Goal: Task Accomplishment & Management: Use online tool/utility

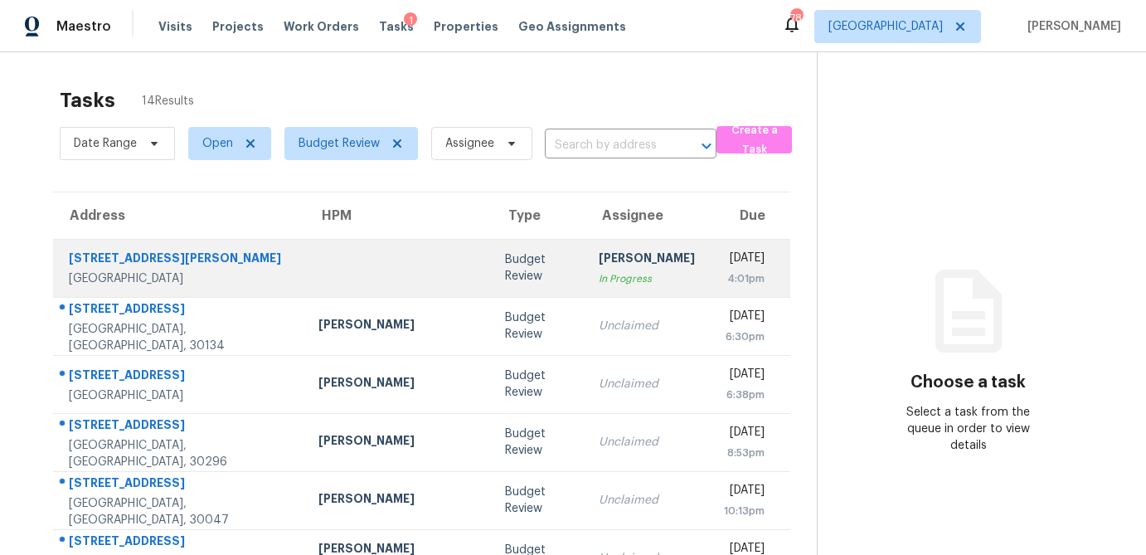
click at [199, 271] on div "Acworth, GA, 30101" at bounding box center [180, 278] width 223 height 17
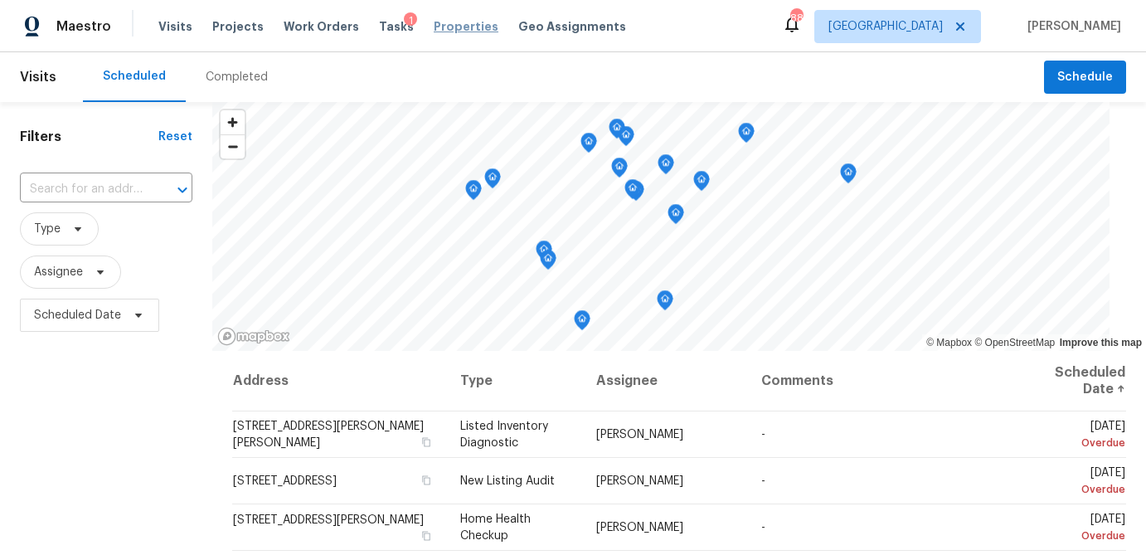
click at [436, 29] on span "Properties" at bounding box center [466, 26] width 65 height 17
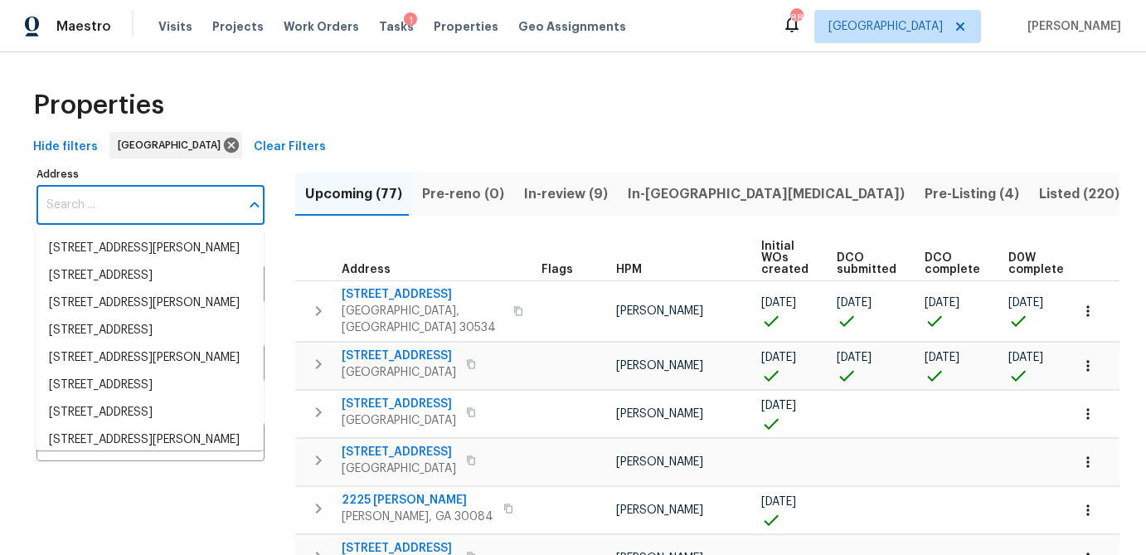
click at [113, 195] on input "Address" at bounding box center [137, 205] width 203 height 39
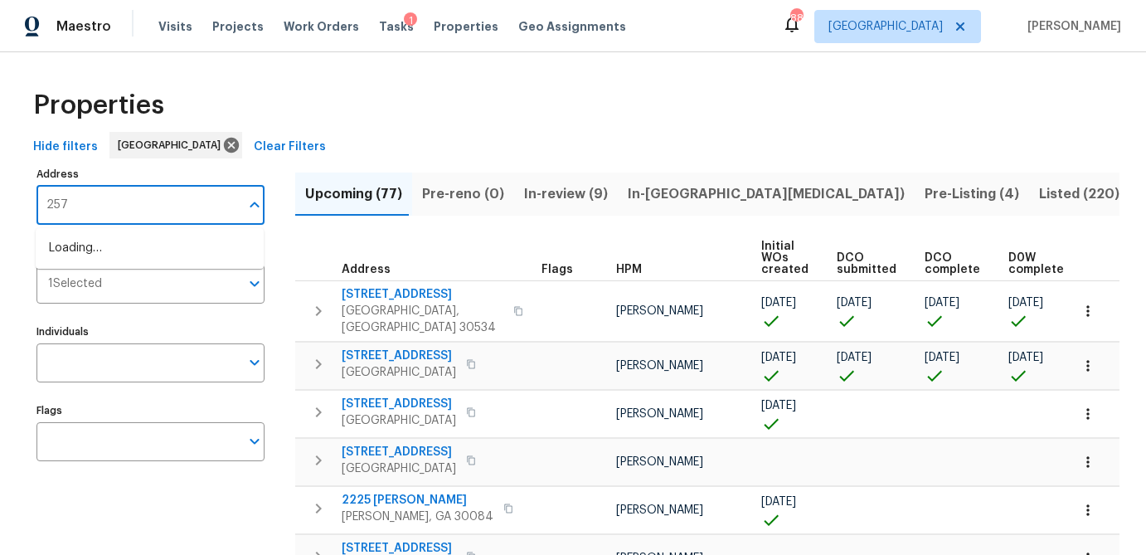
type input "2579"
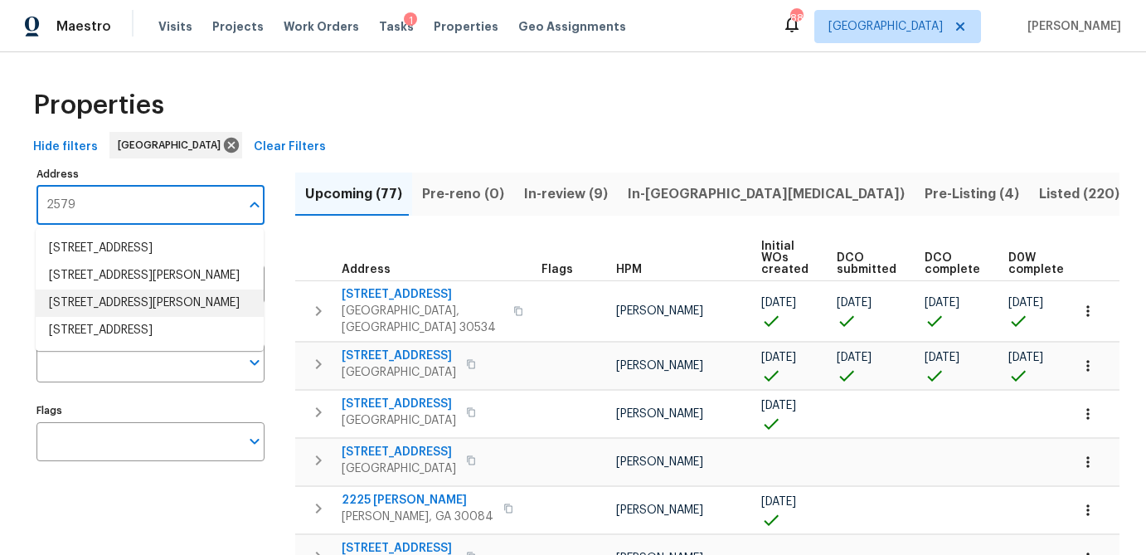
click at [129, 298] on li "2579 Middleton Way Grayson GA 30017" at bounding box center [150, 302] width 228 height 27
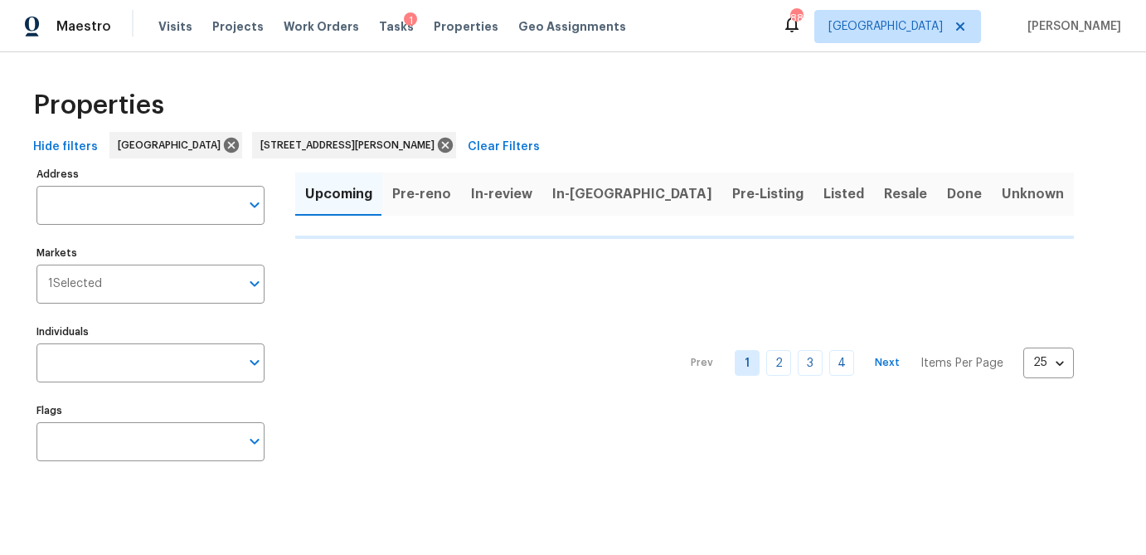
type input "2579 Middleton Way Grayson GA 30017"
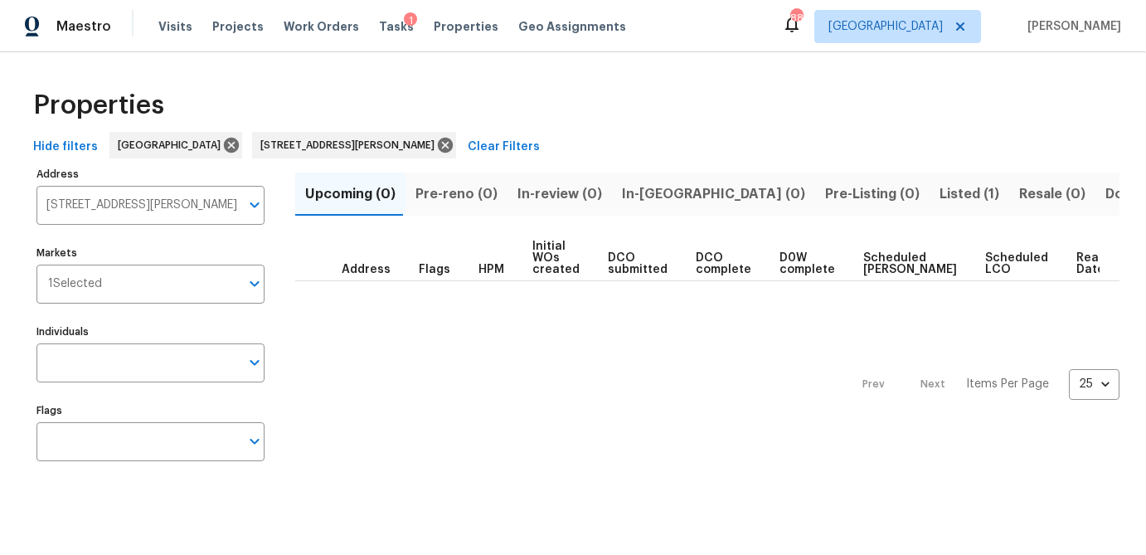
click at [939, 190] on span "Listed (1)" at bounding box center [969, 193] width 60 height 23
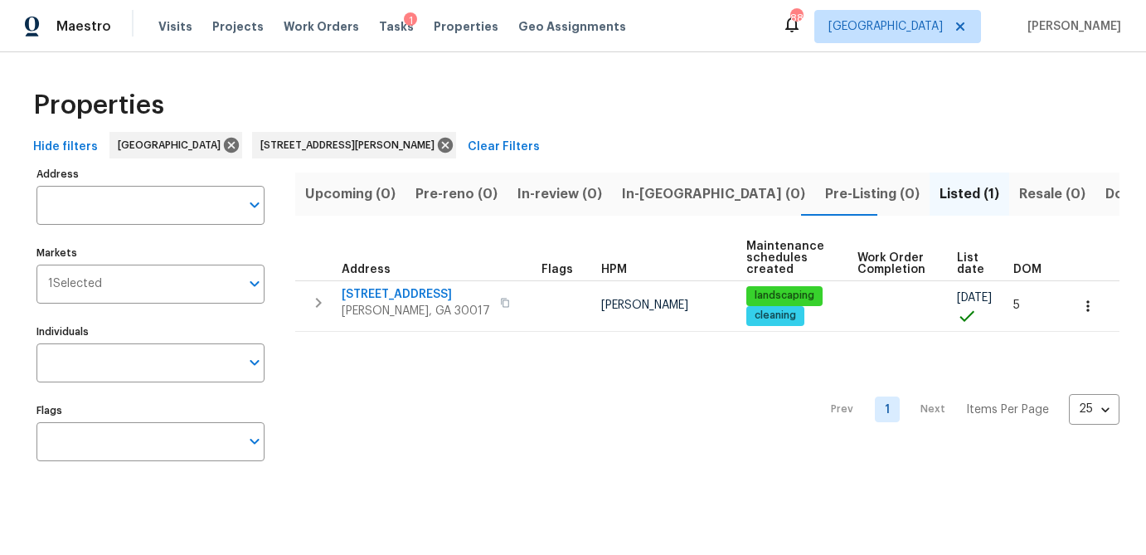
type input "2579 Middleton Way Grayson GA 30017"
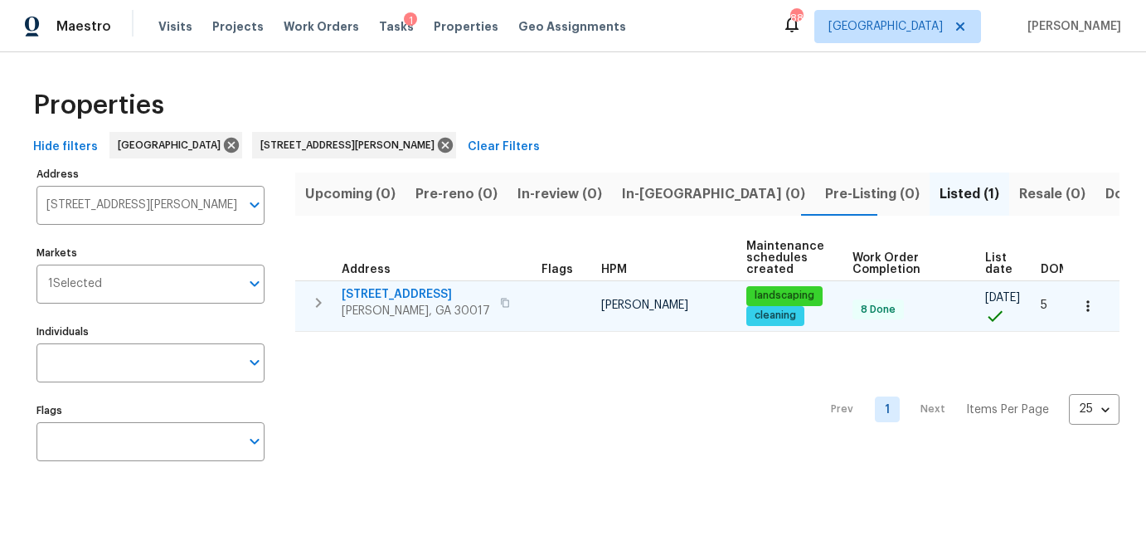
click at [380, 288] on span "2579 Middleton Way" at bounding box center [416, 294] width 148 height 17
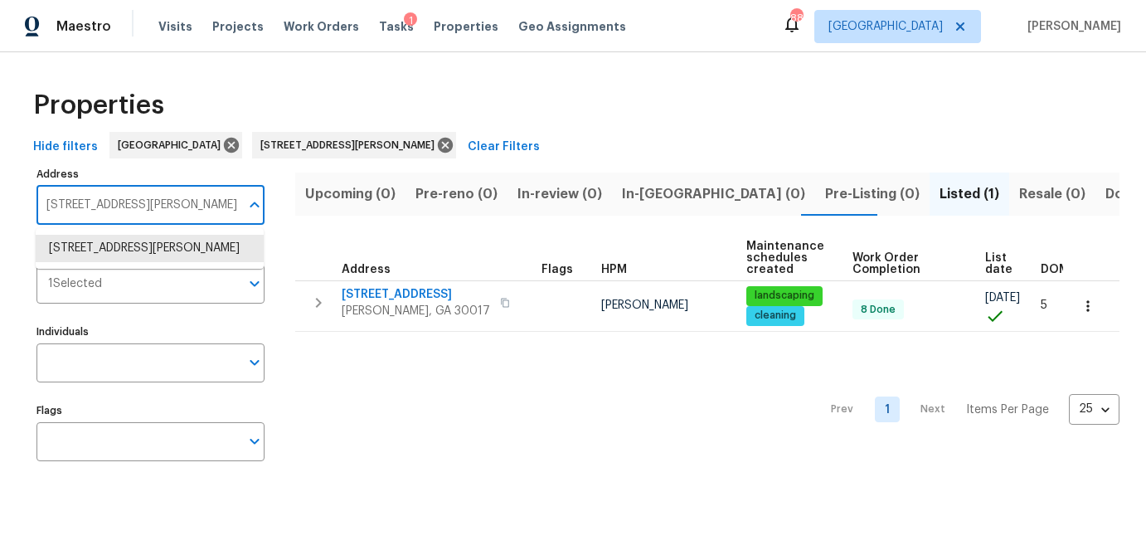
click at [166, 208] on input "2579 Middleton Way Grayson GA 30017" at bounding box center [137, 205] width 203 height 39
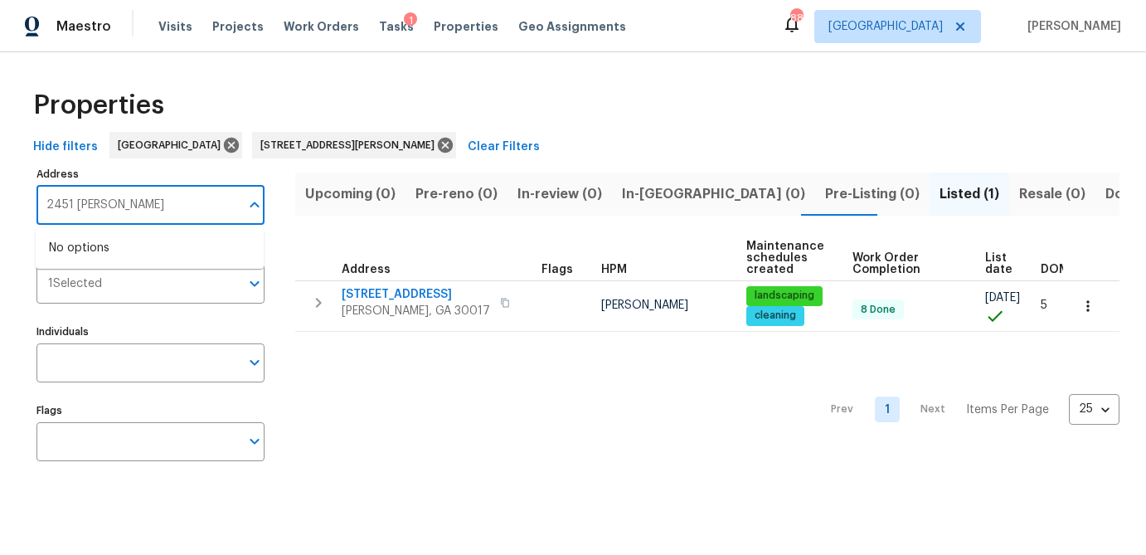
type input "2451 ivey crest"
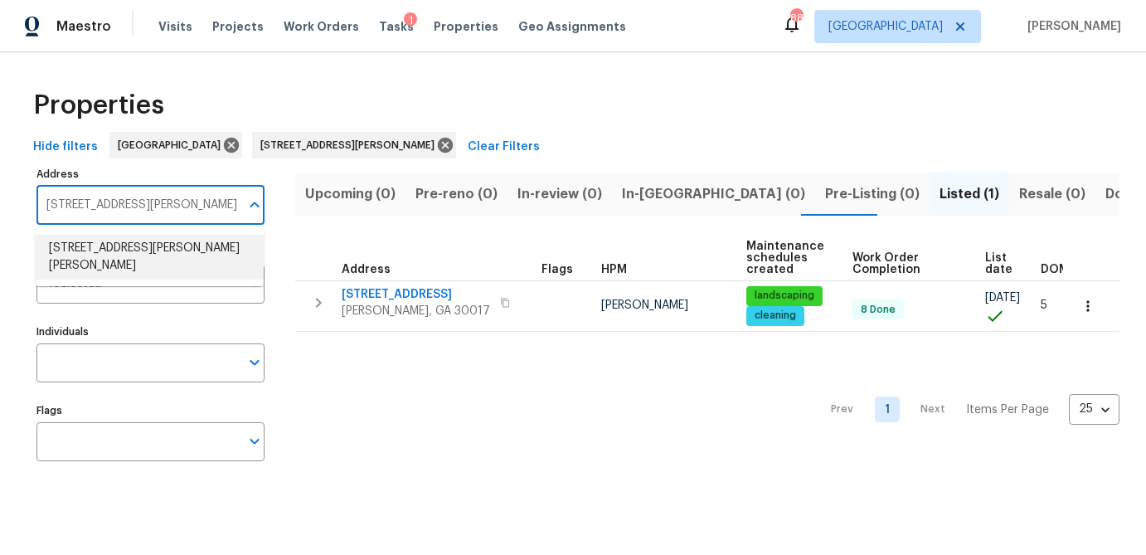
click at [158, 240] on li "2451 Ivey Crest Cir Tucker GA 30084" at bounding box center [150, 257] width 228 height 45
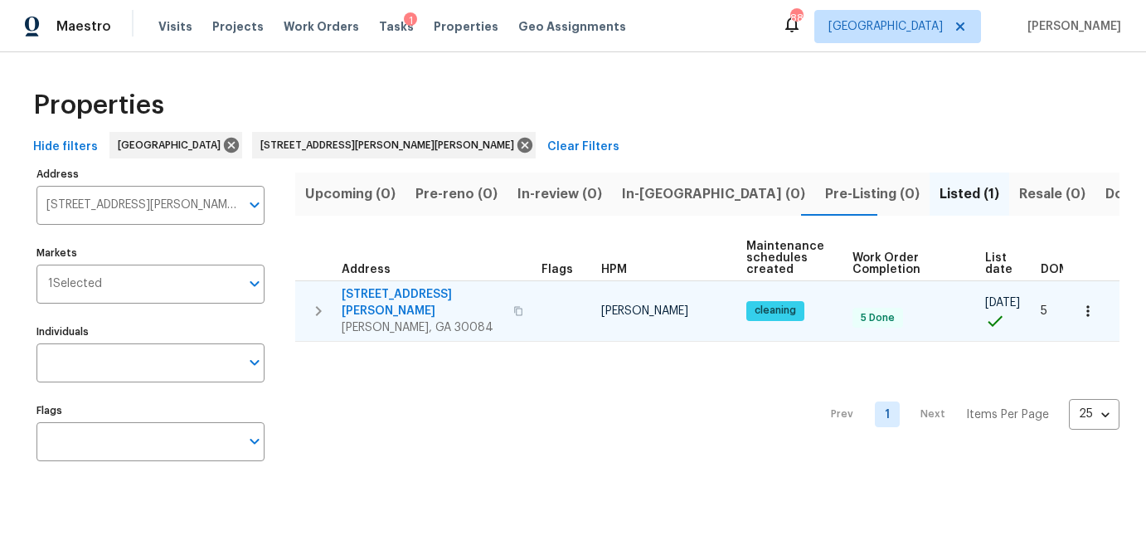
click at [364, 296] on span "2451 Ivey Crest Cir" at bounding box center [423, 302] width 162 height 33
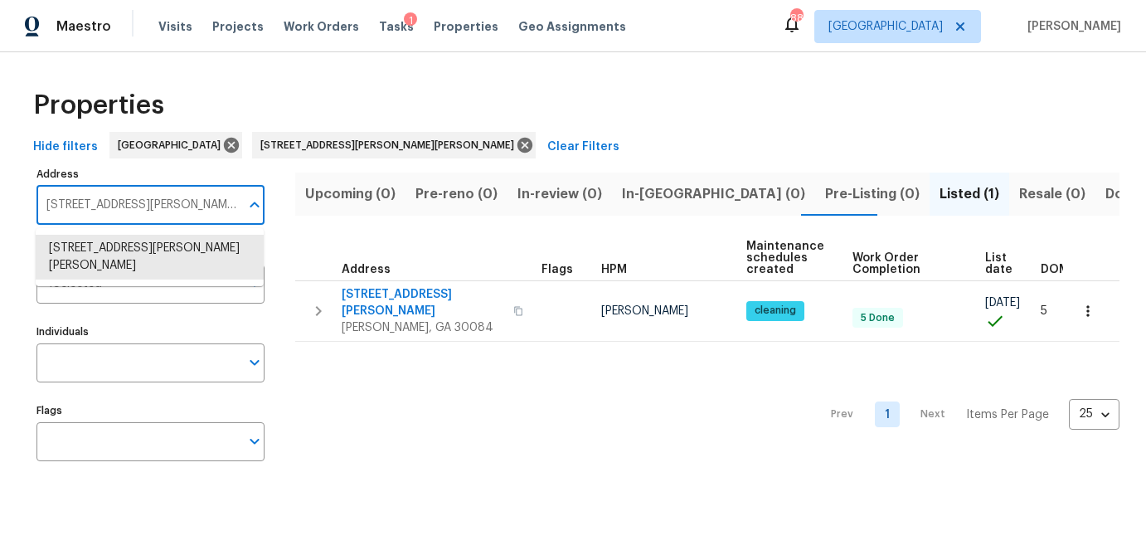
click at [213, 203] on input "2451 Ivey Crest Cir Tucker GA 30084" at bounding box center [137, 205] width 203 height 39
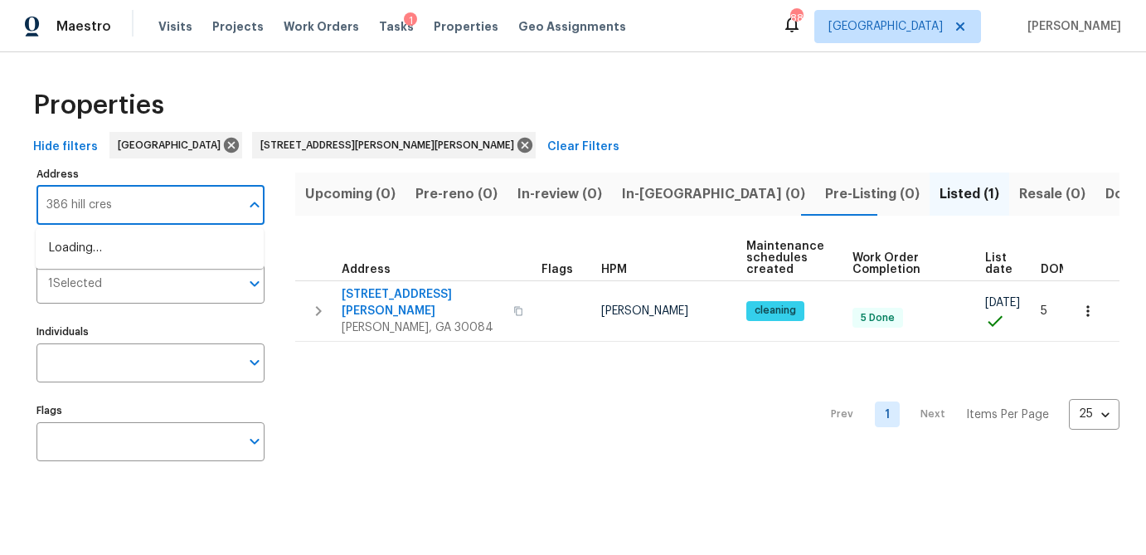
type input "386 hill crest"
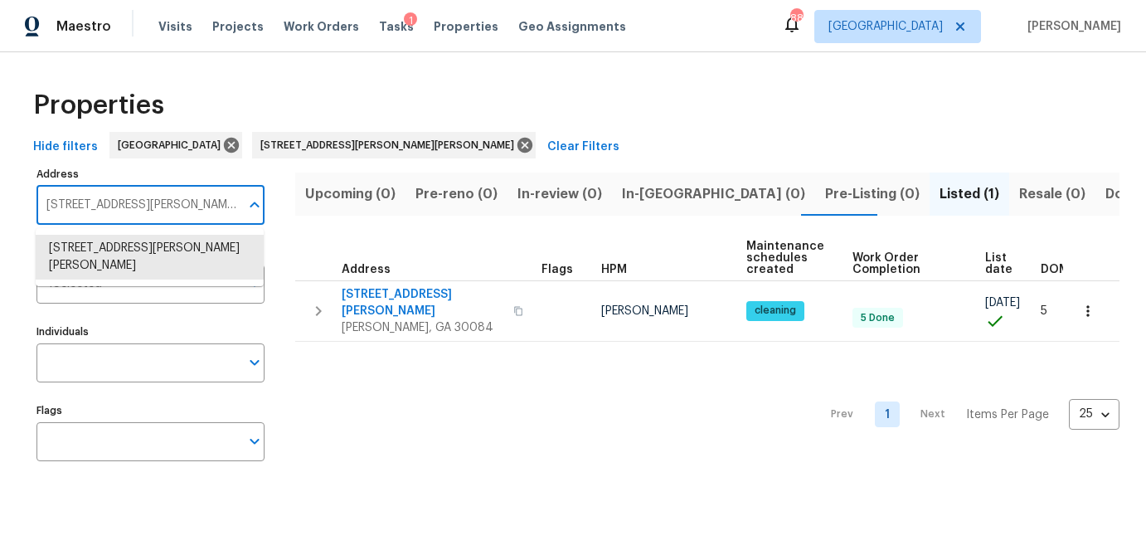
click at [165, 204] on input "2451 Ivey Crest Cir Tucker GA 30084" at bounding box center [137, 205] width 203 height 39
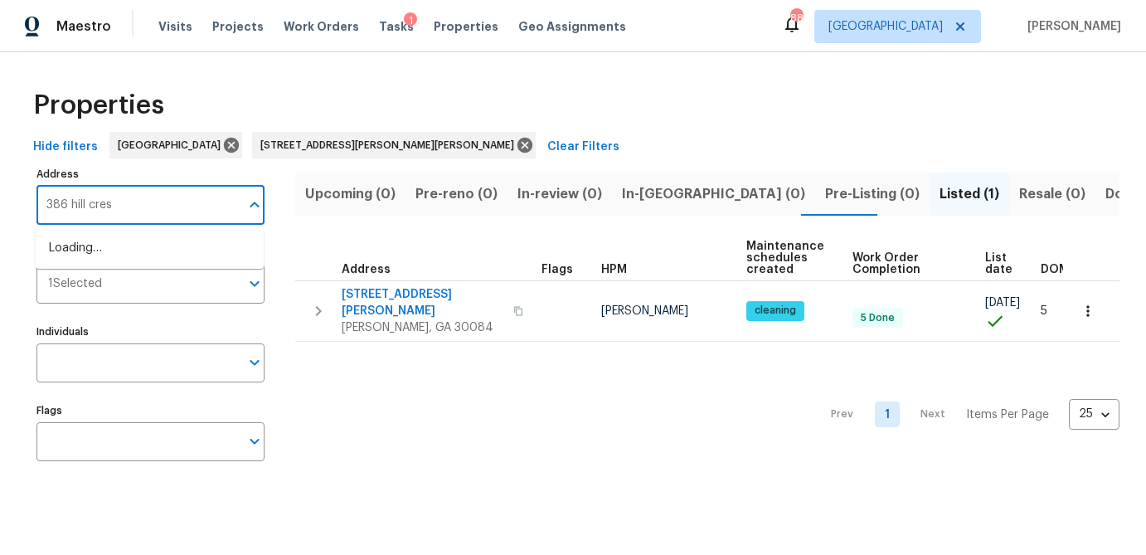
type input "386 hill crest"
click at [163, 238] on li "386 Hill Crest Cir Hiram GA 30141" at bounding box center [150, 248] width 228 height 27
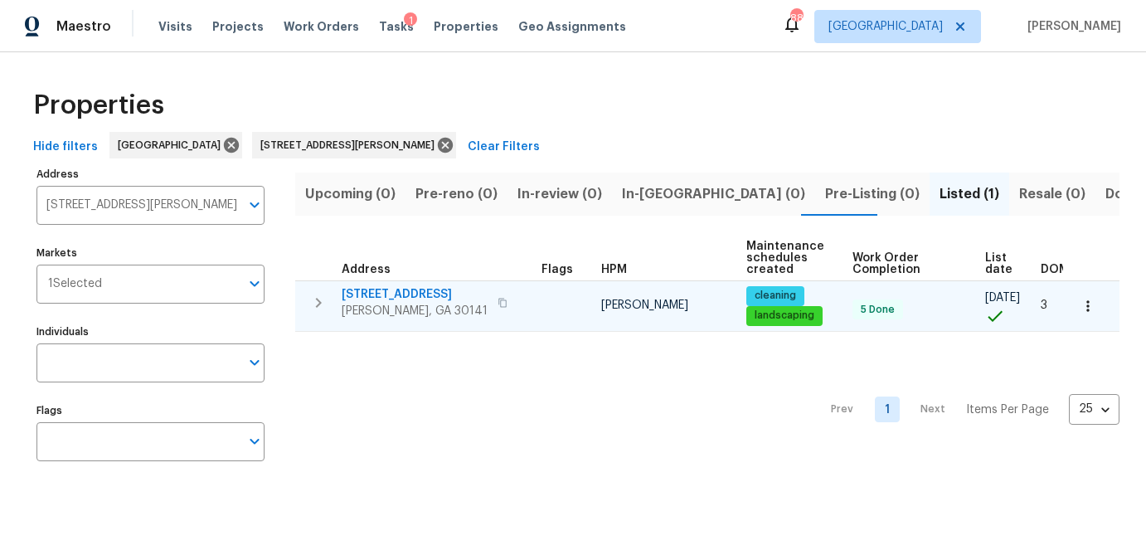
click at [361, 294] on span "386 Hill Crest Cir" at bounding box center [415, 294] width 146 height 17
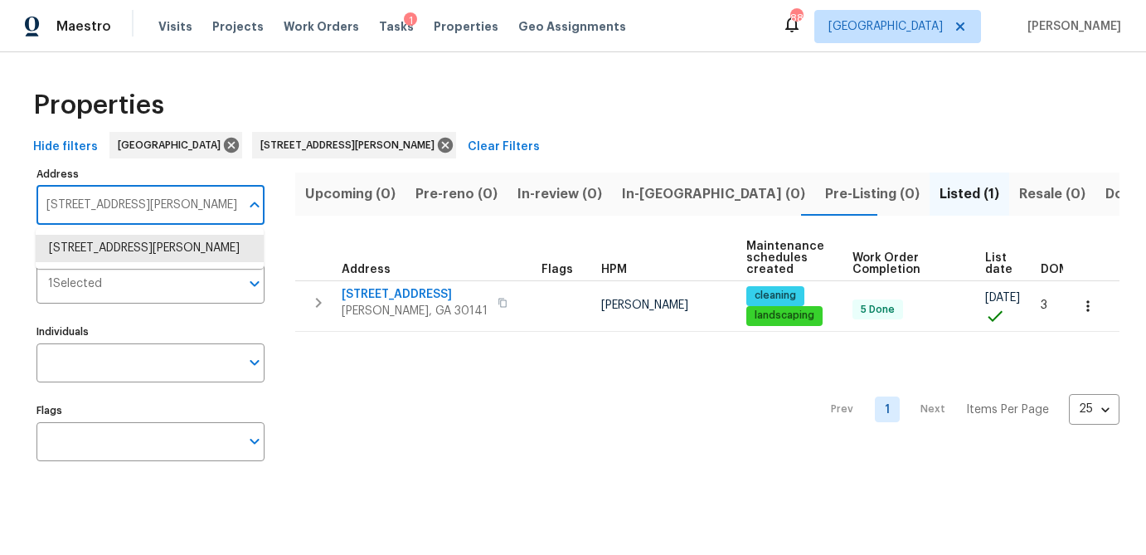
click at [114, 210] on input "386 Hill Crest Cir Hiram GA 30141" at bounding box center [137, 205] width 203 height 39
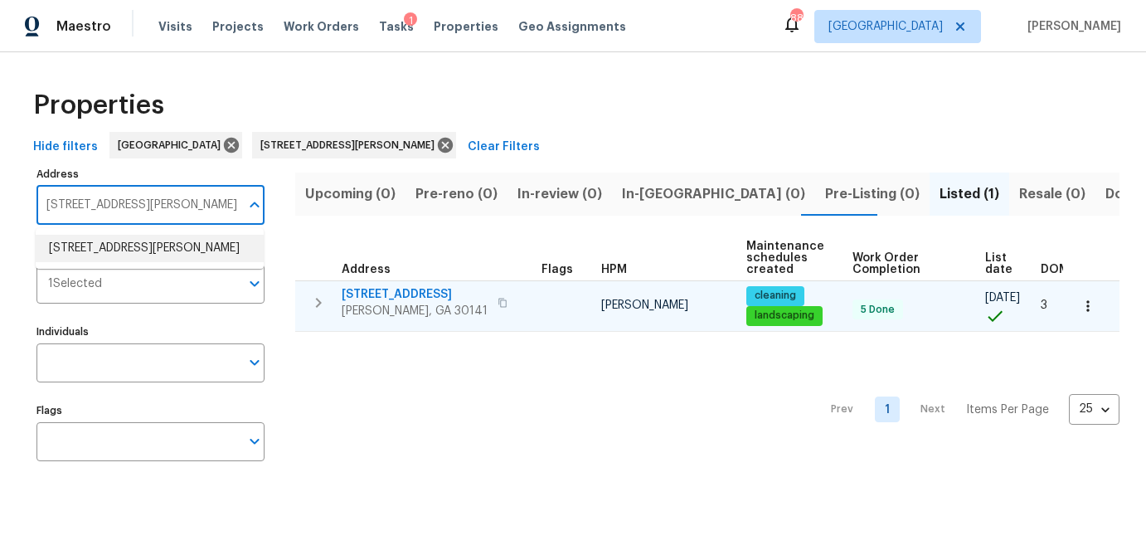
click at [377, 291] on span "386 Hill Crest Cir" at bounding box center [415, 294] width 146 height 17
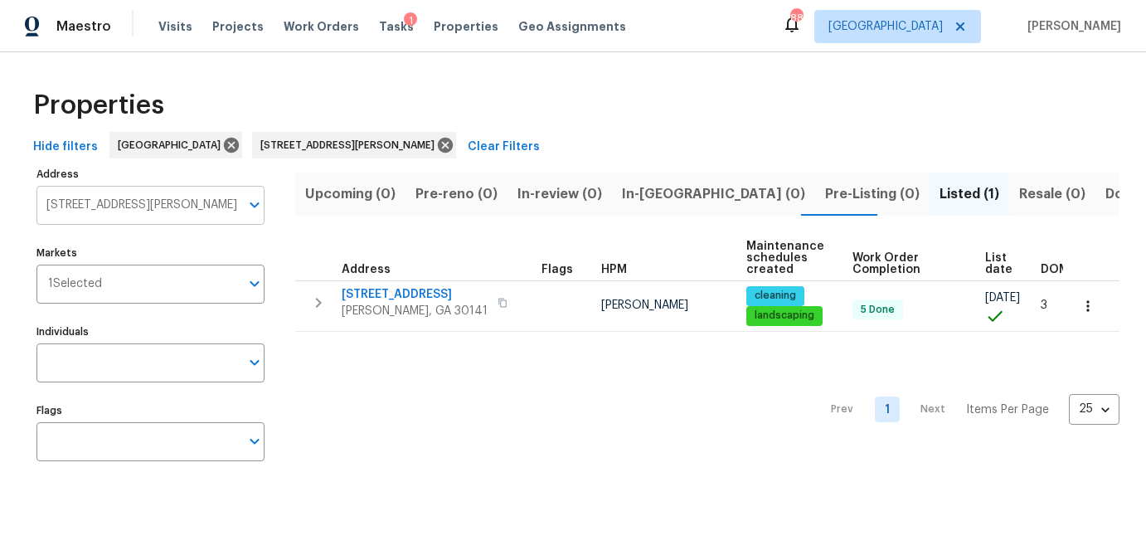
click at [142, 200] on input "386 Hill Crest Cir Hiram GA 30141" at bounding box center [137, 205] width 203 height 39
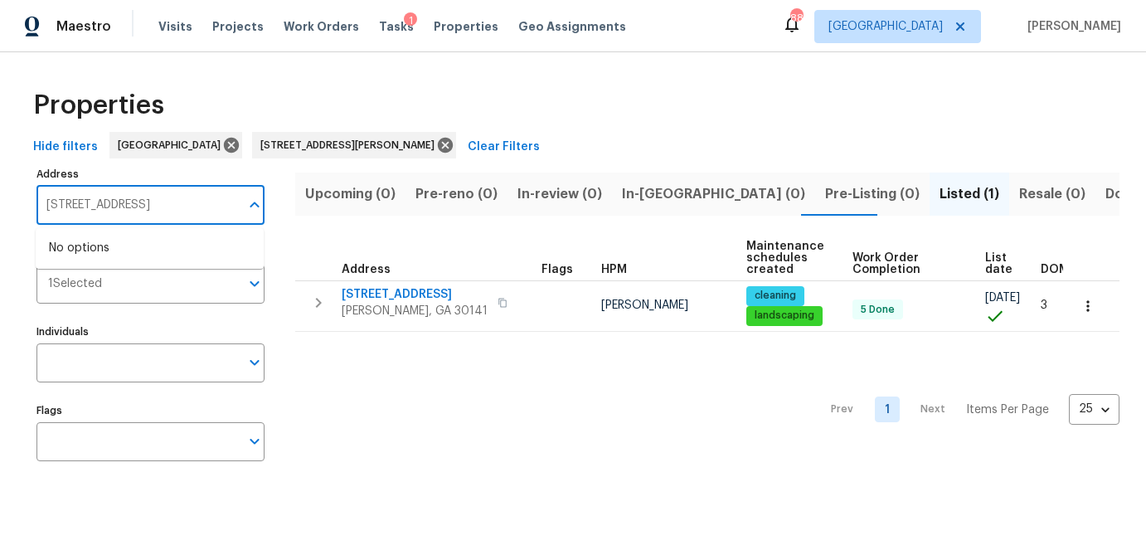
click at [165, 201] on input "386 Hill Crest Cir 2928Hiram GA 30141" at bounding box center [137, 205] width 203 height 39
type input "2928 wintercrest"
click at [161, 236] on li "2928 Wintercrest Way Atlanta GA 30360" at bounding box center [150, 248] width 228 height 27
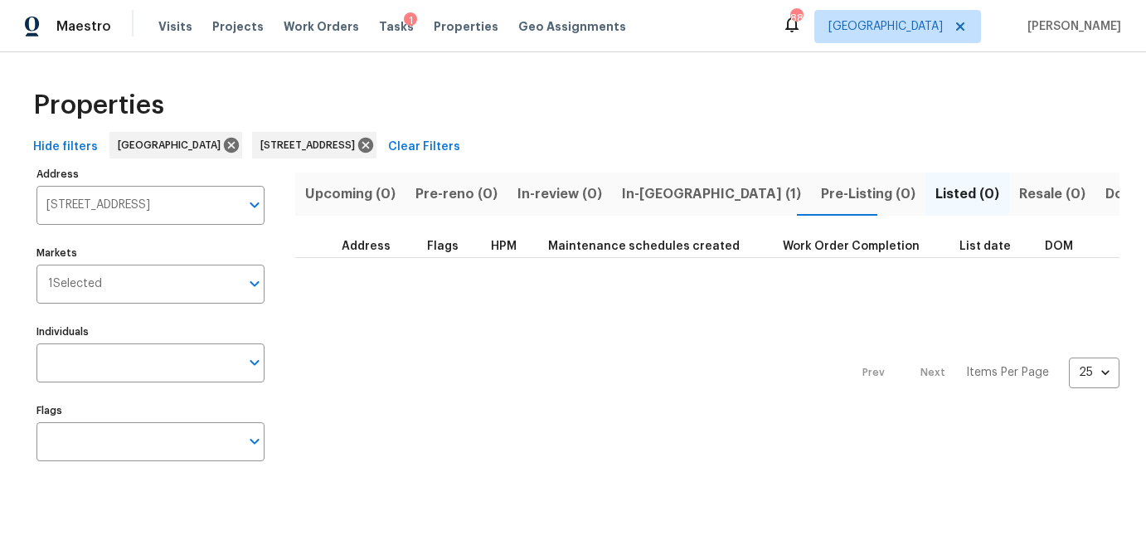
click at [654, 192] on span "In-reno (1)" at bounding box center [711, 193] width 179 height 23
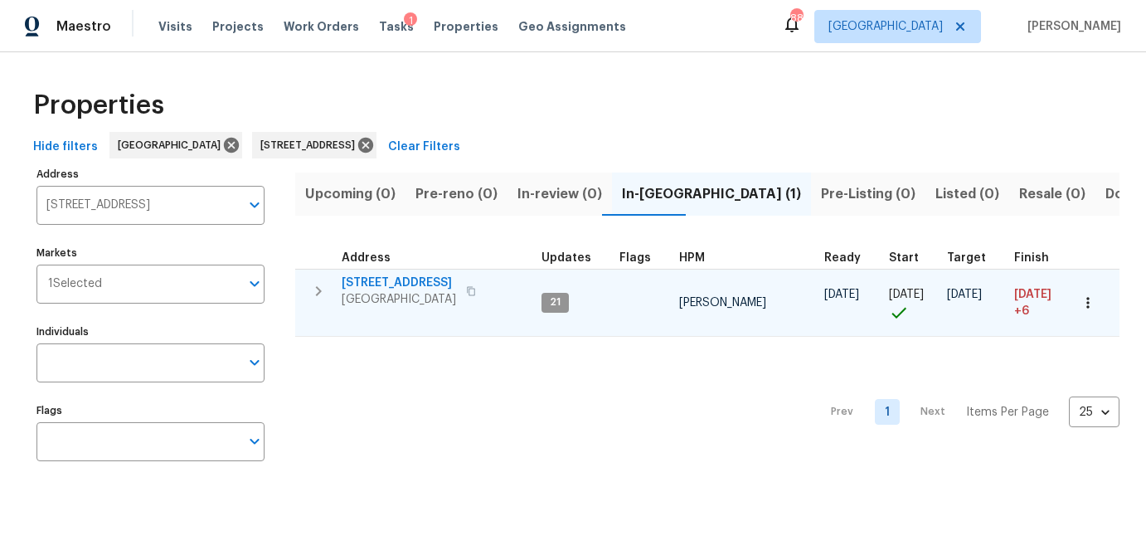
click at [401, 279] on span "2928 Wintercrest Way" at bounding box center [399, 282] width 114 height 17
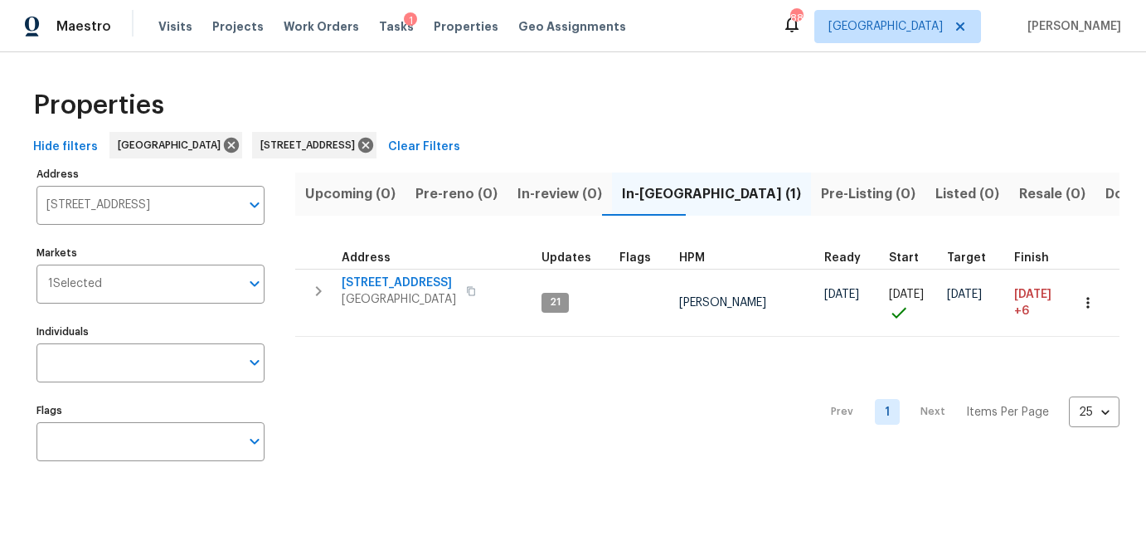
drag, startPoint x: 476, startPoint y: 287, endPoint x: 394, endPoint y: 222, distance: 104.5
click at [476, 287] on icon "button" at bounding box center [471, 291] width 10 height 10
click at [172, 26] on span "Visits" at bounding box center [175, 26] width 34 height 17
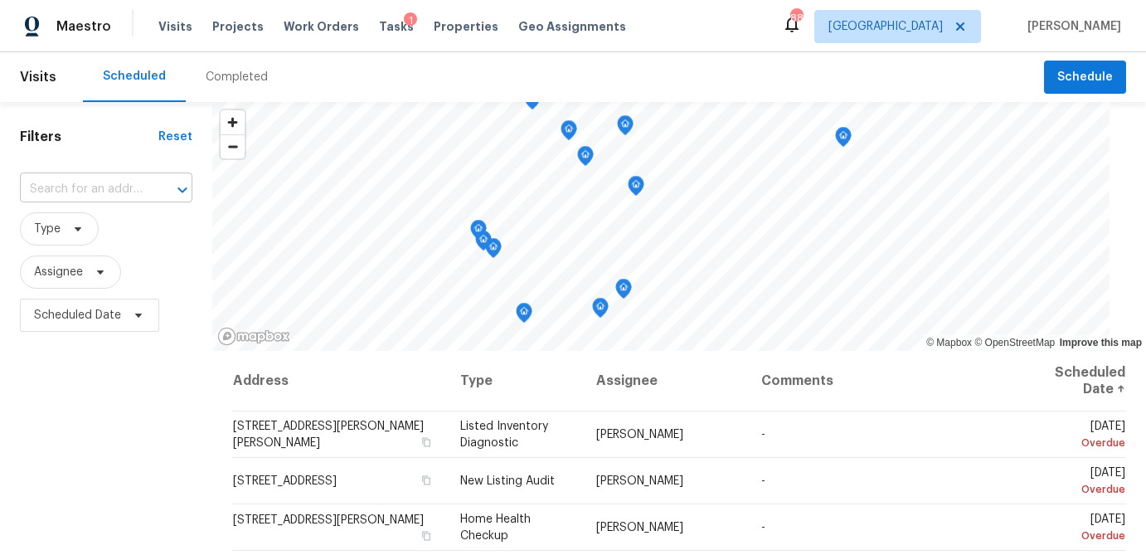
click at [82, 195] on input "text" at bounding box center [83, 190] width 126 height 26
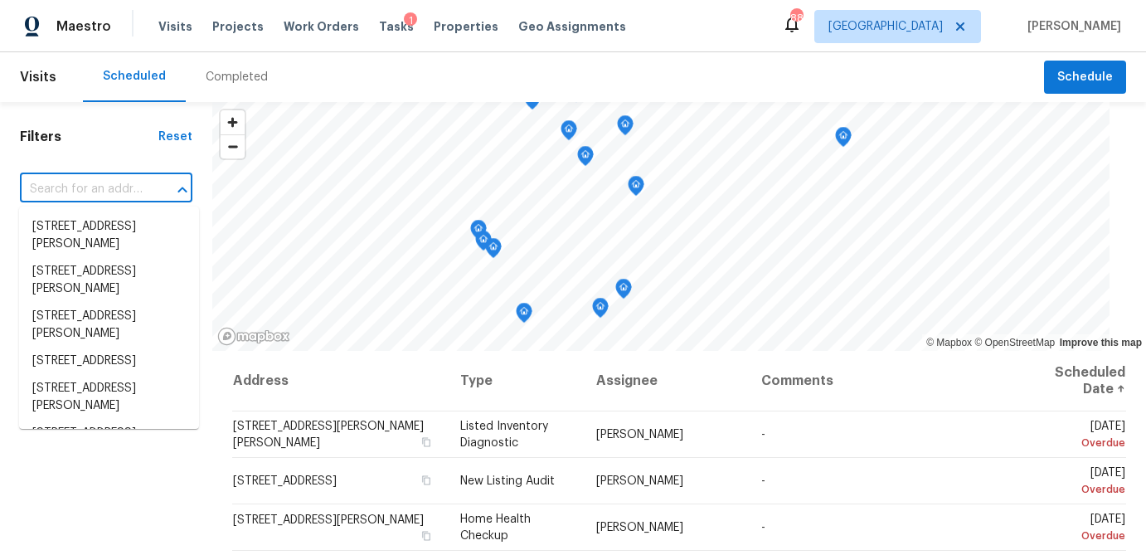
paste input "2928 Wintercrest Way Atlanta GA 30360"
type input "2928 Wintercrest Way Atlanta GA 30360"
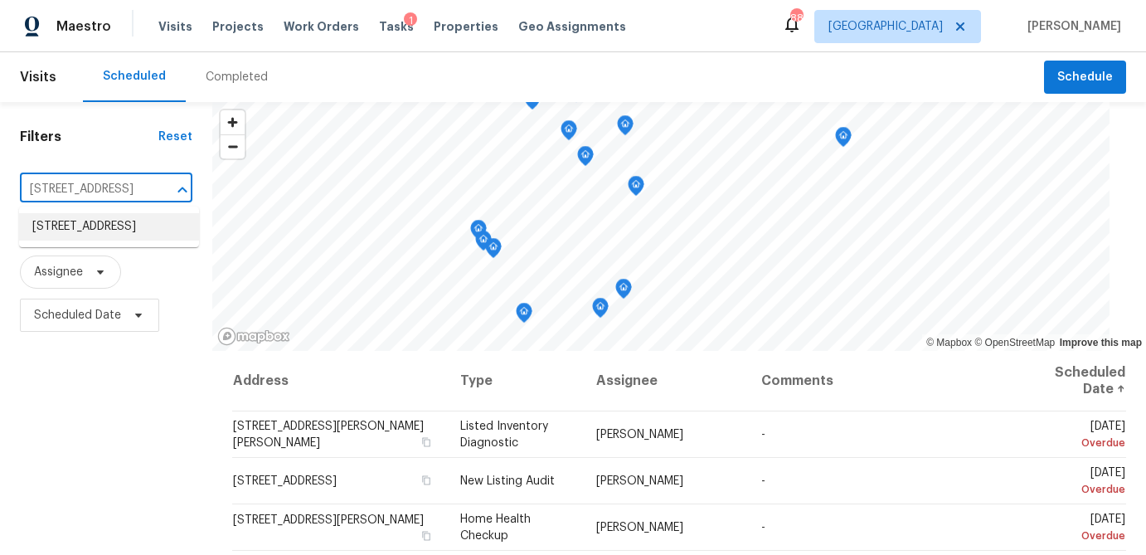
click at [75, 226] on li "2928 Wintercrest Way, Atlanta, GA 30360" at bounding box center [109, 226] width 180 height 27
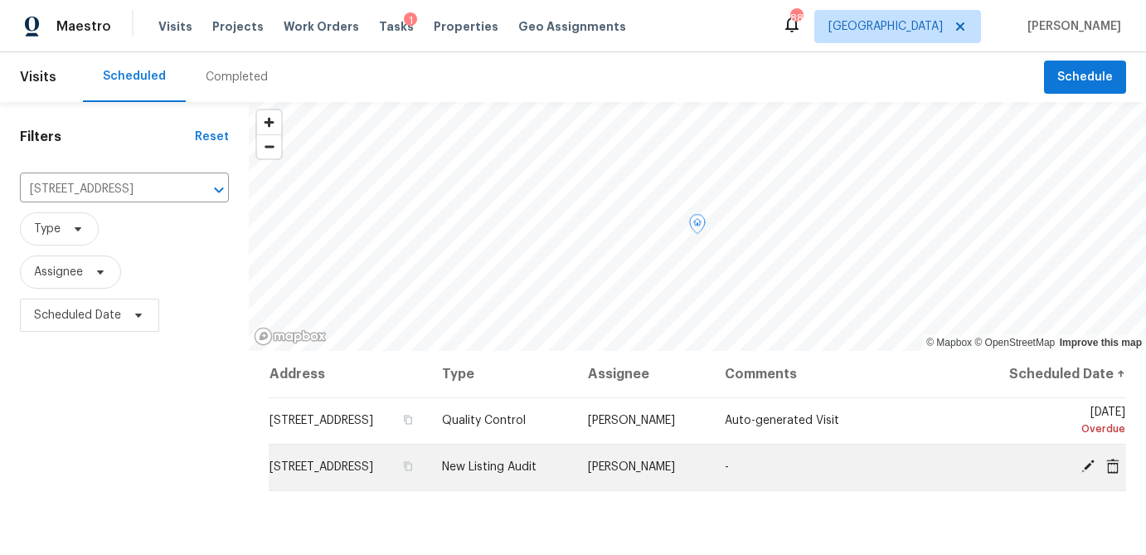
click at [1080, 473] on icon at bounding box center [1087, 466] width 15 height 15
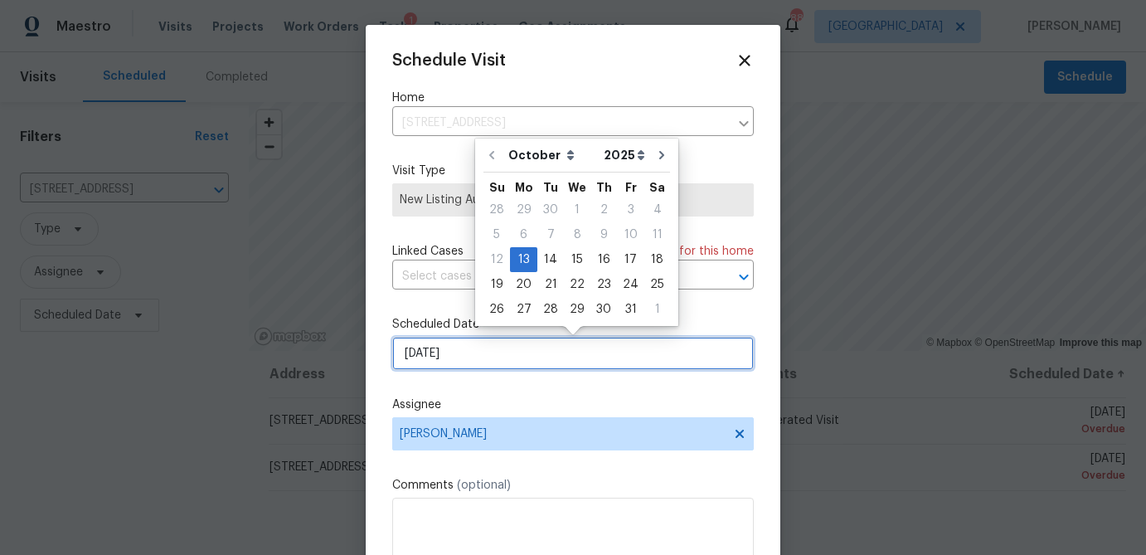
click at [491, 347] on input "10/13/2025" at bounding box center [572, 353] width 361 height 33
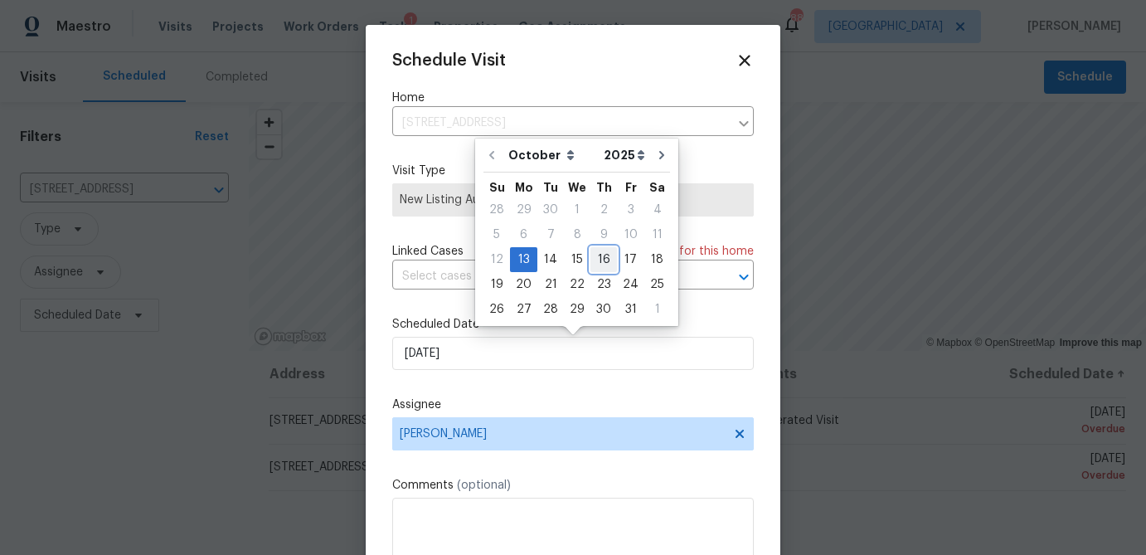
click at [603, 265] on div "16" at bounding box center [603, 259] width 27 height 23
type input "10/16/2025"
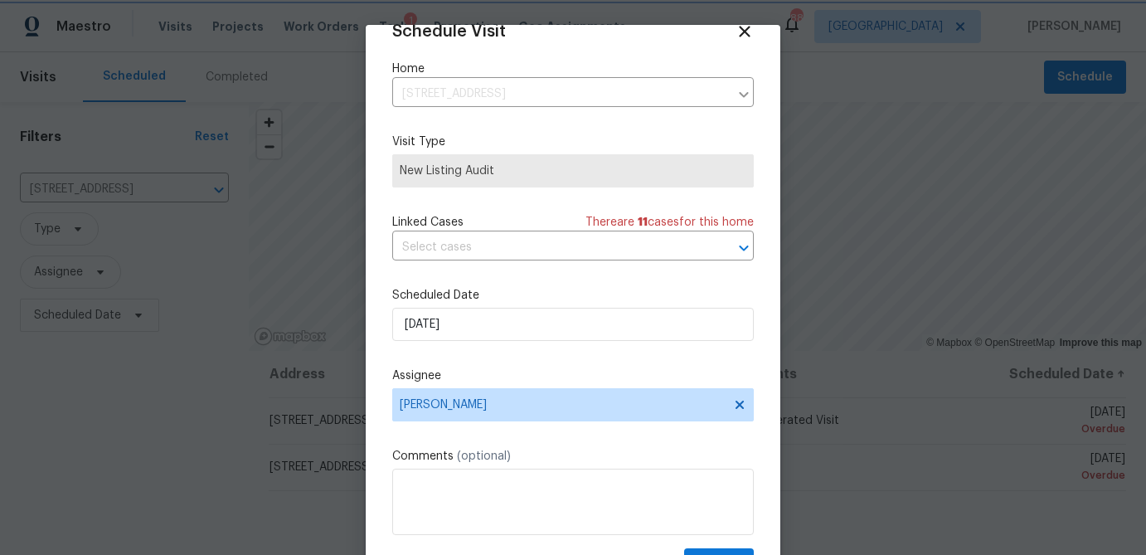
scroll to position [75, 0]
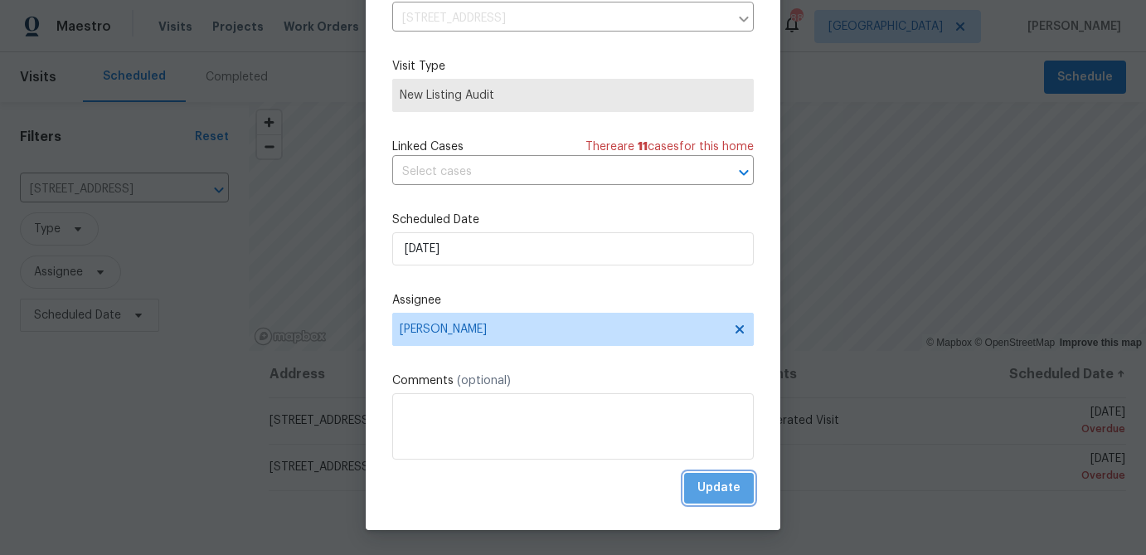
click at [720, 493] on span "Update" at bounding box center [718, 488] width 43 height 21
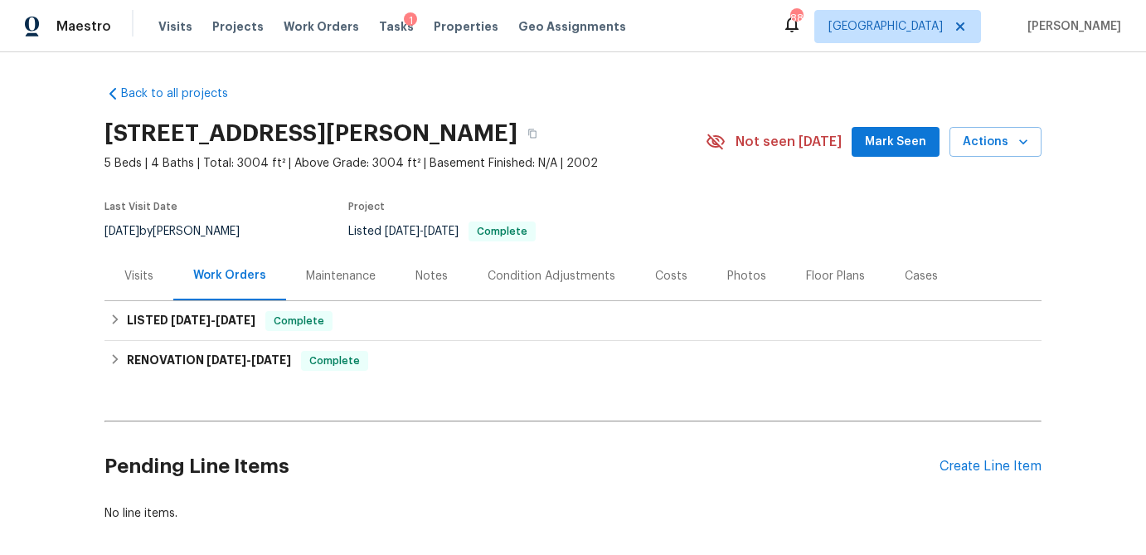
click at [727, 269] on div "Photos" at bounding box center [746, 276] width 39 height 17
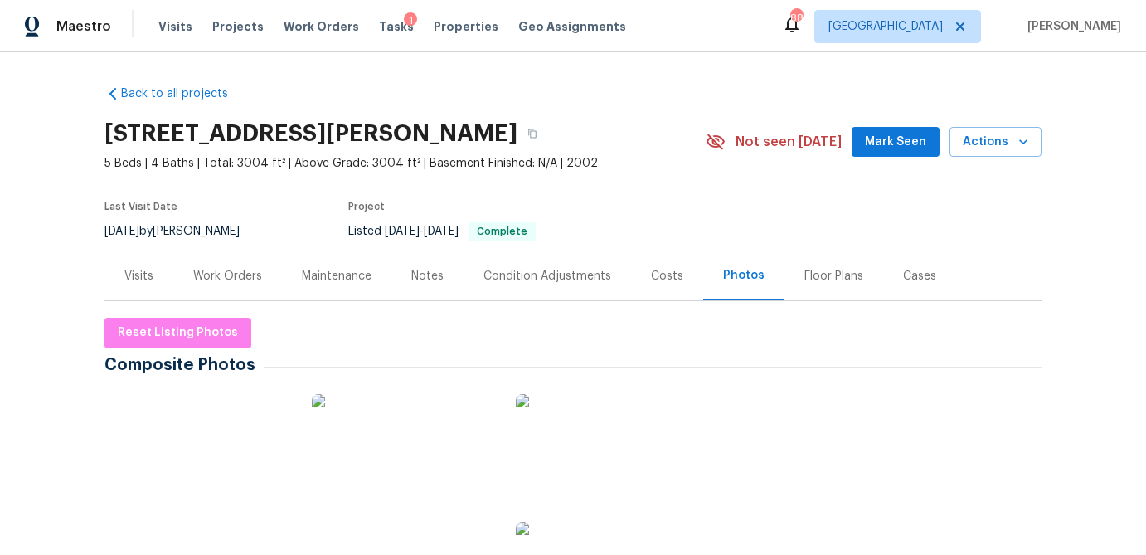
scroll to position [73, 0]
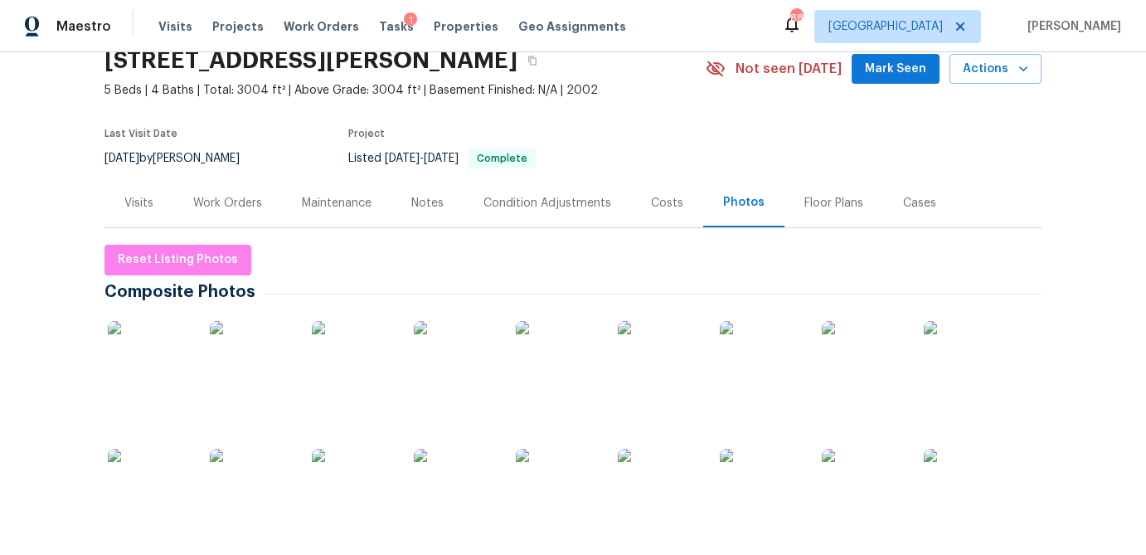
click at [115, 371] on img at bounding box center [149, 362] width 83 height 83
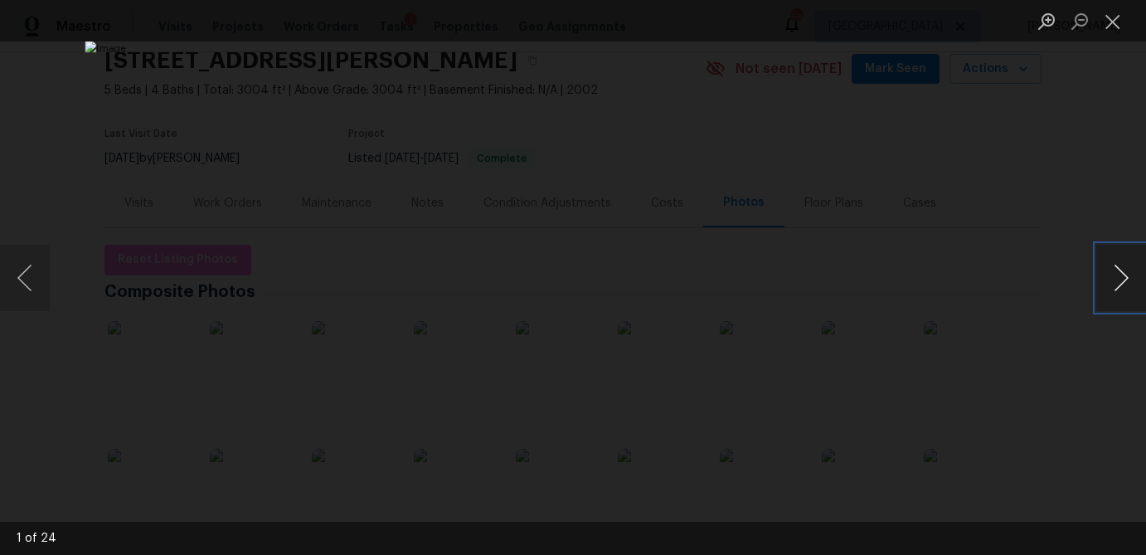
click at [1125, 280] on button "Next image" at bounding box center [1121, 278] width 50 height 66
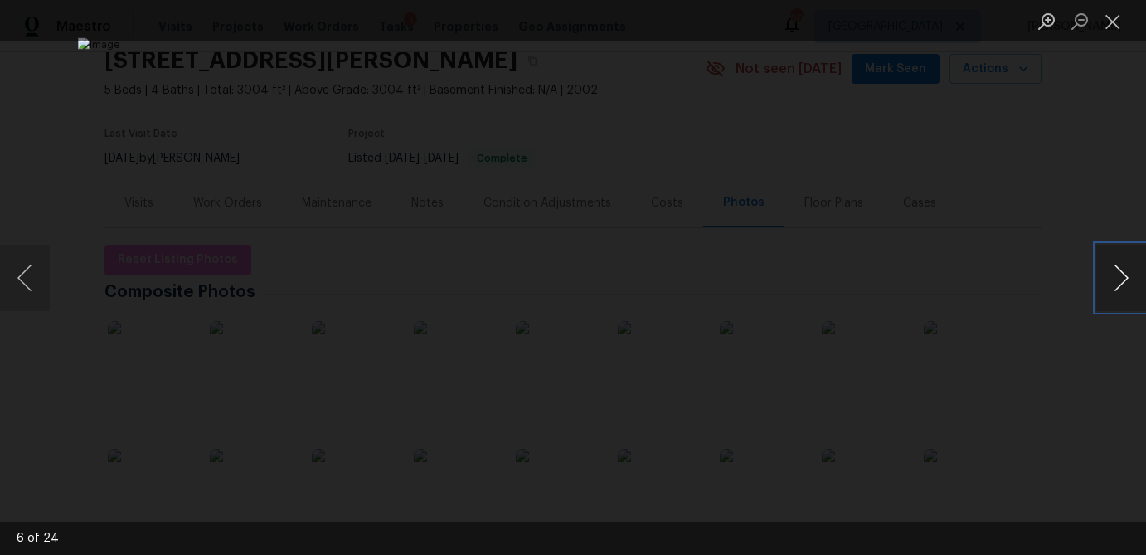
click at [1125, 280] on button "Next image" at bounding box center [1121, 278] width 50 height 66
click at [1109, 17] on button "Close lightbox" at bounding box center [1112, 21] width 33 height 29
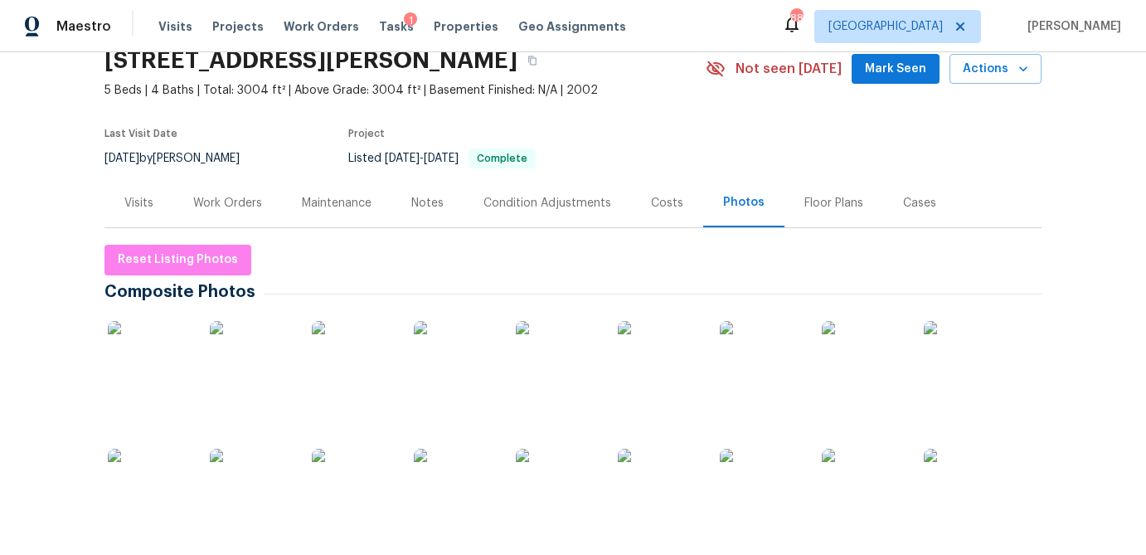
click at [129, 195] on div "Visits" at bounding box center [138, 203] width 29 height 17
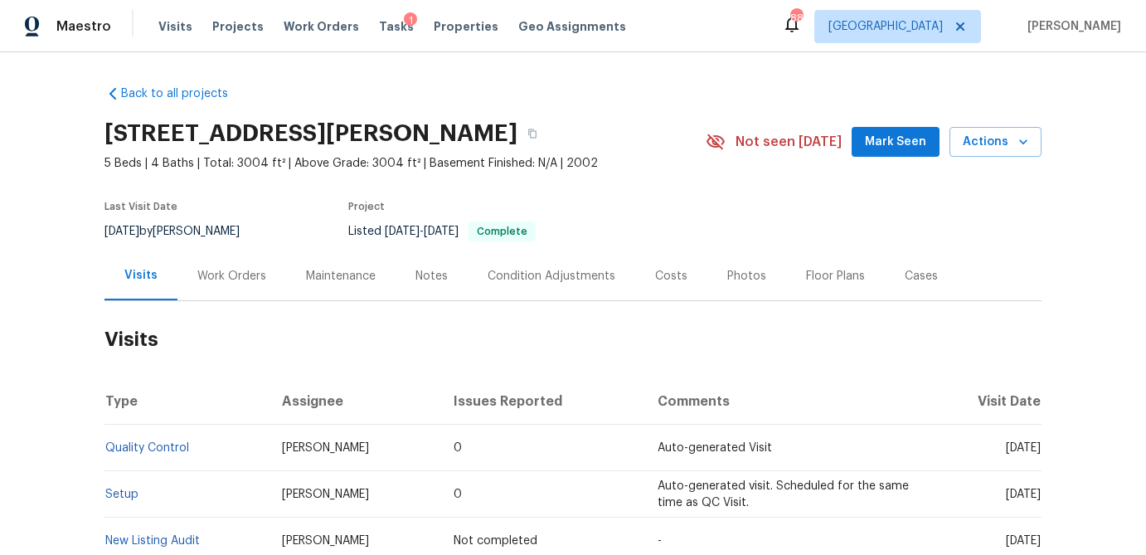
click at [727, 278] on div "Photos" at bounding box center [746, 276] width 39 height 17
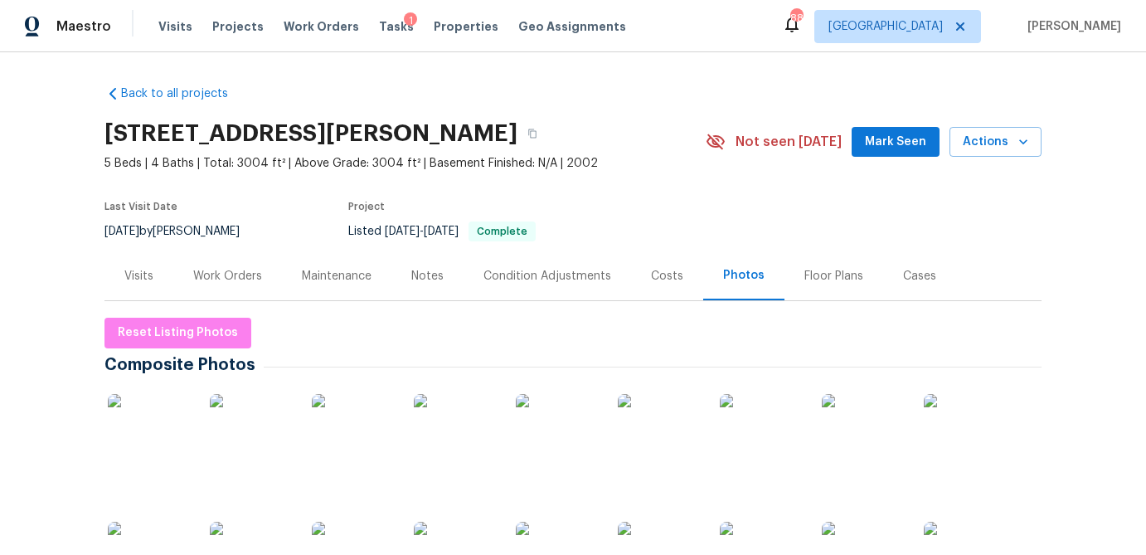
click at [137, 420] on img at bounding box center [149, 435] width 83 height 83
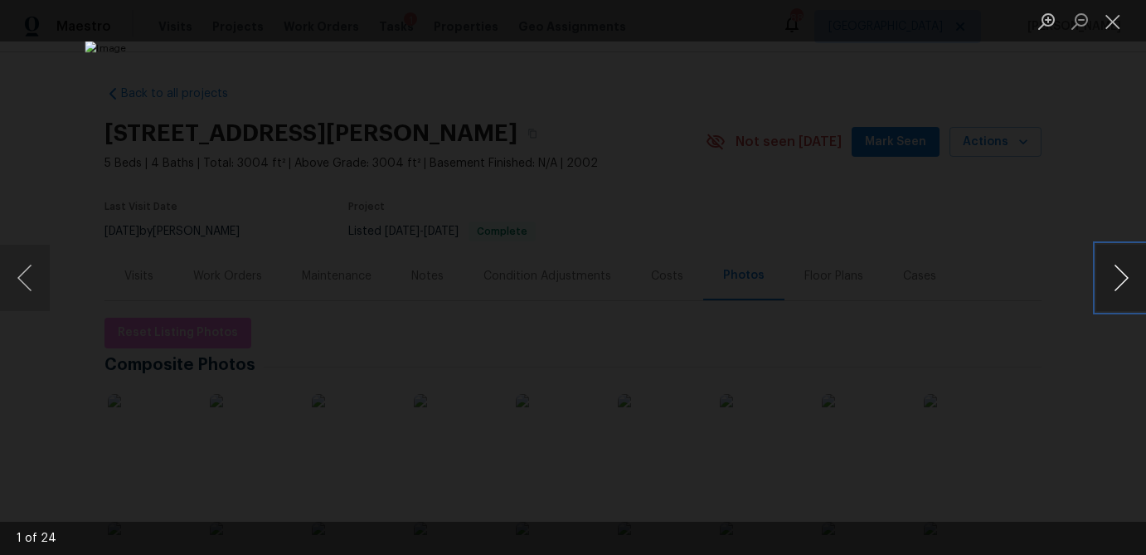
click at [1119, 286] on button "Next image" at bounding box center [1121, 278] width 50 height 66
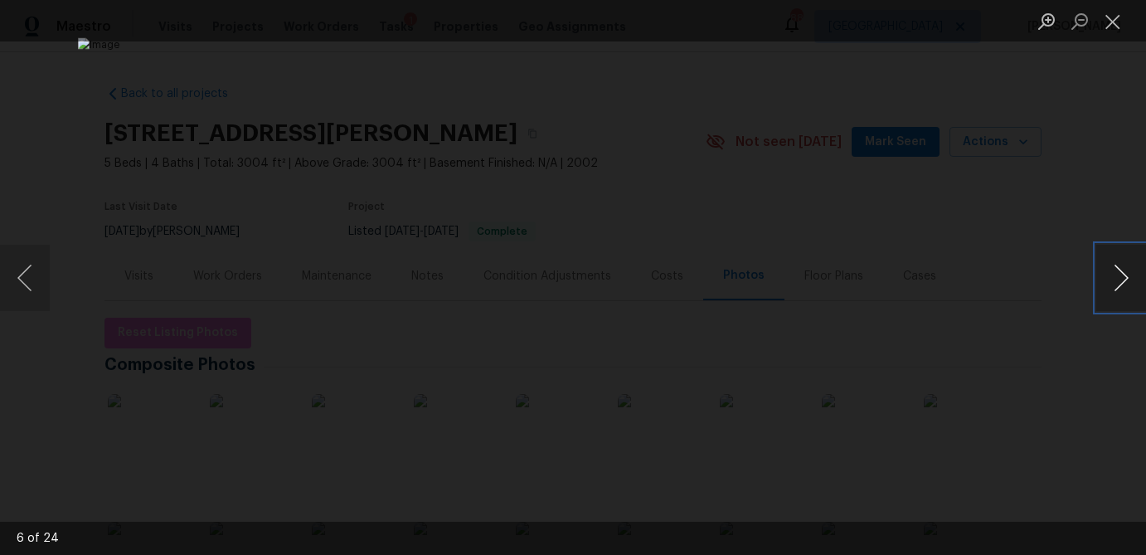
click at [1119, 286] on button "Next image" at bounding box center [1121, 278] width 50 height 66
click at [44, 284] on button "Previous image" at bounding box center [25, 278] width 50 height 66
click at [1125, 287] on button "Next image" at bounding box center [1121, 278] width 50 height 66
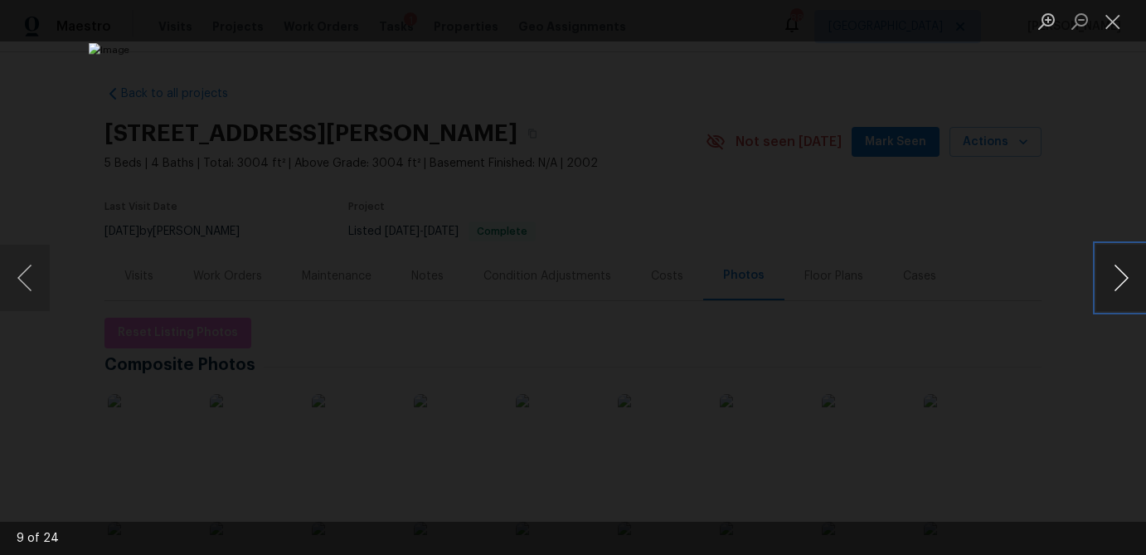
click at [1125, 287] on button "Next image" at bounding box center [1121, 278] width 50 height 66
drag, startPoint x: 26, startPoint y: 282, endPoint x: 458, endPoint y: 274, distance: 432.0
click at [26, 282] on button "Previous image" at bounding box center [25, 278] width 50 height 66
click at [1114, 298] on button "Next image" at bounding box center [1121, 278] width 50 height 66
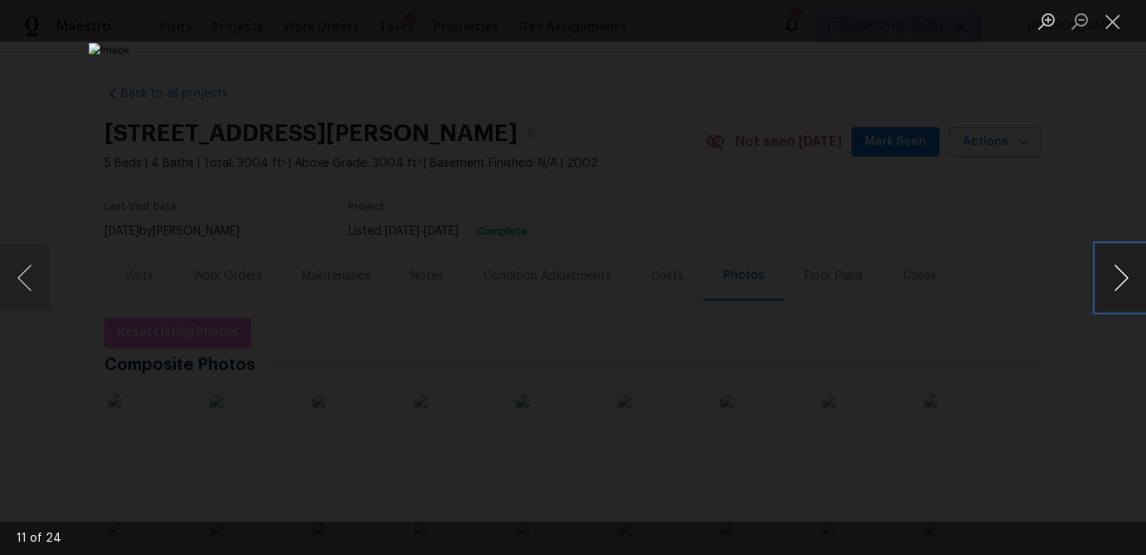
click at [1114, 298] on button "Next image" at bounding box center [1121, 278] width 50 height 66
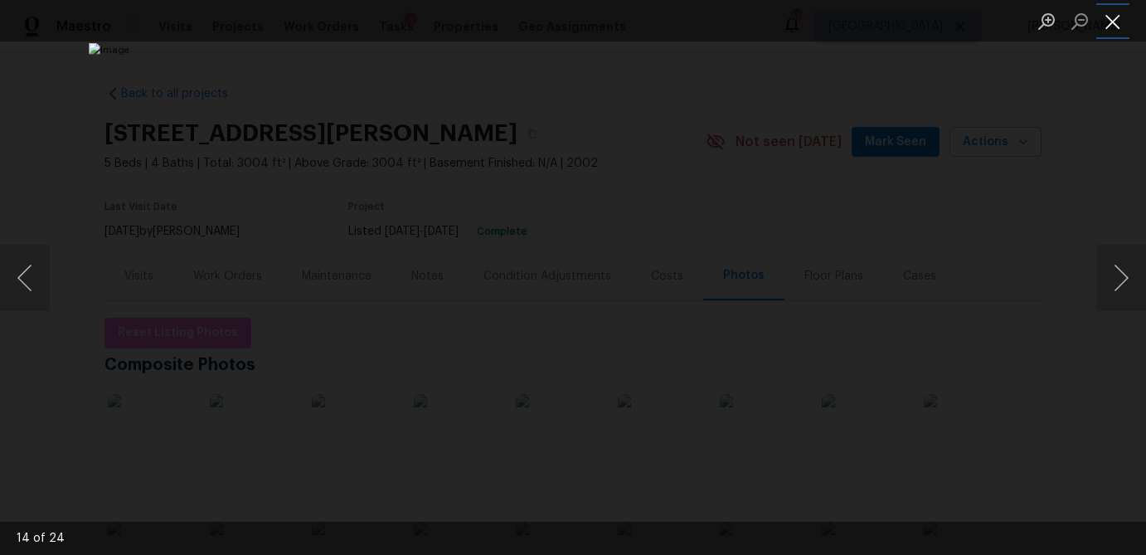
click at [1128, 23] on button "Close lightbox" at bounding box center [1112, 21] width 33 height 29
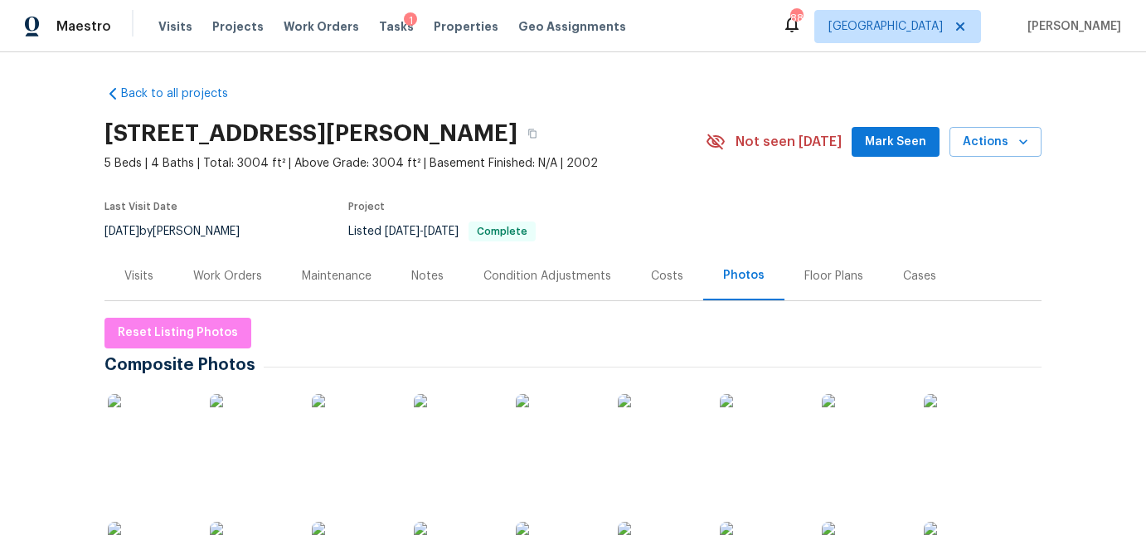
click at [426, 282] on div "Notes" at bounding box center [427, 276] width 32 height 17
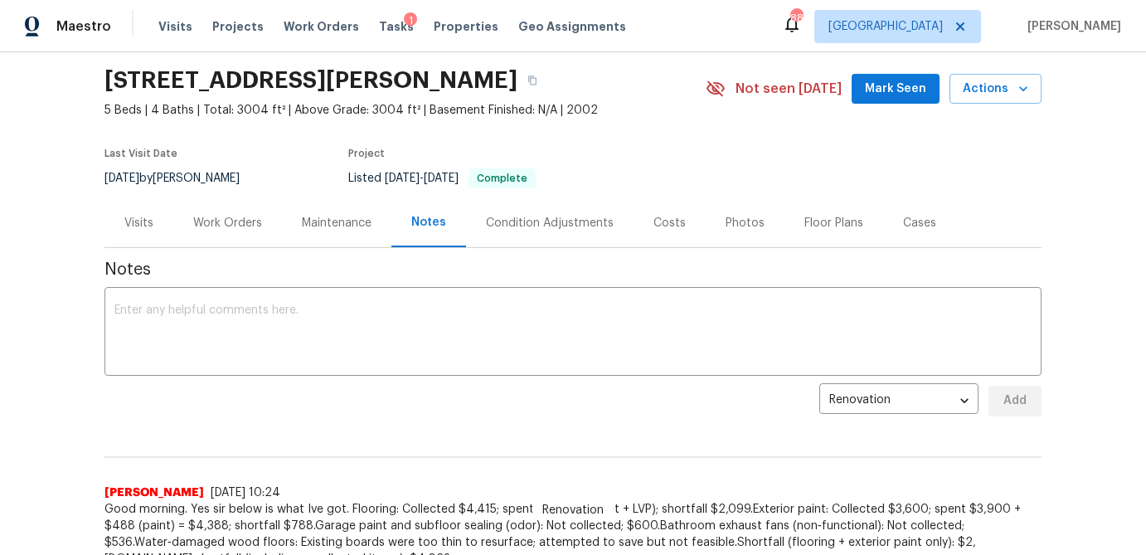
scroll to position [51, 0]
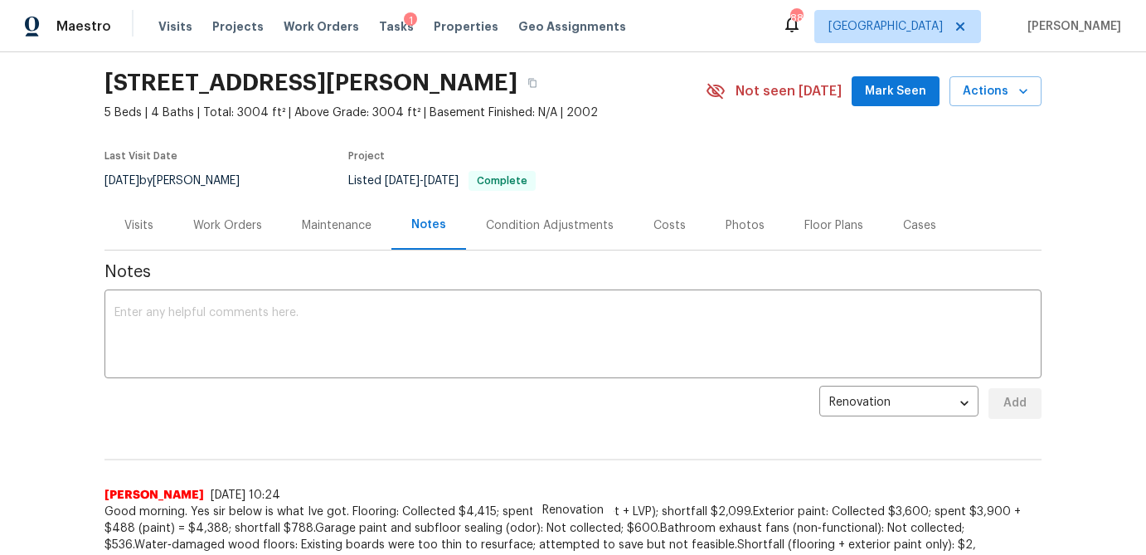
click at [641, 221] on div "Costs" at bounding box center [669, 225] width 72 height 49
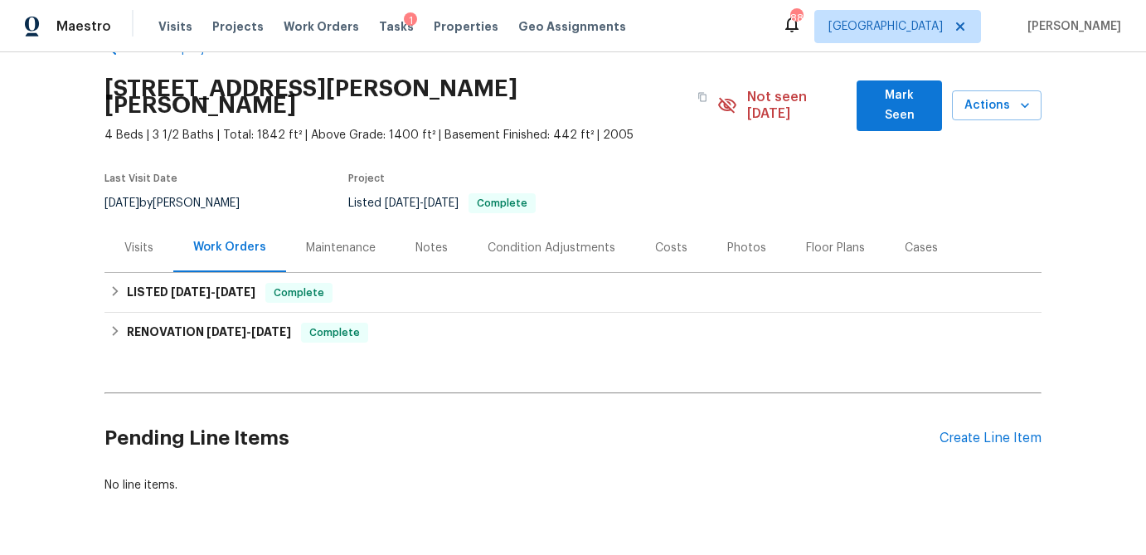
scroll to position [47, 0]
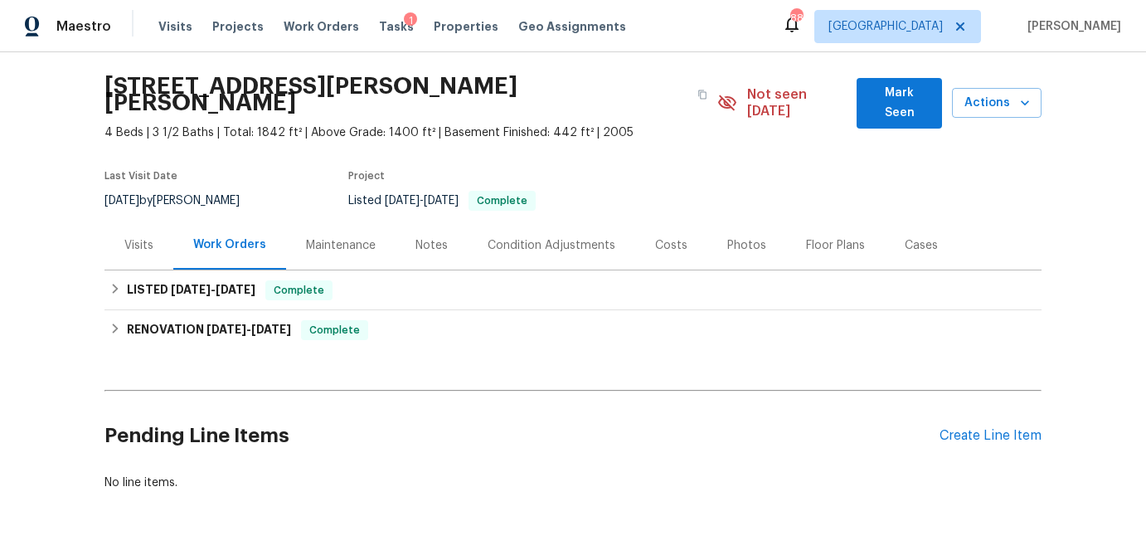
click at [727, 237] on div "Photos" at bounding box center [746, 245] width 39 height 17
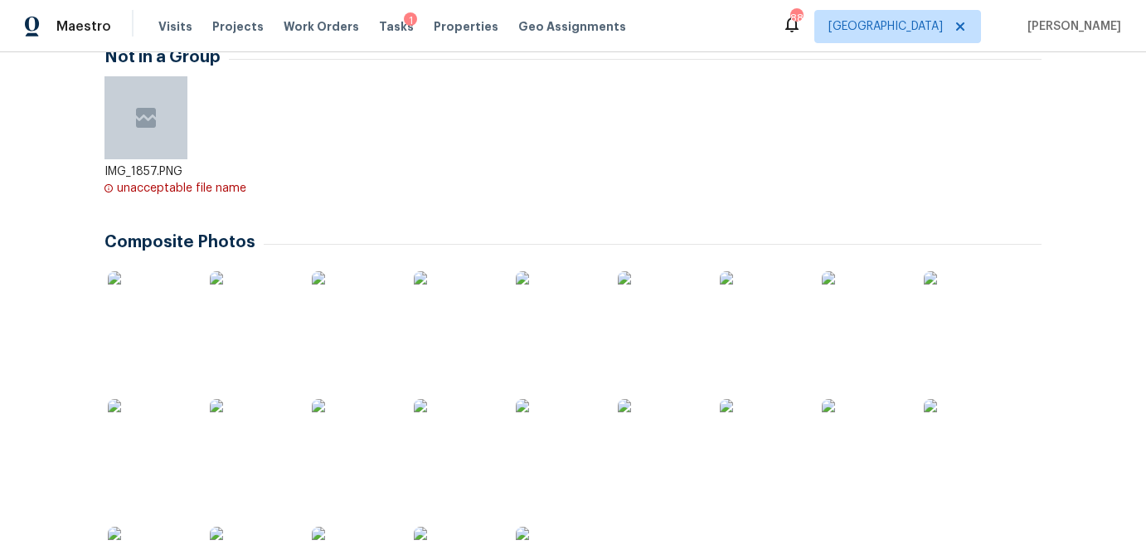
scroll to position [418, 0]
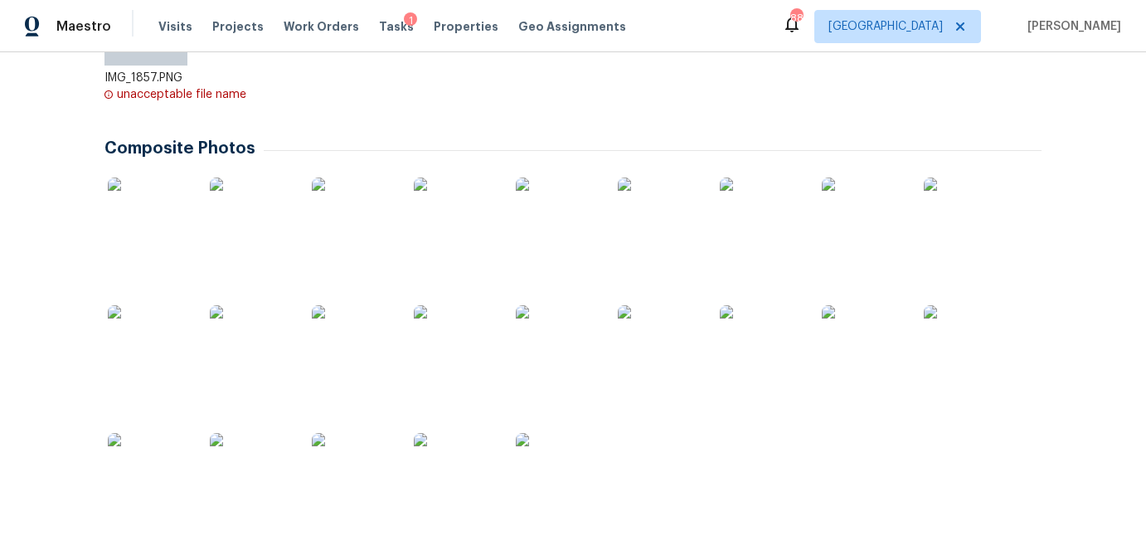
click at [135, 224] on img at bounding box center [149, 218] width 83 height 83
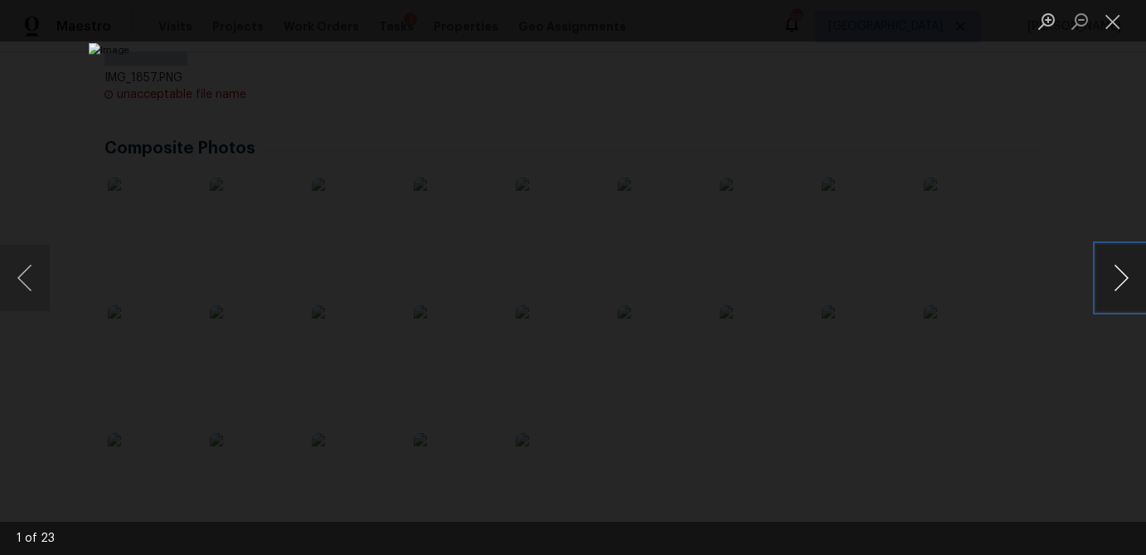
click at [1102, 266] on button "Next image" at bounding box center [1121, 278] width 50 height 66
click at [1103, 267] on button "Next image" at bounding box center [1121, 278] width 50 height 66
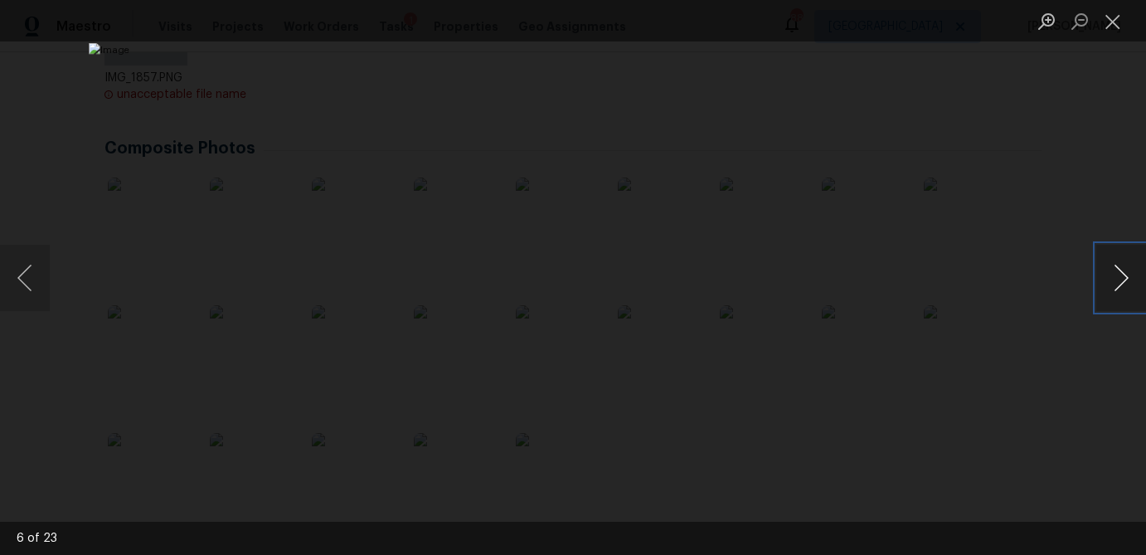
click at [1103, 267] on button "Next image" at bounding box center [1121, 278] width 50 height 66
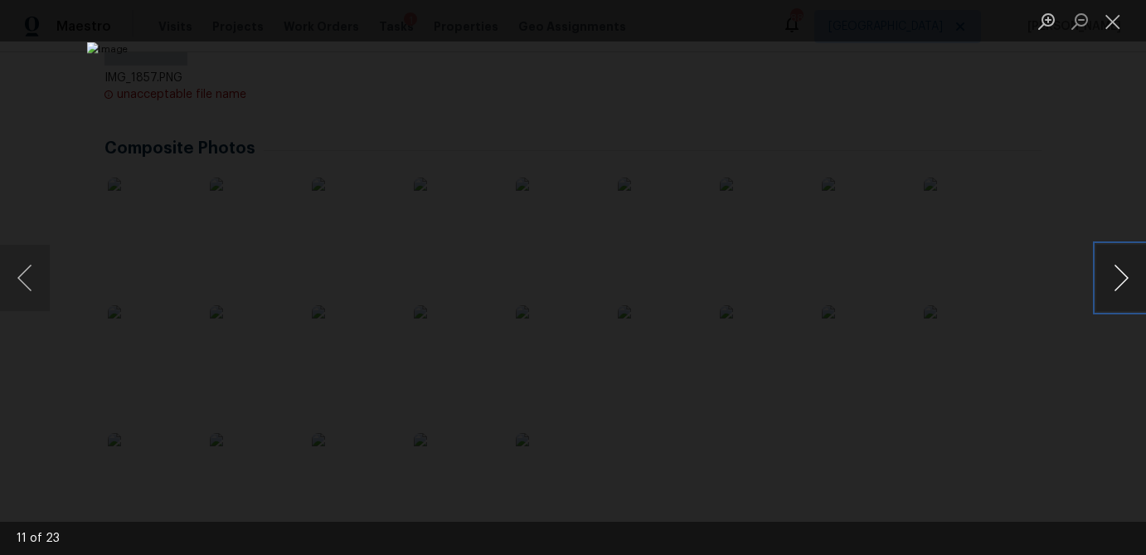
click at [1103, 267] on button "Next image" at bounding box center [1121, 278] width 50 height 66
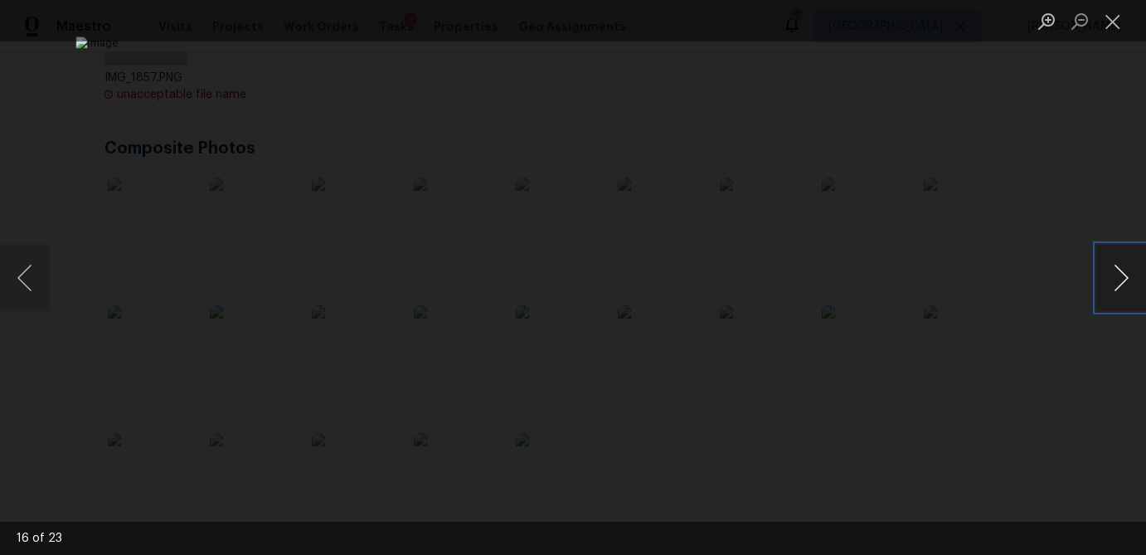
click at [1103, 267] on button "Next image" at bounding box center [1121, 278] width 50 height 66
click at [1109, 17] on button "Close lightbox" at bounding box center [1112, 21] width 33 height 29
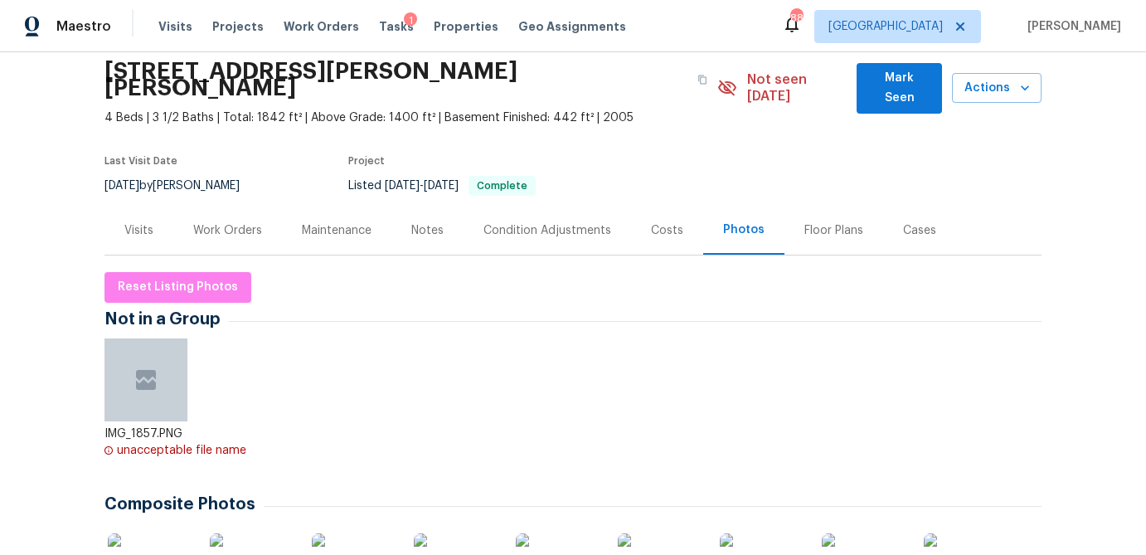
scroll to position [51, 0]
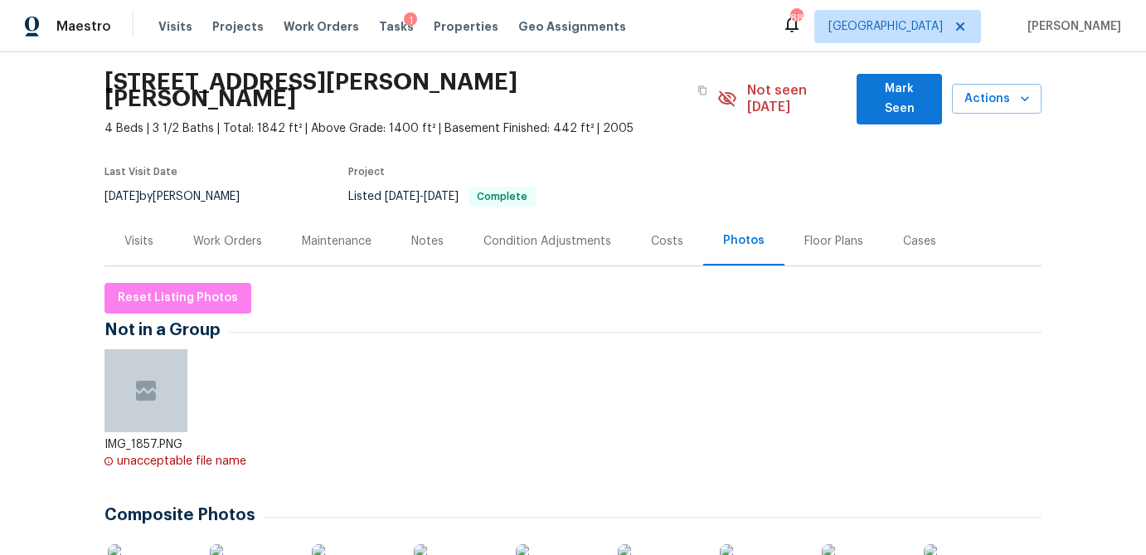
click at [425, 233] on div "Notes" at bounding box center [427, 241] width 32 height 17
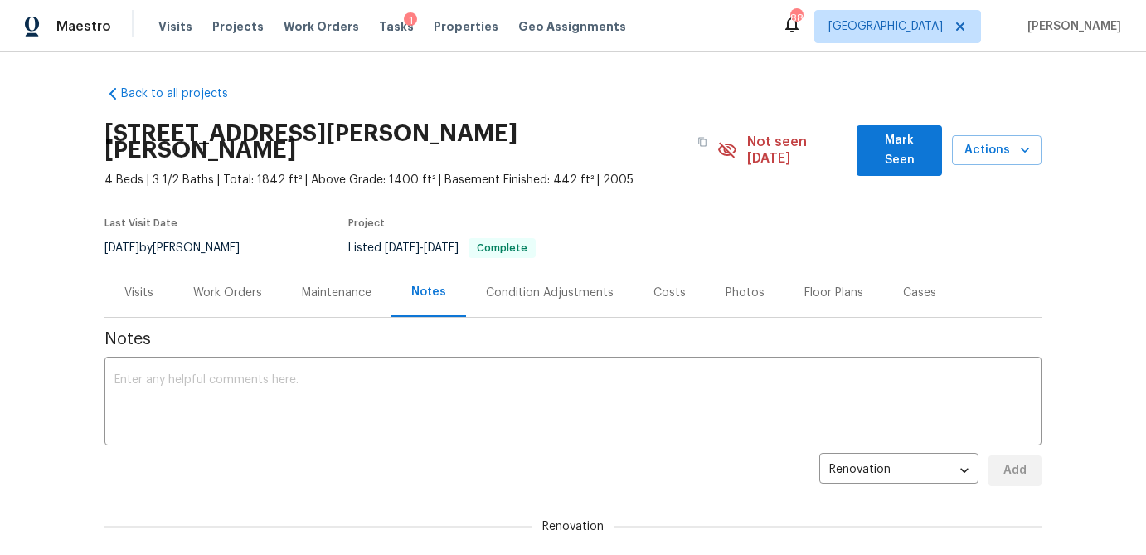
click at [729, 284] on div "Photos" at bounding box center [744, 292] width 39 height 17
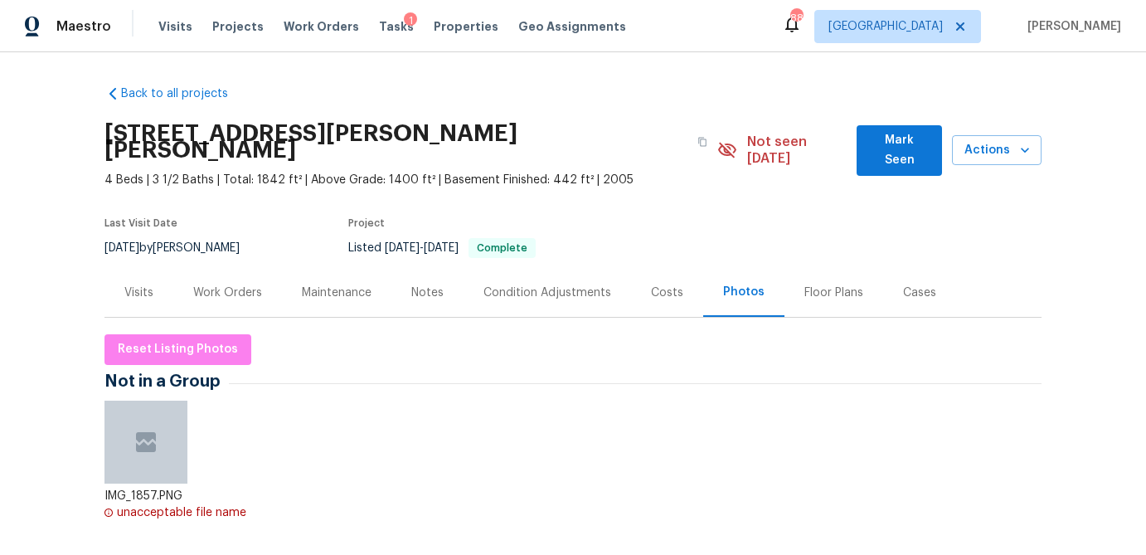
click at [138, 284] on div "Visits" at bounding box center [138, 292] width 29 height 17
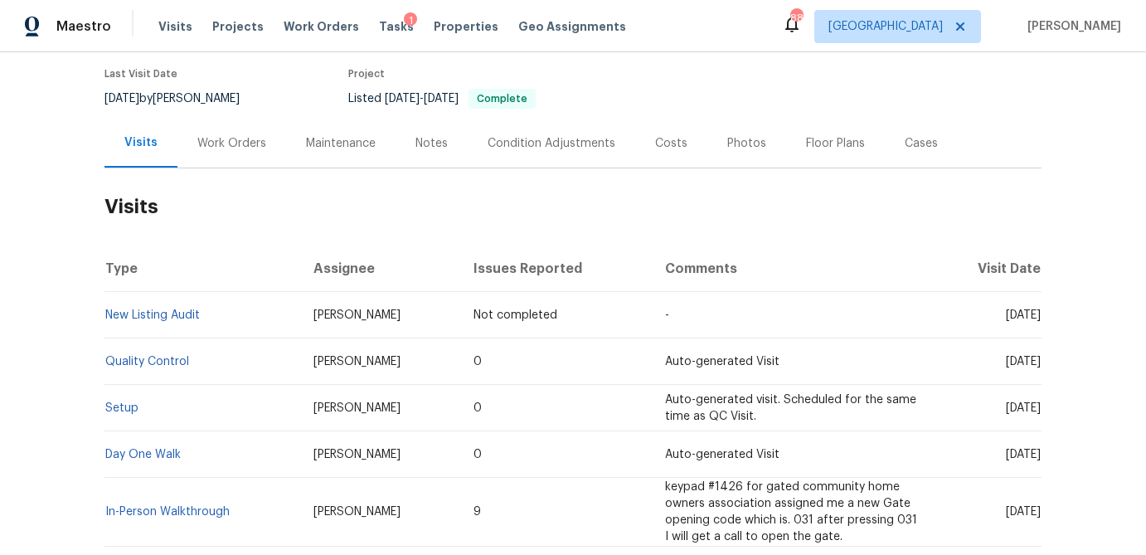
scroll to position [102, 0]
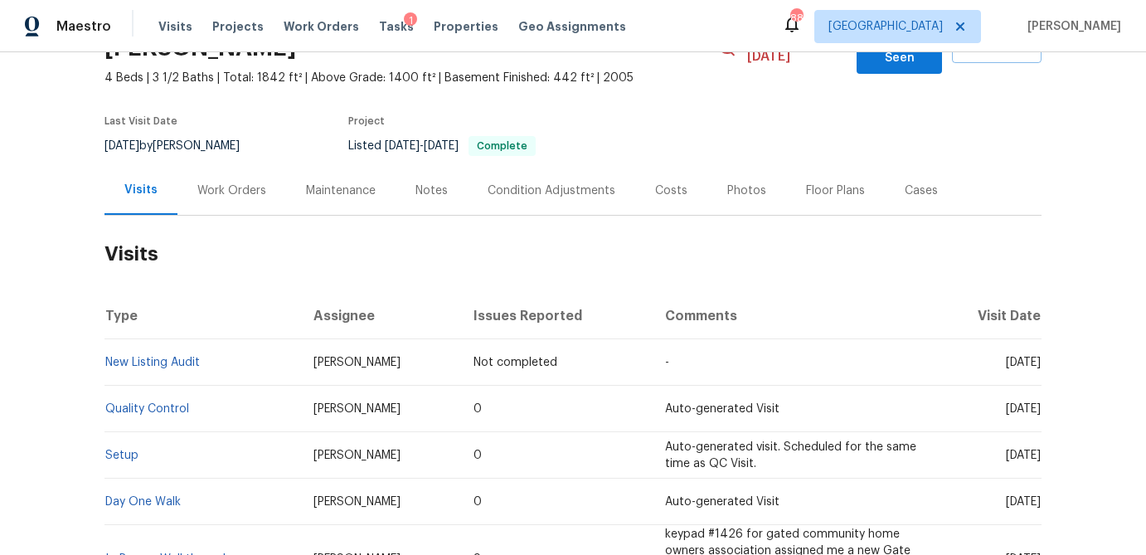
click at [662, 182] on div "Costs" at bounding box center [671, 190] width 32 height 17
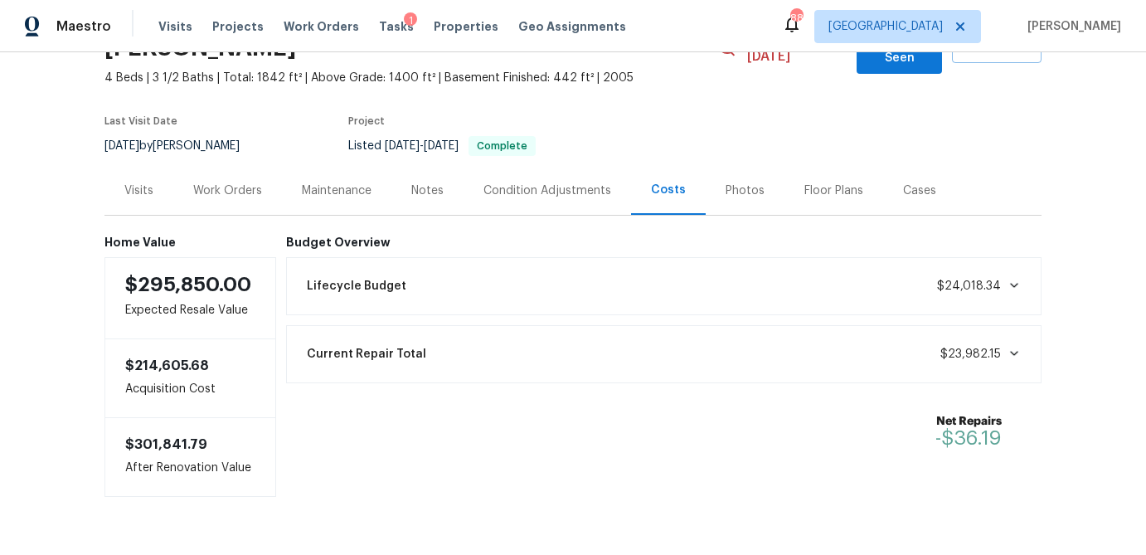
click at [237, 182] on div "Work Orders" at bounding box center [227, 190] width 69 height 17
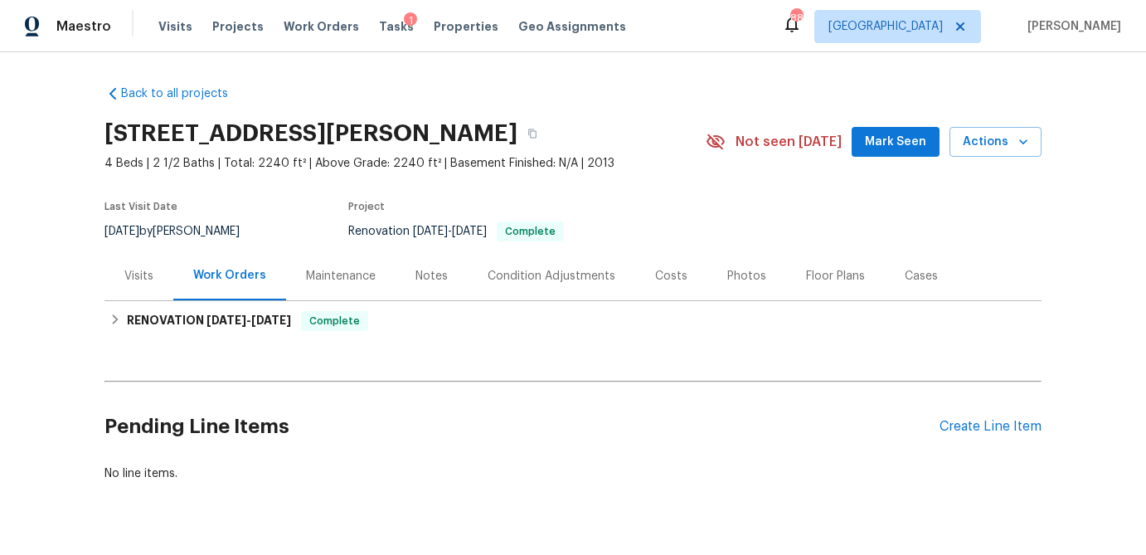
click at [139, 277] on div "Visits" at bounding box center [138, 276] width 29 height 17
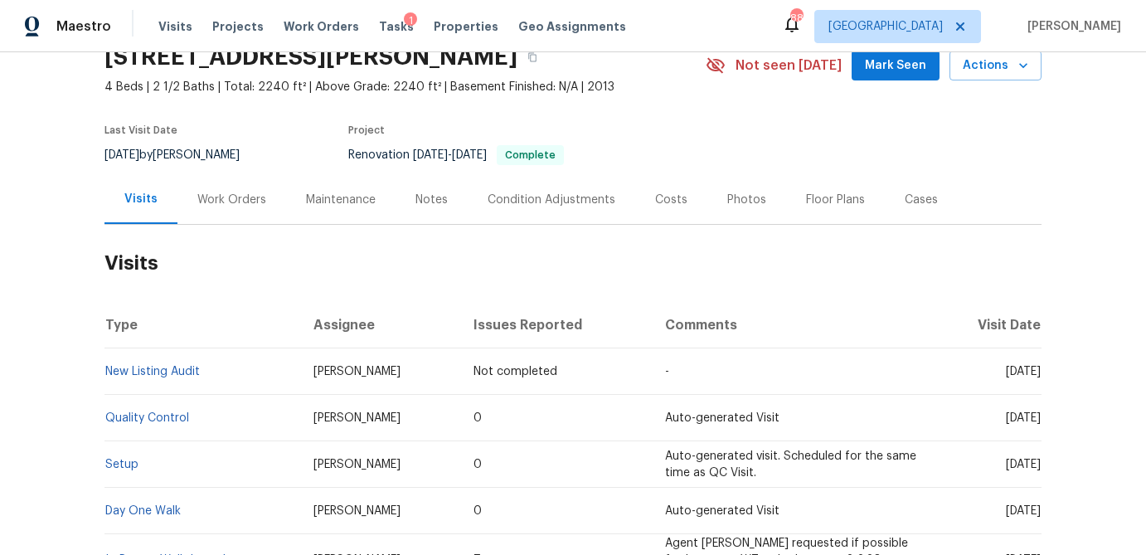
scroll to position [68, 0]
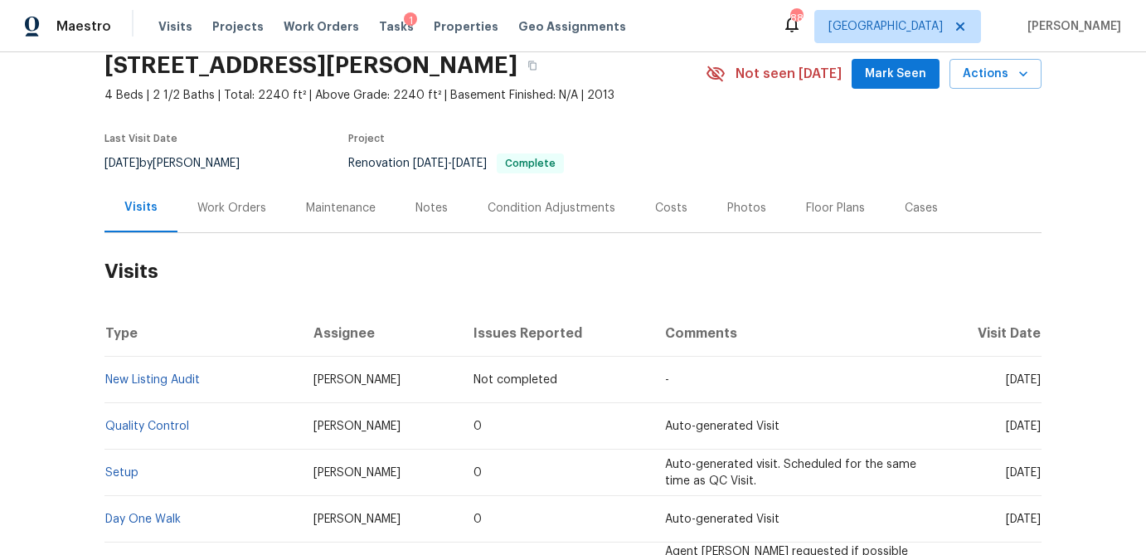
click at [727, 201] on div "Photos" at bounding box center [746, 208] width 39 height 17
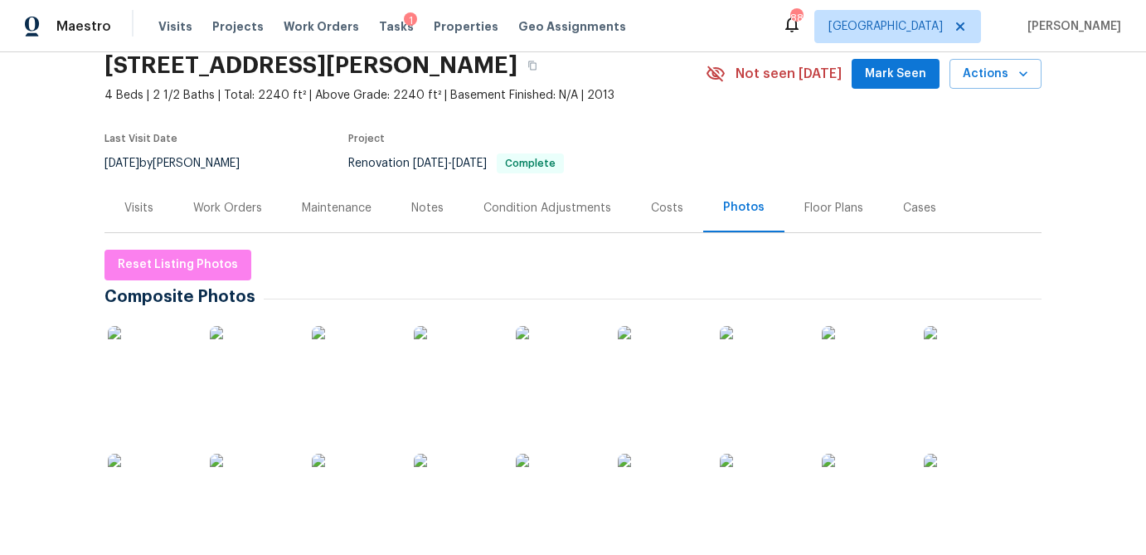
click at [172, 381] on img at bounding box center [149, 367] width 83 height 83
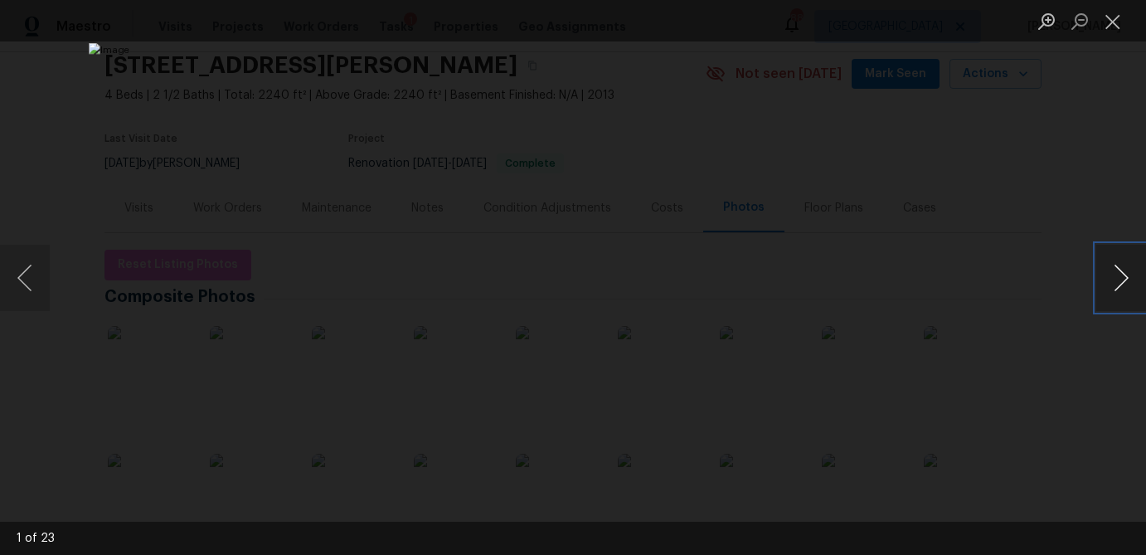
click at [1119, 283] on button "Next image" at bounding box center [1121, 278] width 50 height 66
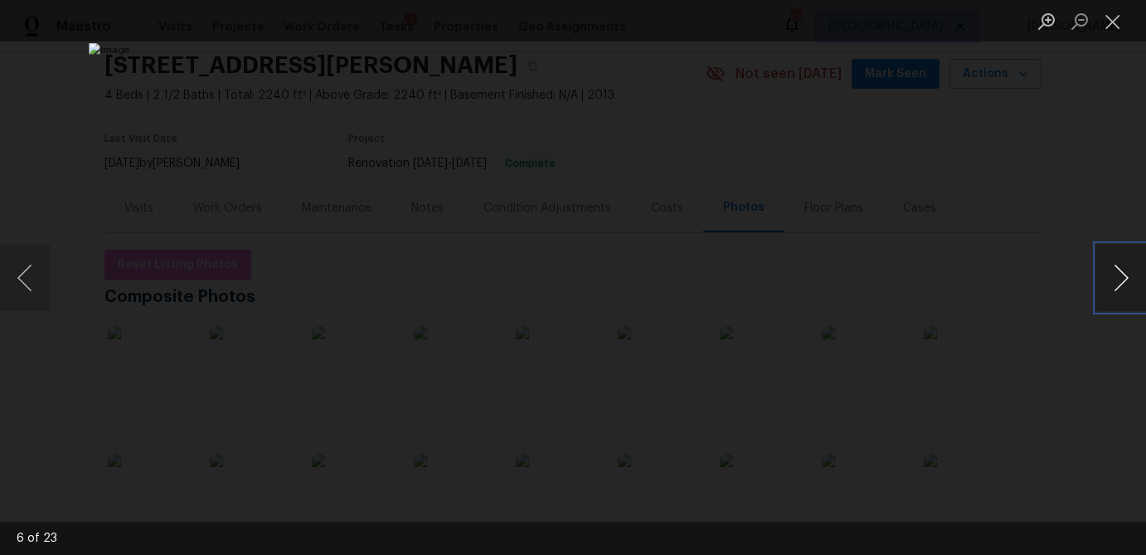
click at [1119, 283] on button "Next image" at bounding box center [1121, 278] width 50 height 66
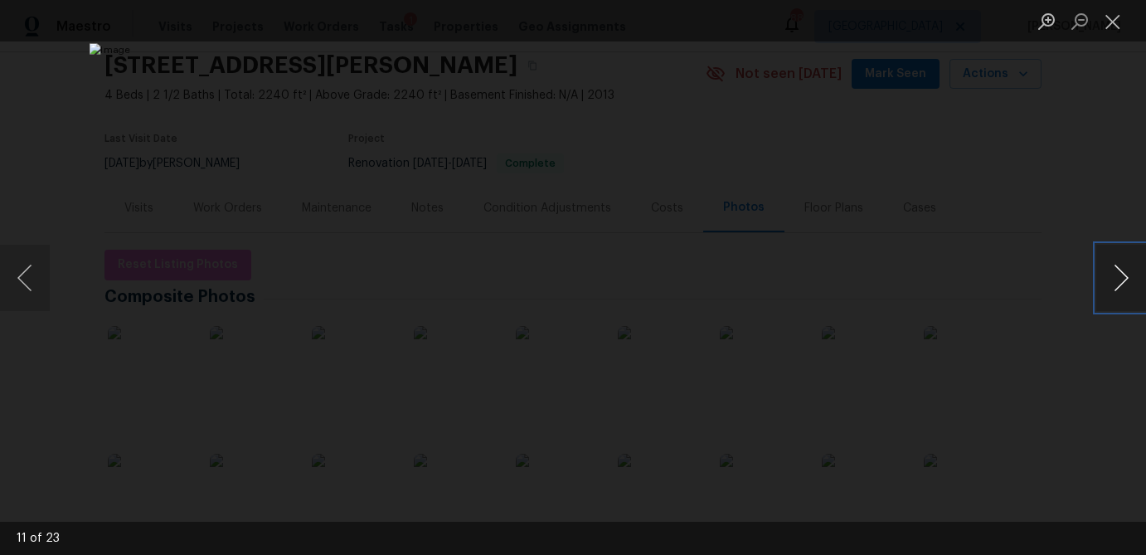
click at [1119, 283] on button "Next image" at bounding box center [1121, 278] width 50 height 66
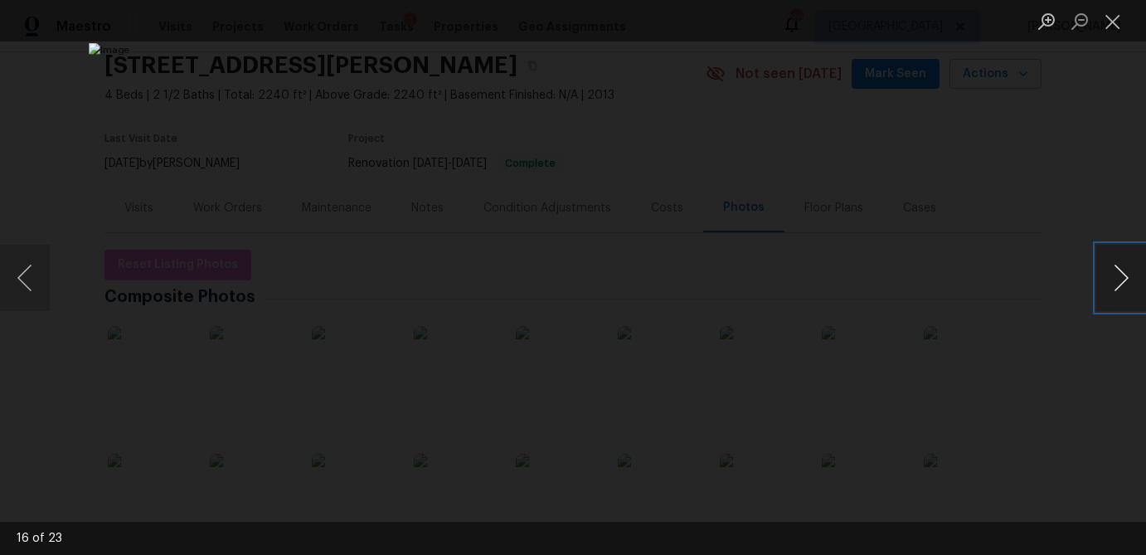
click at [1119, 283] on button "Next image" at bounding box center [1121, 278] width 50 height 66
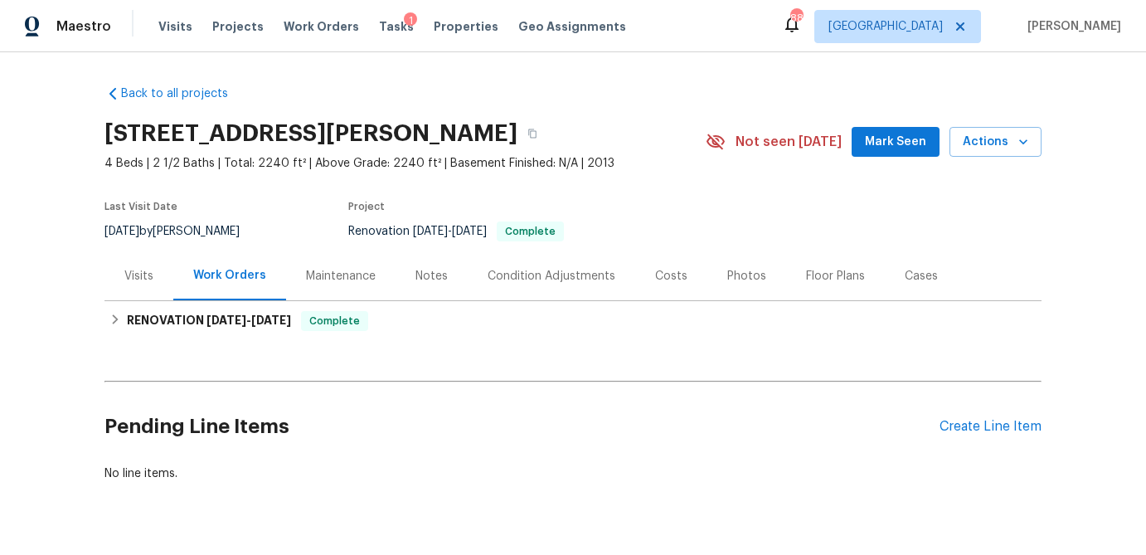
click at [124, 270] on div "Visits" at bounding box center [138, 276] width 29 height 17
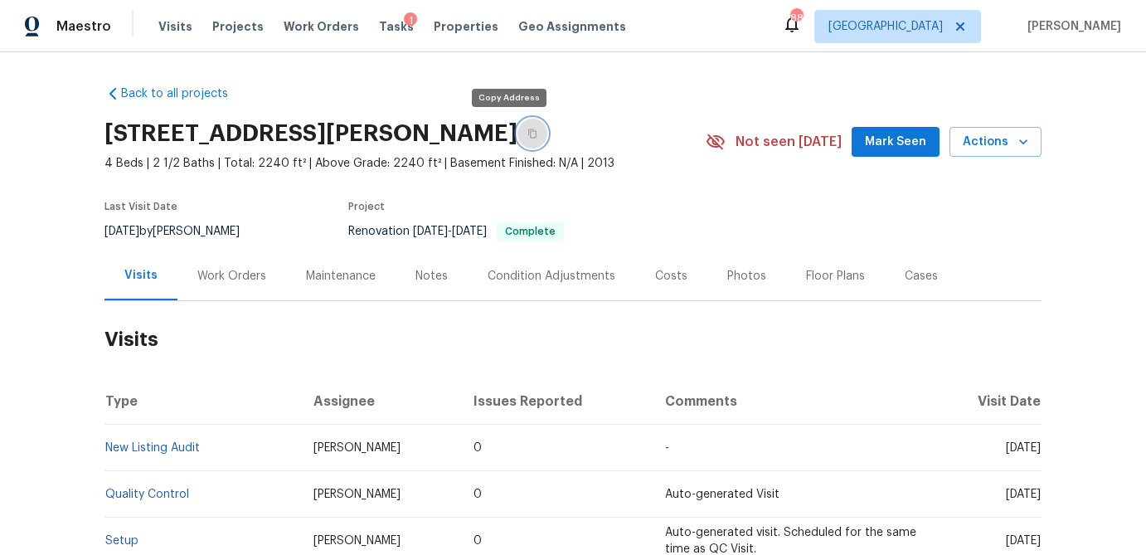
click at [517, 133] on button "button" at bounding box center [532, 134] width 30 height 30
click at [172, 29] on span "Visits" at bounding box center [175, 26] width 34 height 17
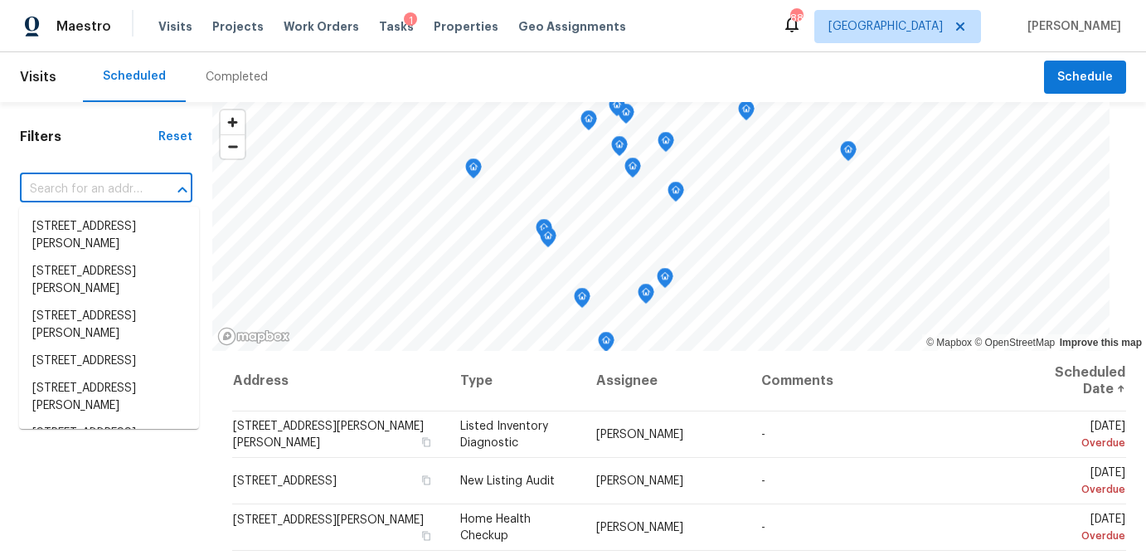
click at [112, 189] on input "text" at bounding box center [83, 190] width 126 height 26
paste input "[STREET_ADDRESS][PERSON_NAME]"
type input "386 Hill Crest Cir, Hiram, GA 30141"
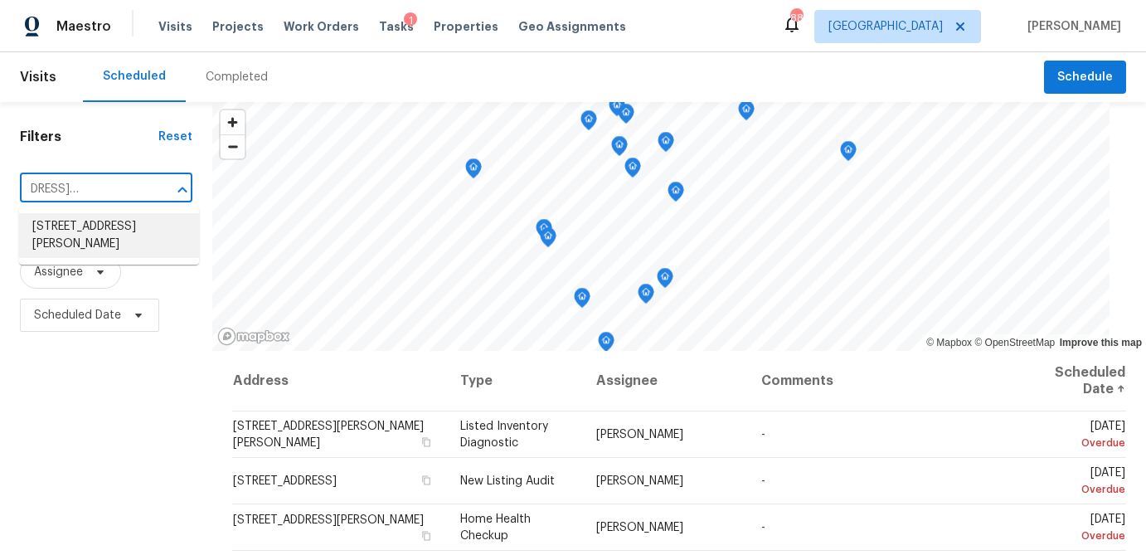
click at [78, 236] on li "386 Hill Crest Cir, Hiram, GA 30141" at bounding box center [109, 235] width 180 height 45
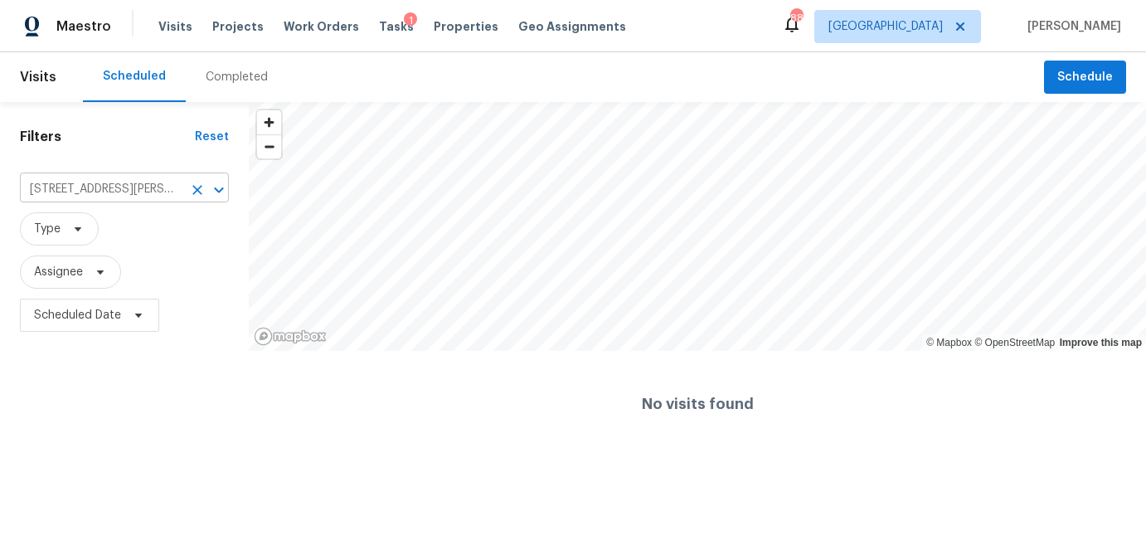
click at [126, 183] on input "386 Hill Crest Cir, Hiram, GA 30141" at bounding box center [101, 190] width 163 height 26
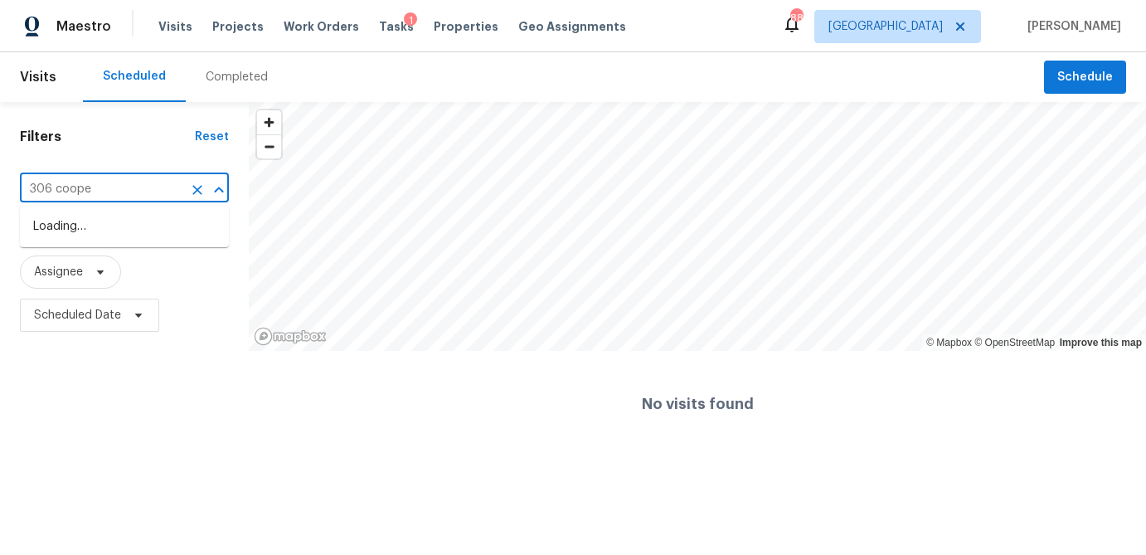
type input "306 cooper"
click at [120, 226] on li "306 Cooper Creek Dr, Dallas, GA 30157" at bounding box center [124, 235] width 209 height 45
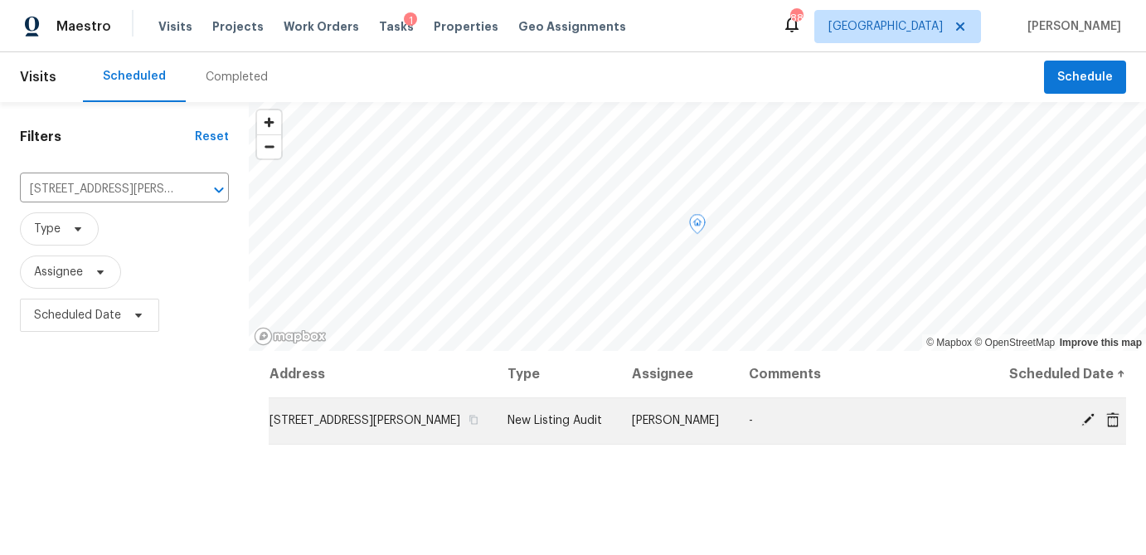
click at [367, 426] on span "306 Cooper Creek Dr, Dallas, GA 30157" at bounding box center [364, 421] width 191 height 12
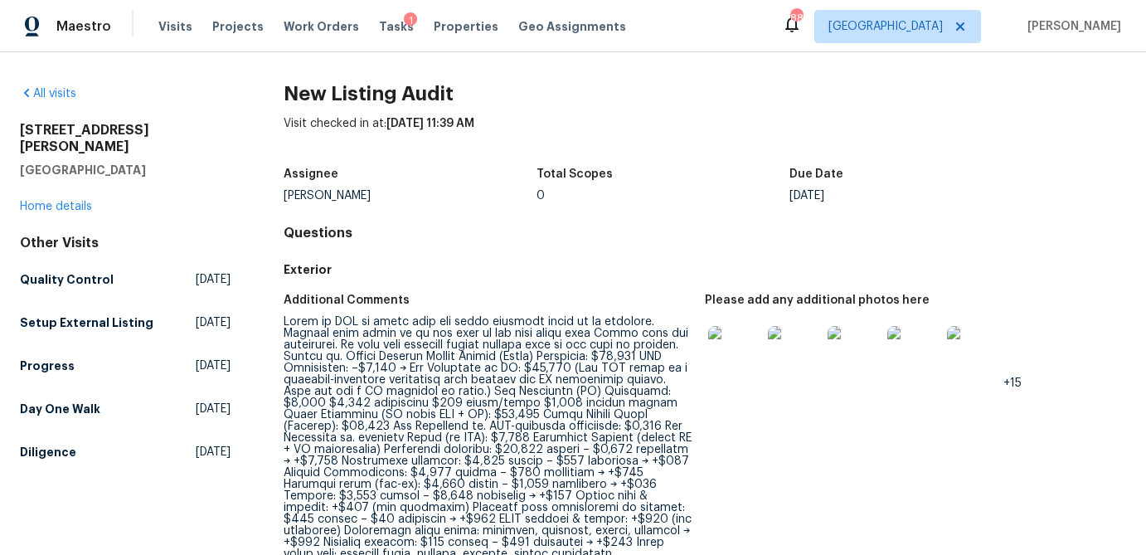
scroll to position [1, 0]
click at [65, 200] on link "Home details" at bounding box center [56, 206] width 72 height 12
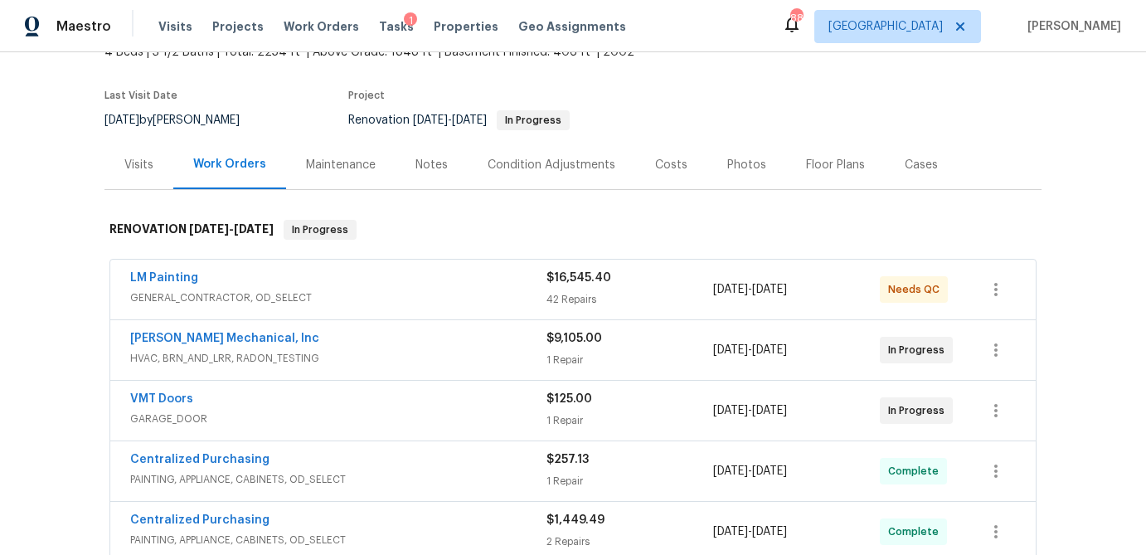
scroll to position [110, 0]
click at [730, 165] on div "Photos" at bounding box center [746, 166] width 39 height 17
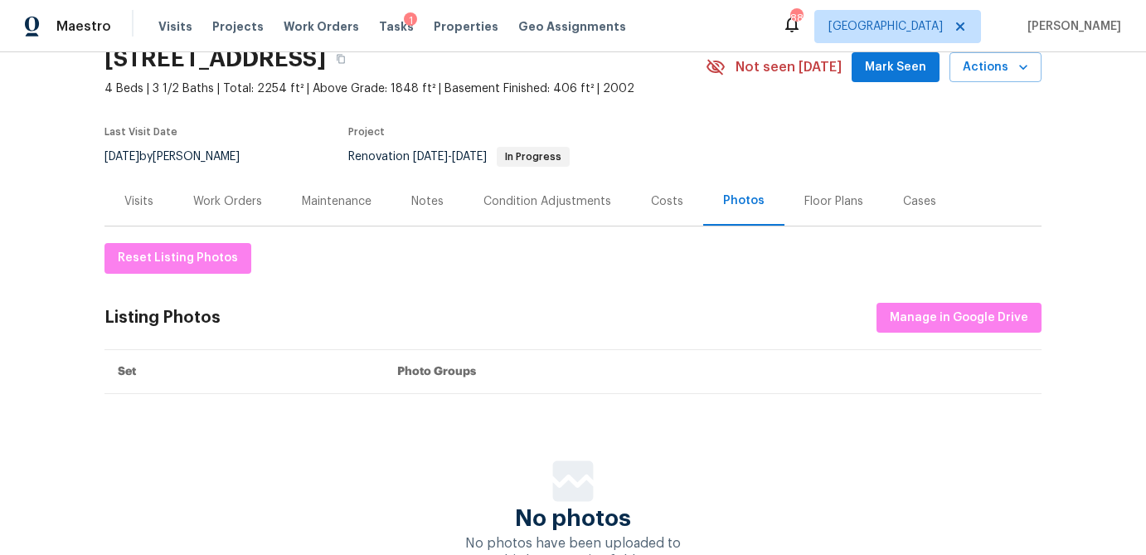
scroll to position [17, 0]
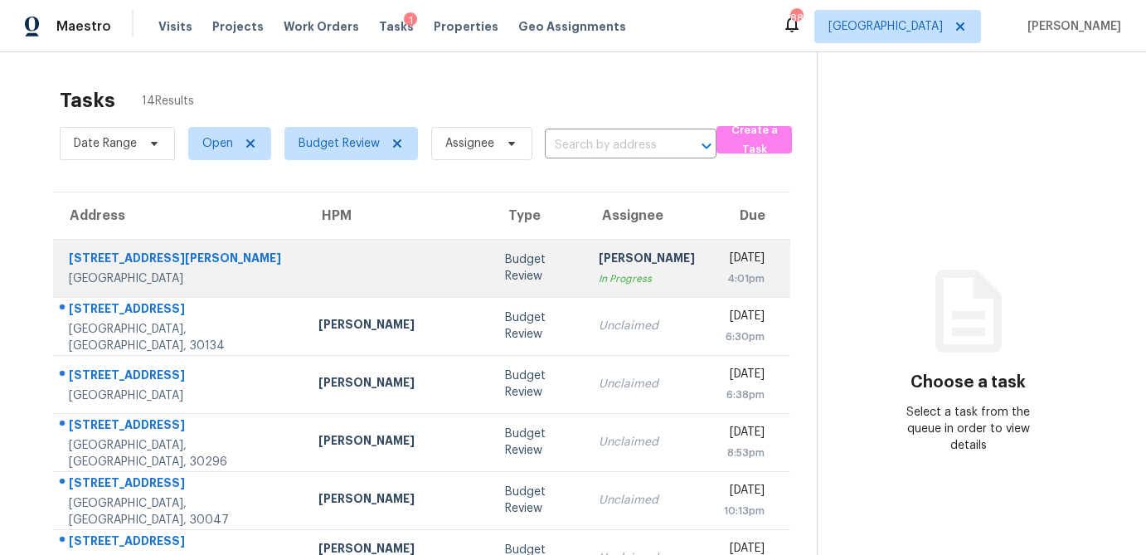
click at [505, 279] on div "Budget Review" at bounding box center [538, 267] width 67 height 33
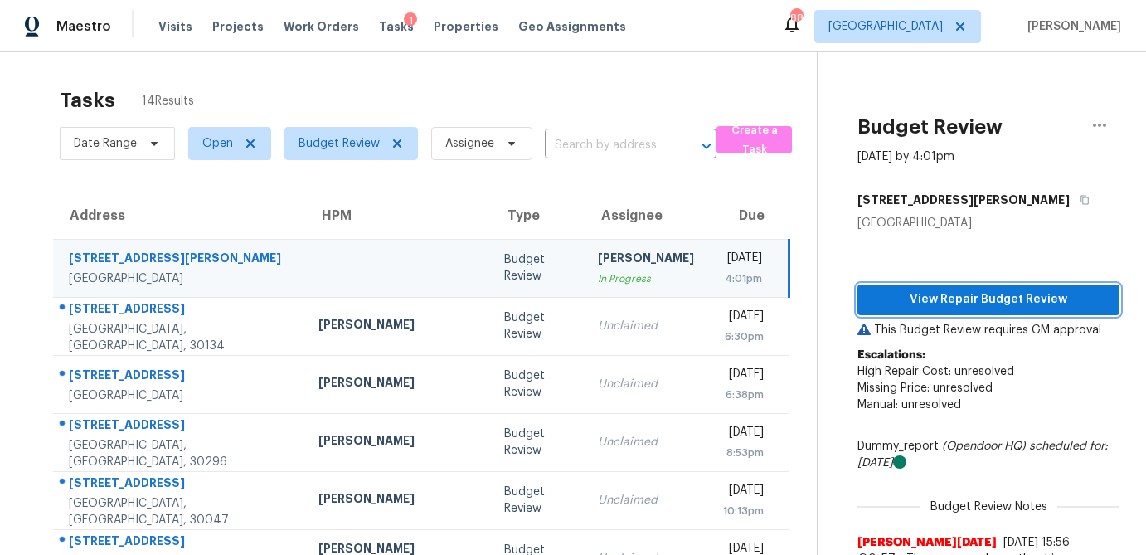
click at [918, 295] on span "View Repair Budget Review" at bounding box center [988, 299] width 235 height 21
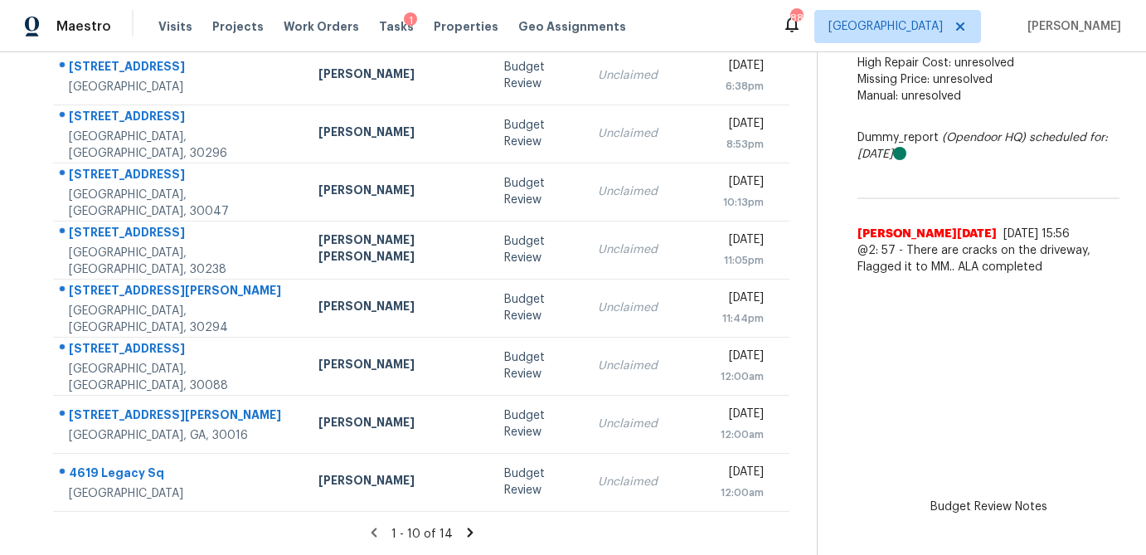
click at [463, 531] on icon at bounding box center [470, 532] width 15 height 15
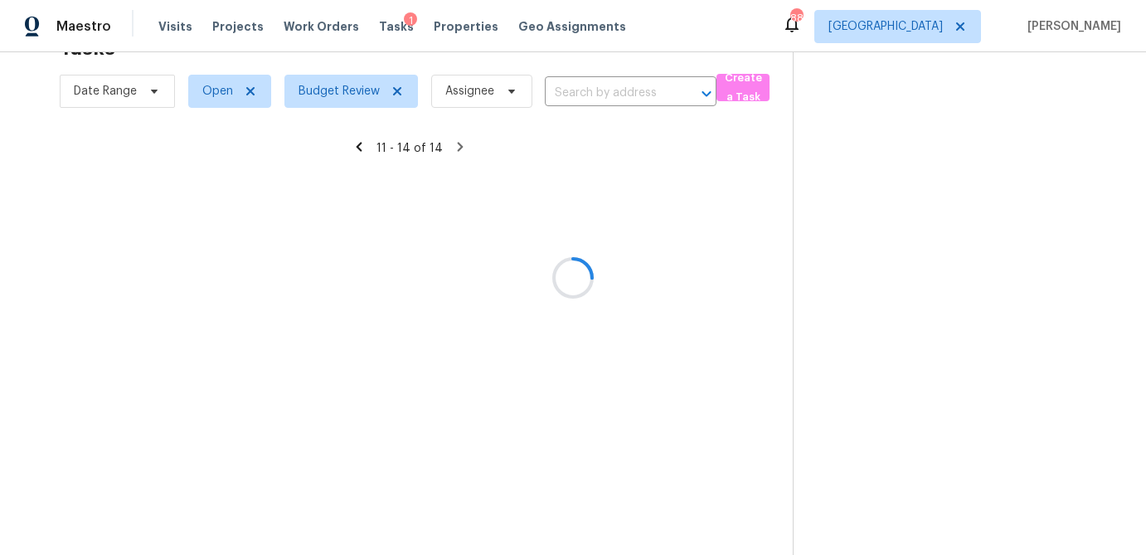
scroll to position [52, 0]
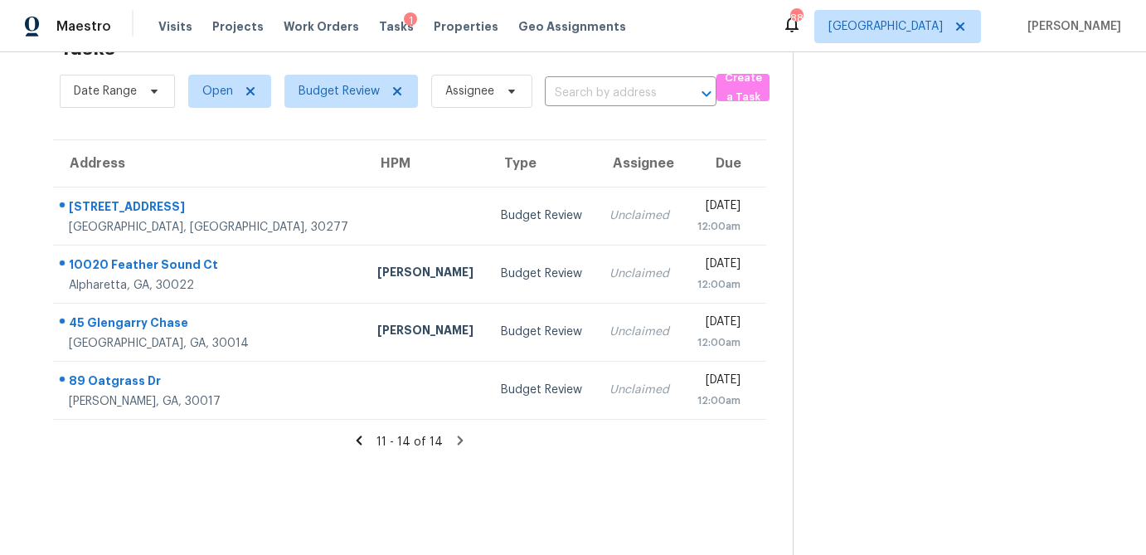
click at [358, 442] on icon at bounding box center [359, 440] width 15 height 15
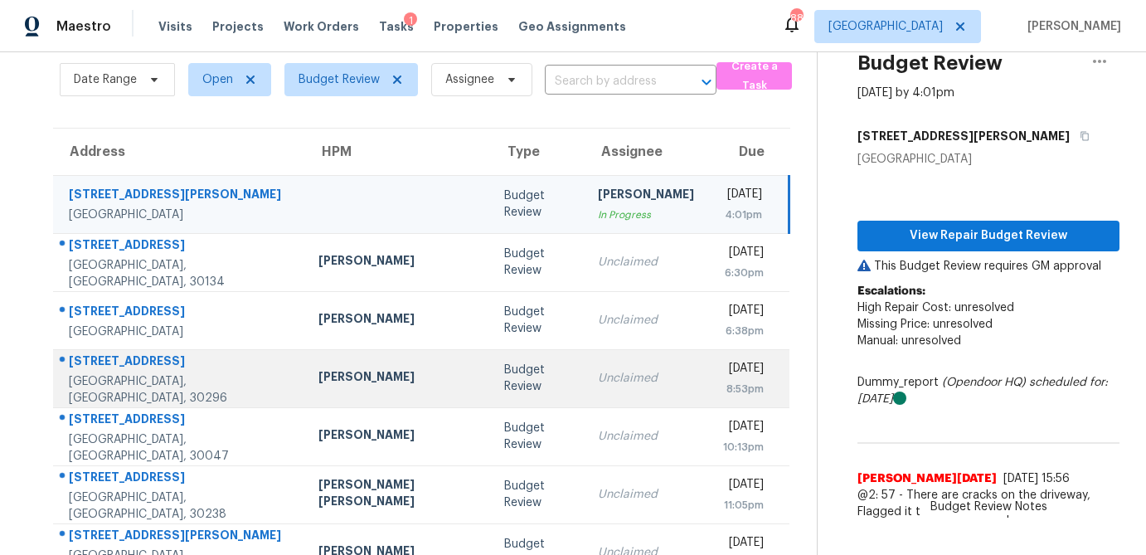
scroll to position [51, 0]
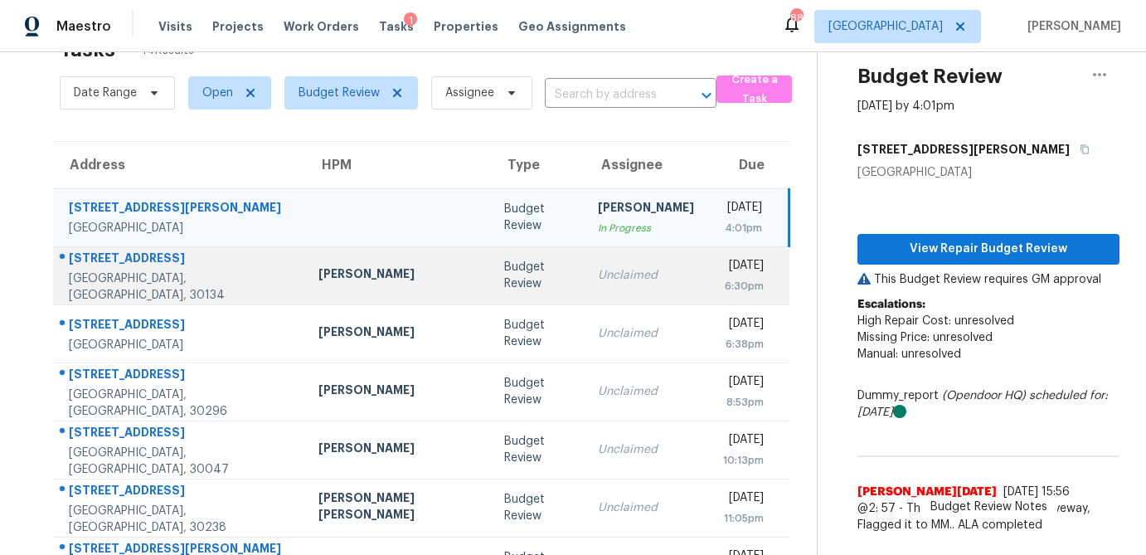
click at [504, 270] on div "Budget Review" at bounding box center [537, 275] width 67 height 33
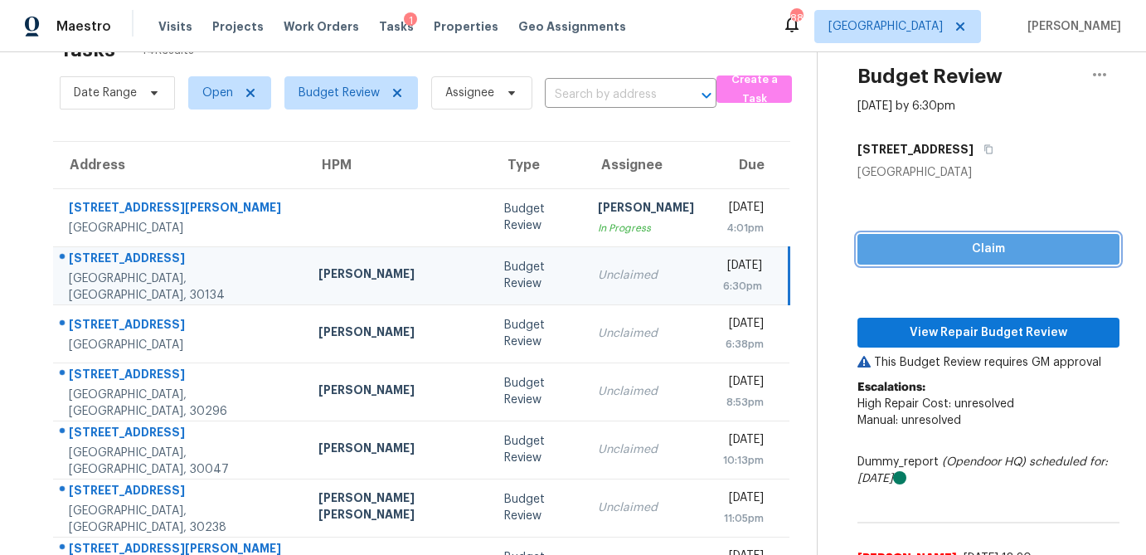
click at [959, 260] on button "Claim" at bounding box center [988, 249] width 262 height 31
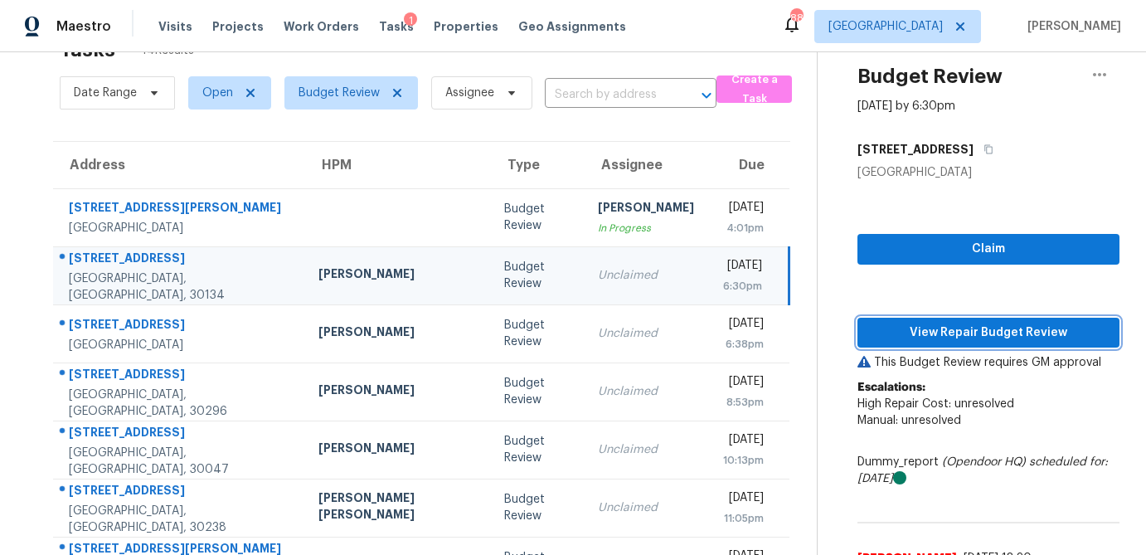
click at [958, 336] on span "View Repair Budget Review" at bounding box center [988, 333] width 235 height 21
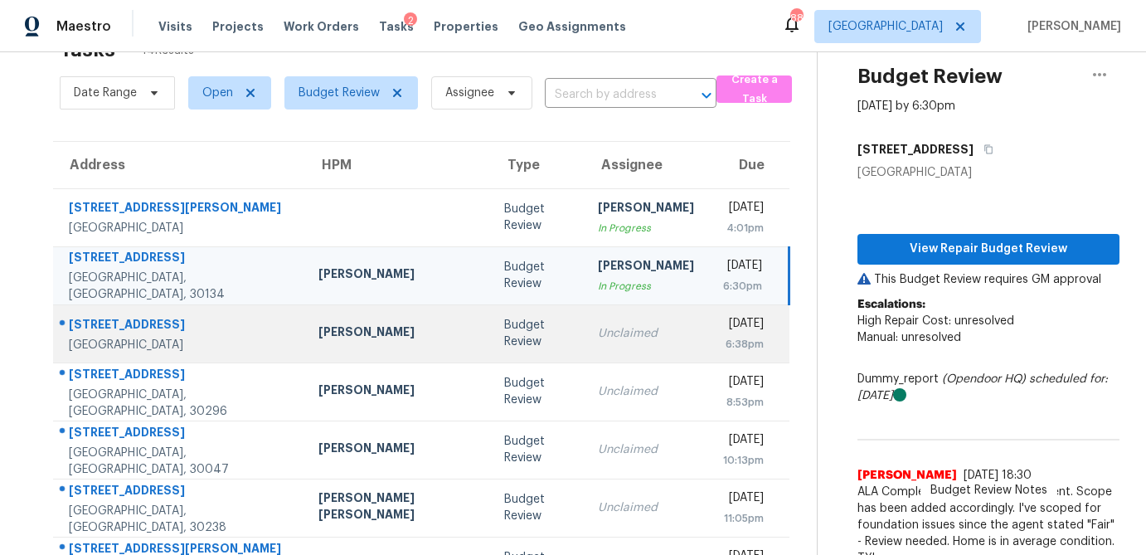
click at [504, 329] on div "Budget Review" at bounding box center [537, 333] width 67 height 33
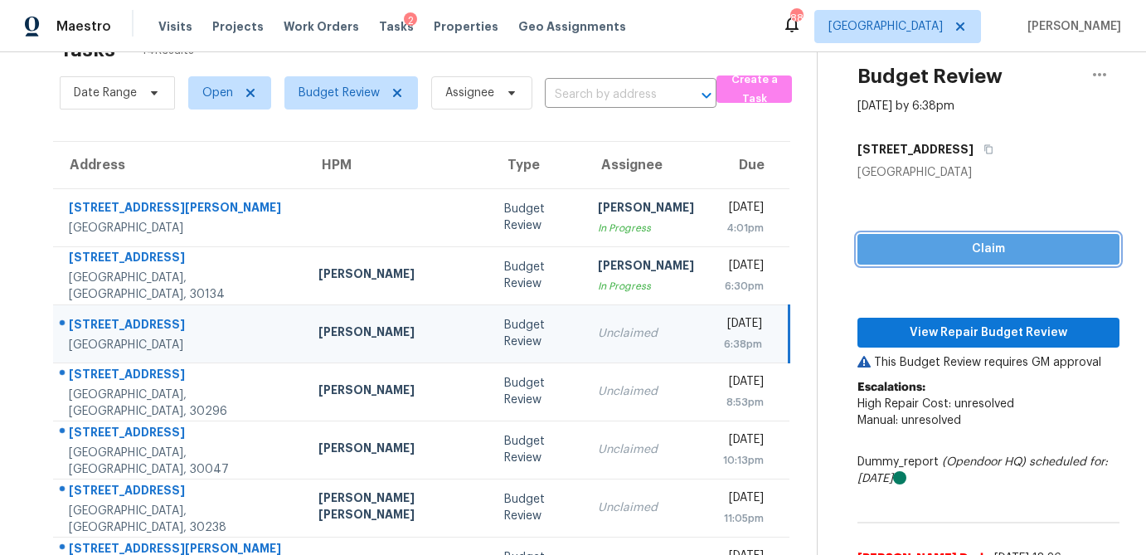
click at [951, 251] on span "Claim" at bounding box center [988, 249] width 235 height 21
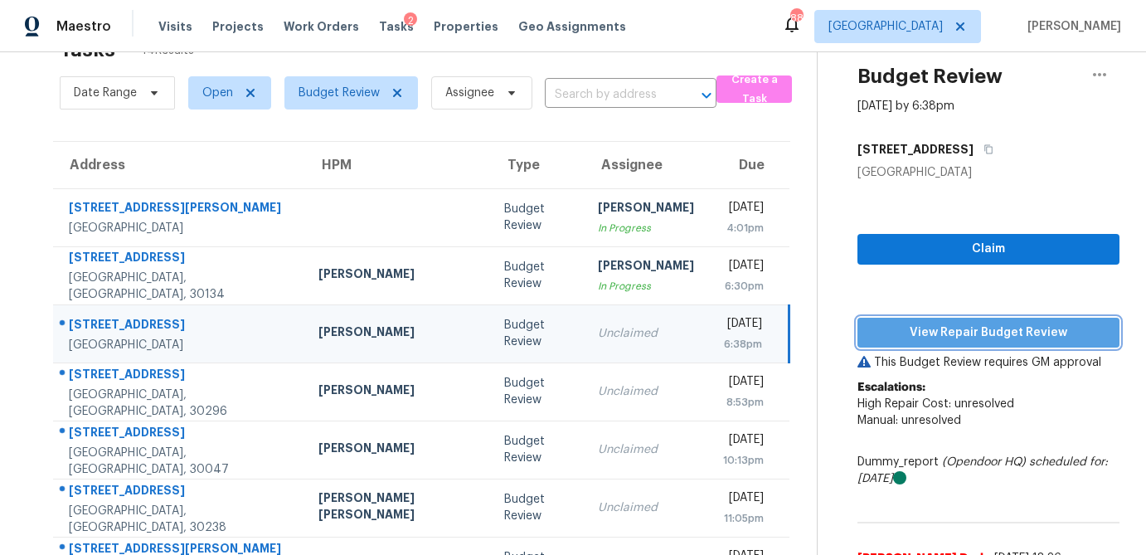
click at [942, 332] on span "View Repair Budget Review" at bounding box center [988, 333] width 235 height 21
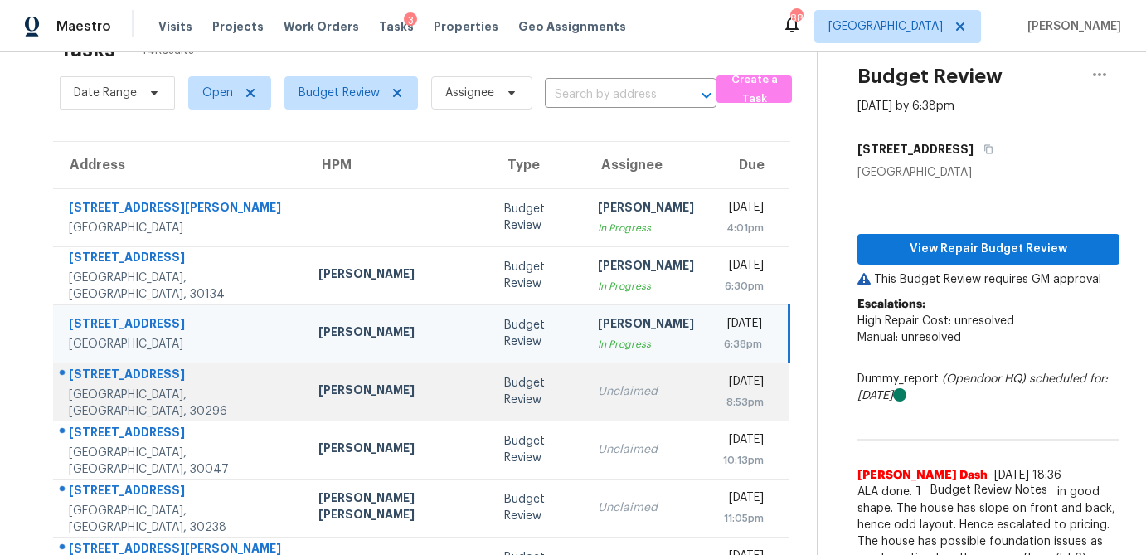
click at [504, 387] on div "Budget Review" at bounding box center [537, 391] width 67 height 33
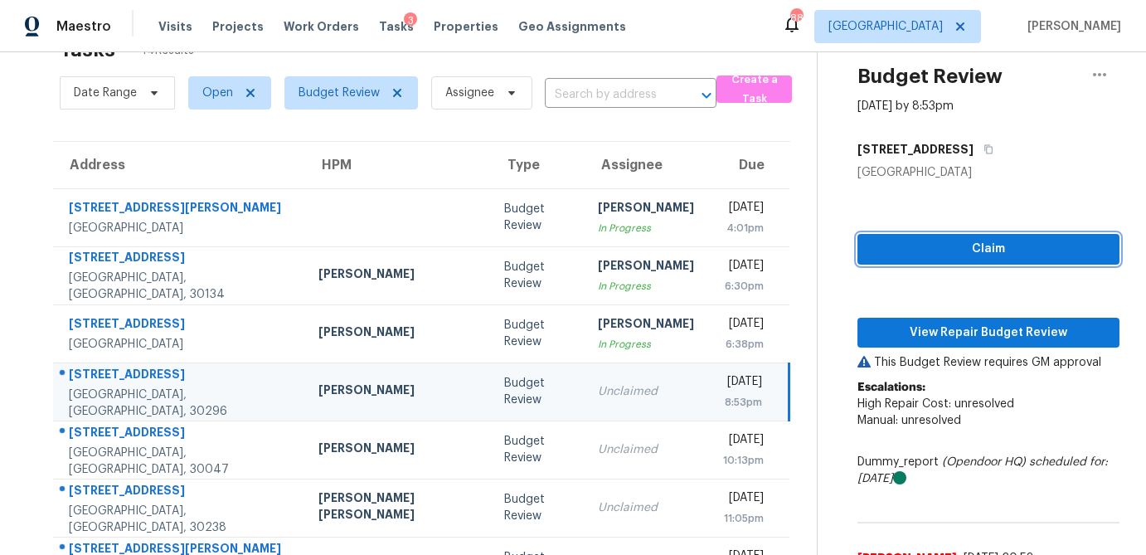
click at [905, 252] on span "Claim" at bounding box center [988, 249] width 235 height 21
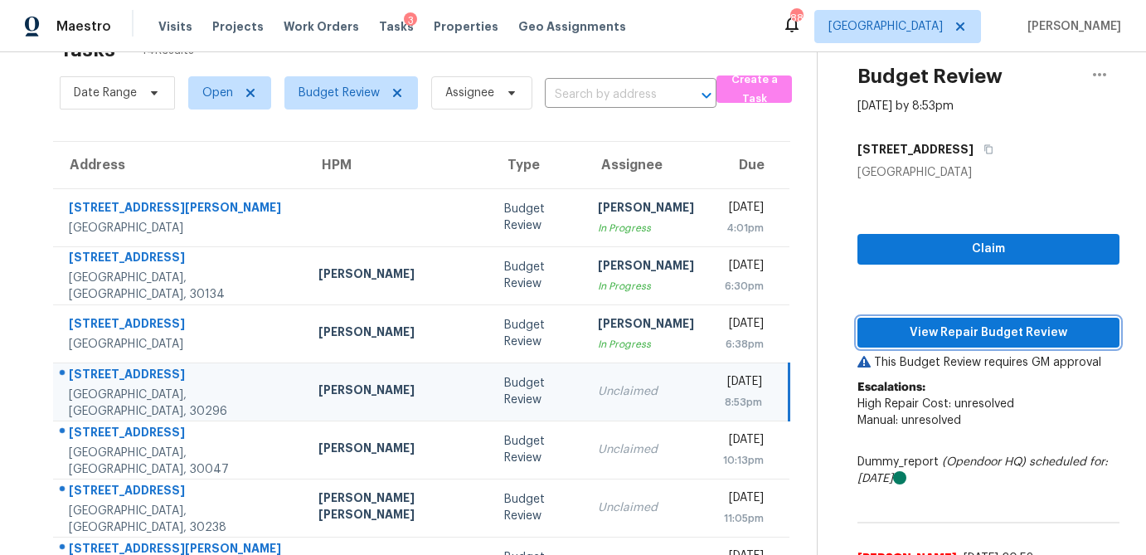
click at [905, 334] on span "View Repair Budget Review" at bounding box center [988, 333] width 235 height 21
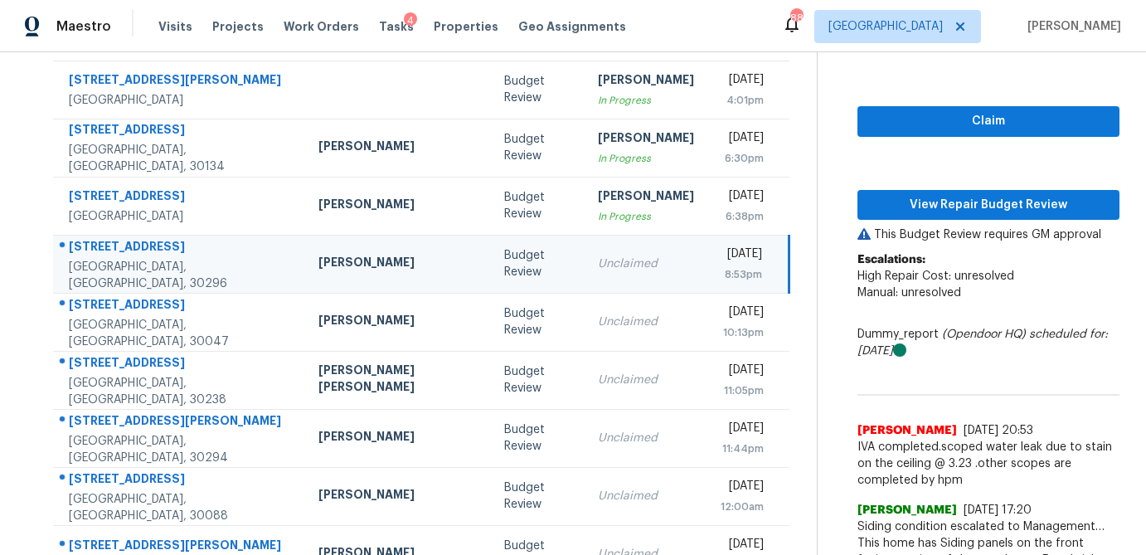
scroll to position [184, 0]
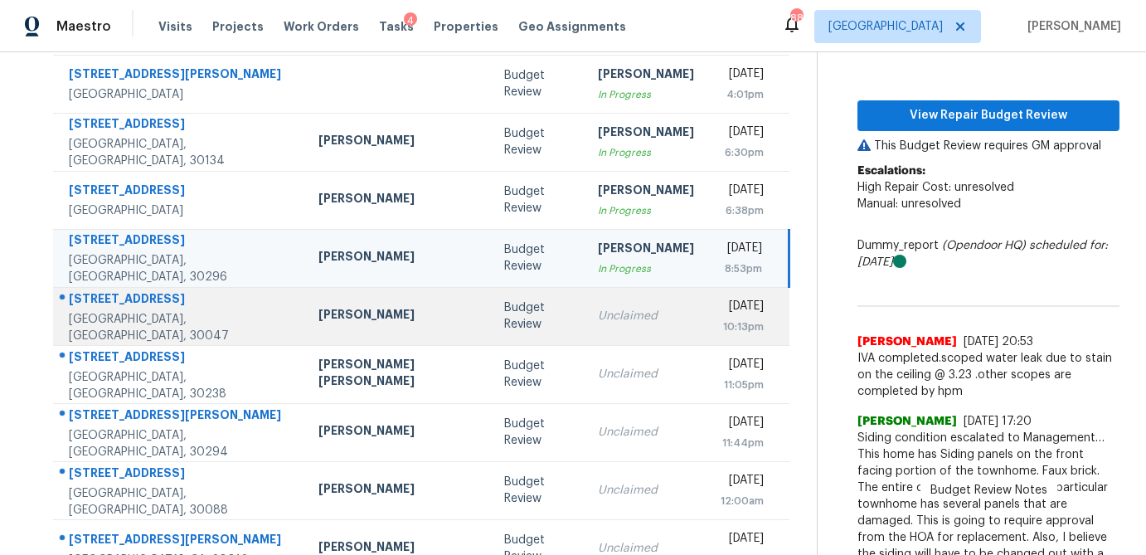
click at [504, 328] on div "Budget Review" at bounding box center [537, 315] width 67 height 33
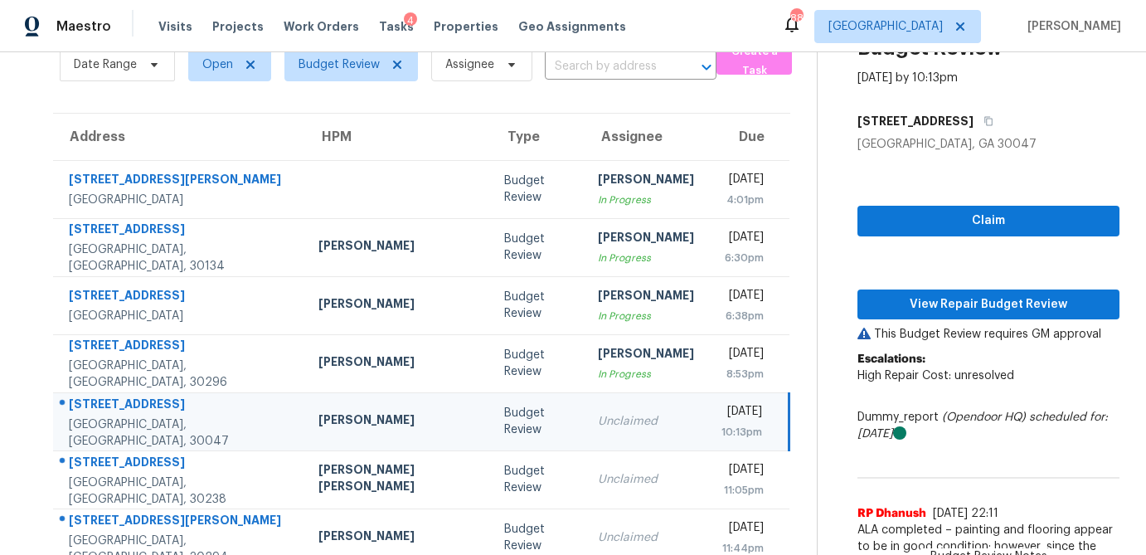
scroll to position [77, 0]
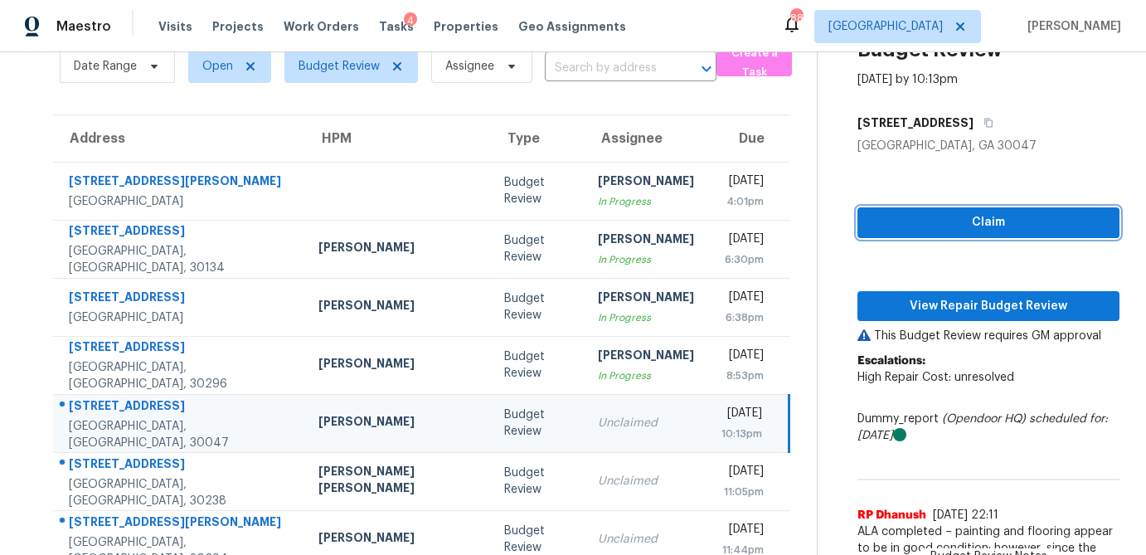
click at [958, 230] on span "Claim" at bounding box center [988, 222] width 235 height 21
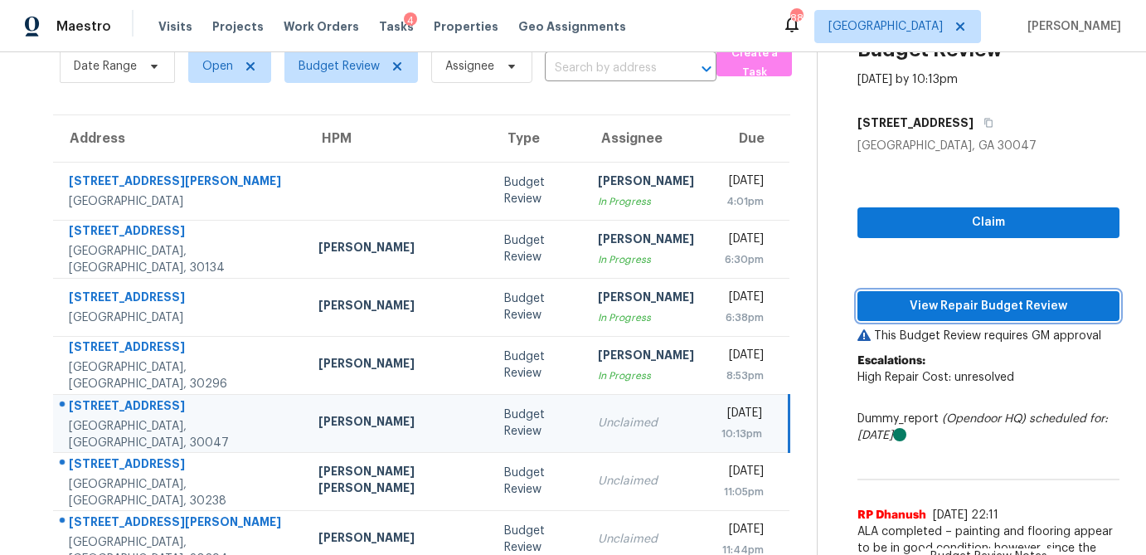
click at [935, 311] on span "View Repair Budget Review" at bounding box center [988, 306] width 235 height 21
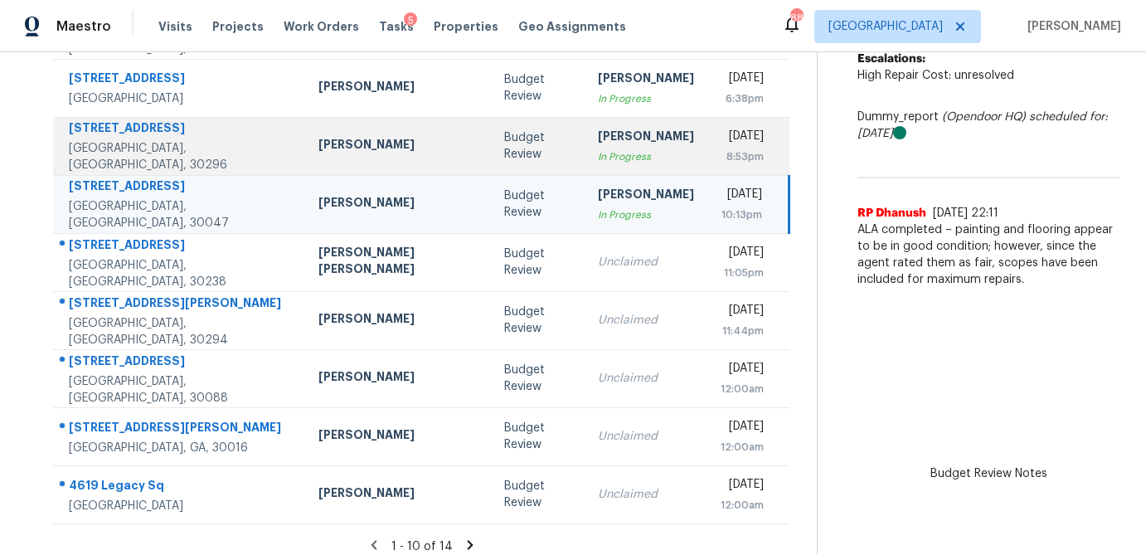
scroll to position [297, 0]
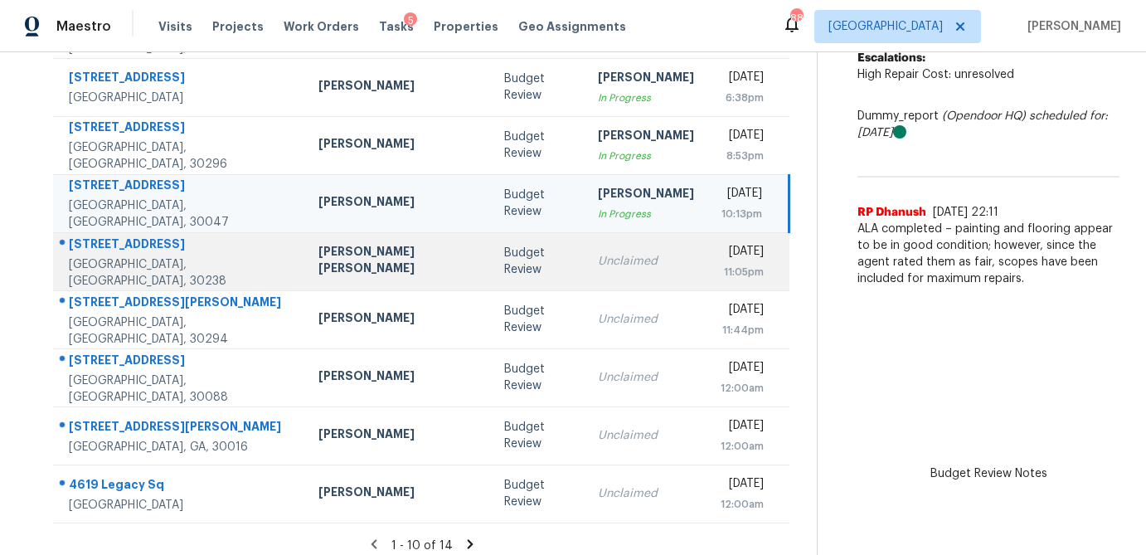
click at [504, 266] on div "Budget Review" at bounding box center [537, 261] width 67 height 33
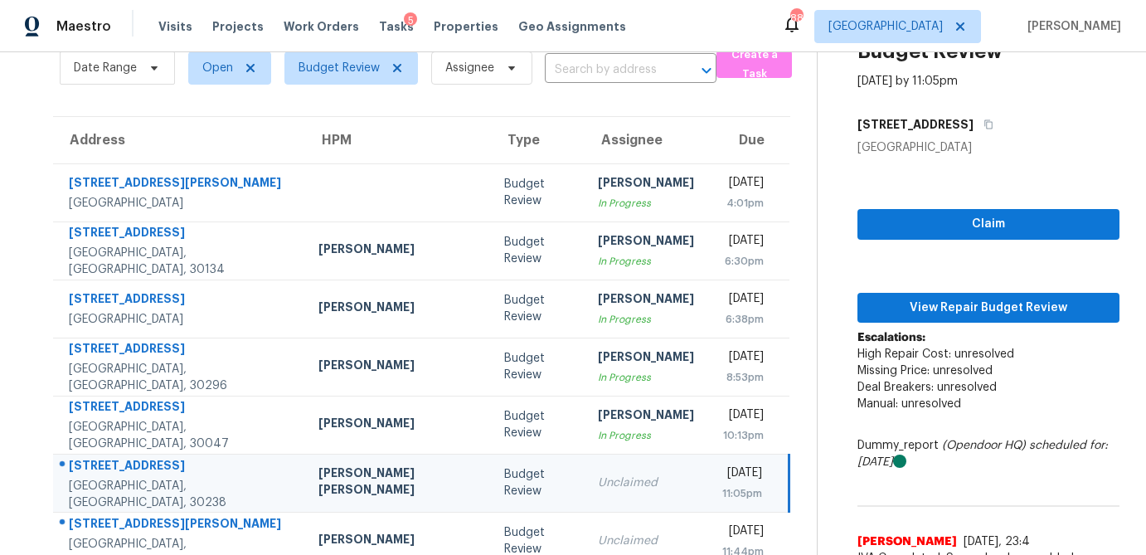
scroll to position [77, 0]
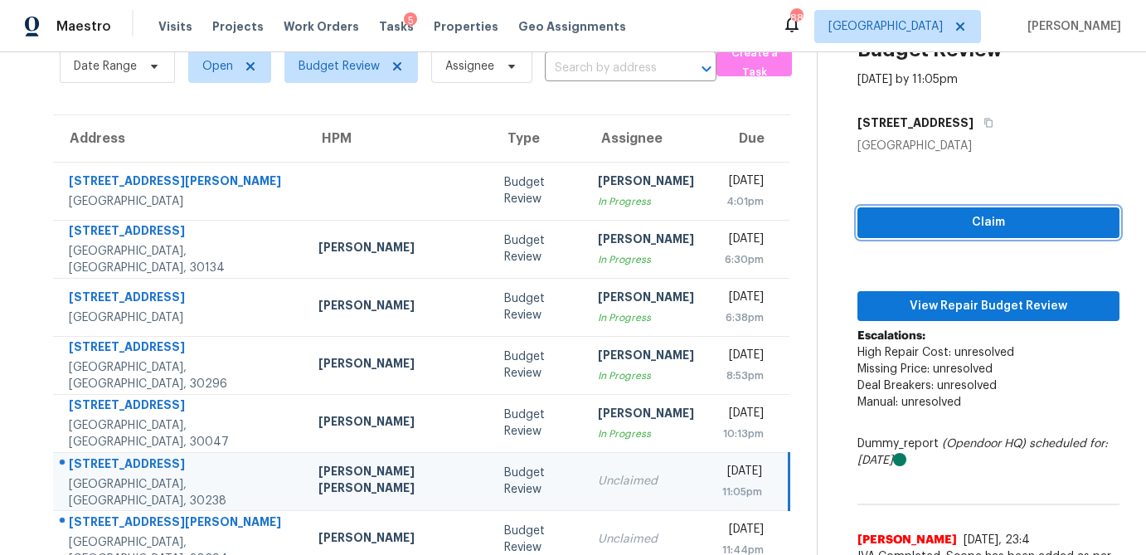
click at [978, 229] on span "Claim" at bounding box center [988, 222] width 235 height 21
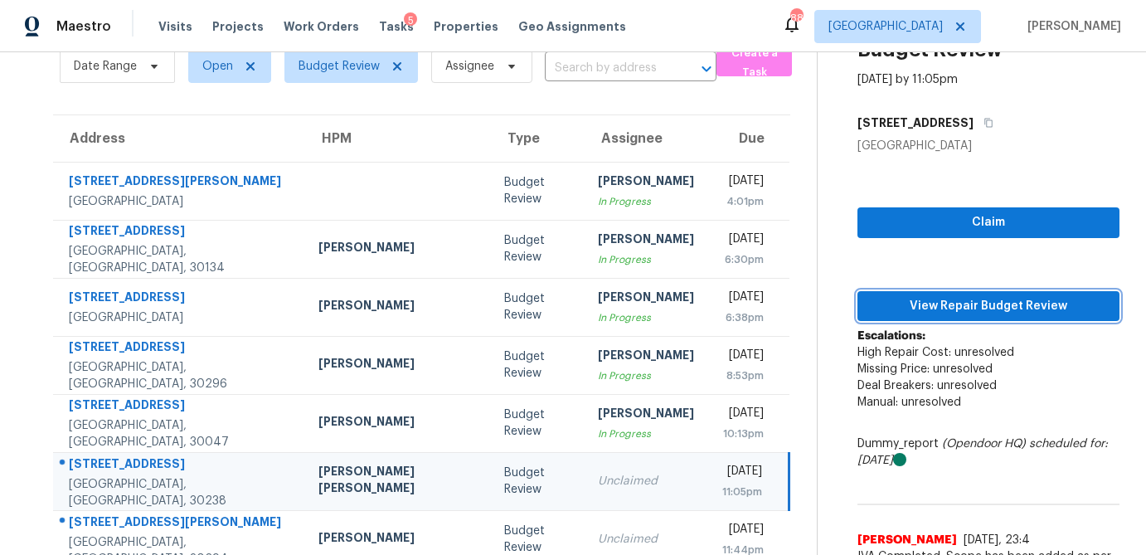
click at [948, 307] on span "View Repair Budget Review" at bounding box center [988, 306] width 235 height 21
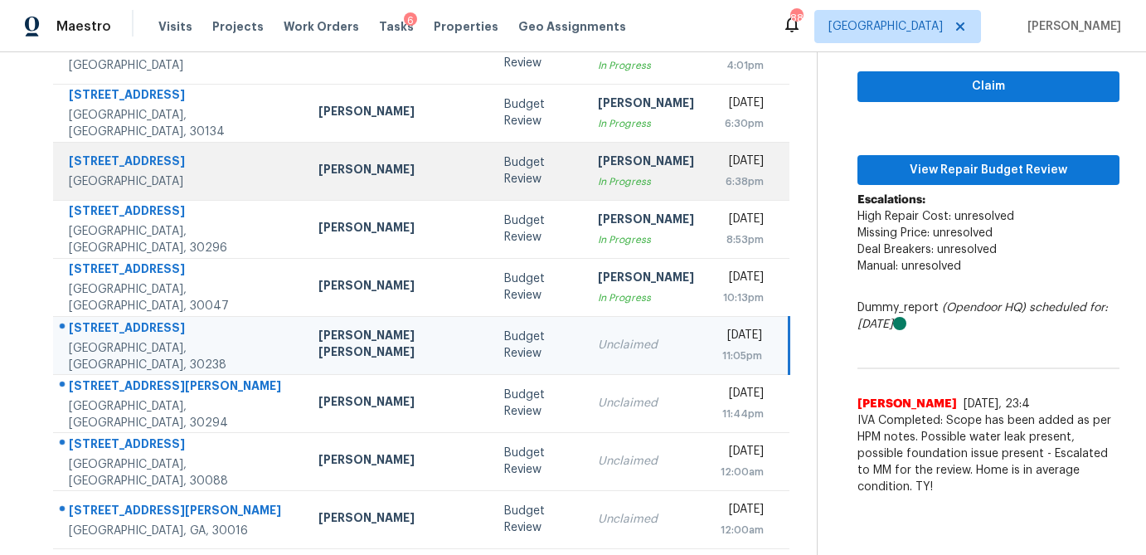
scroll to position [236, 0]
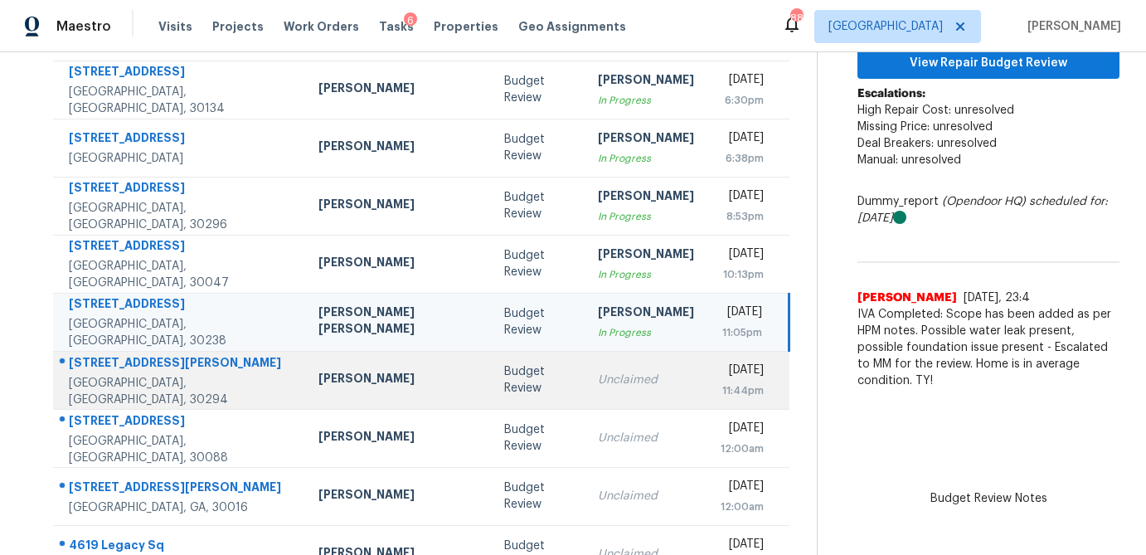
click at [585, 366] on td "Unclaimed" at bounding box center [646, 380] width 123 height 58
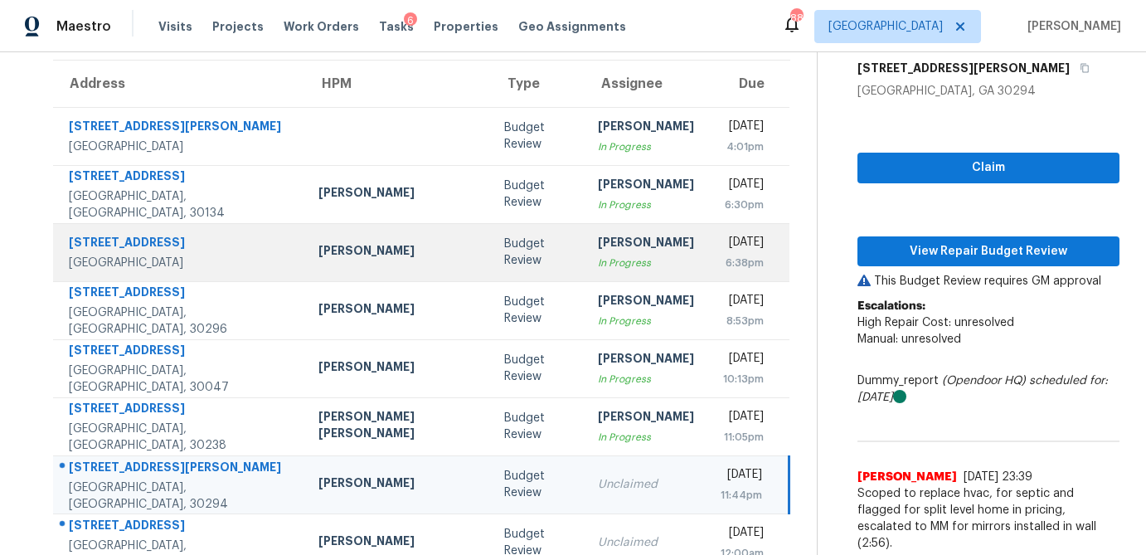
scroll to position [129, 0]
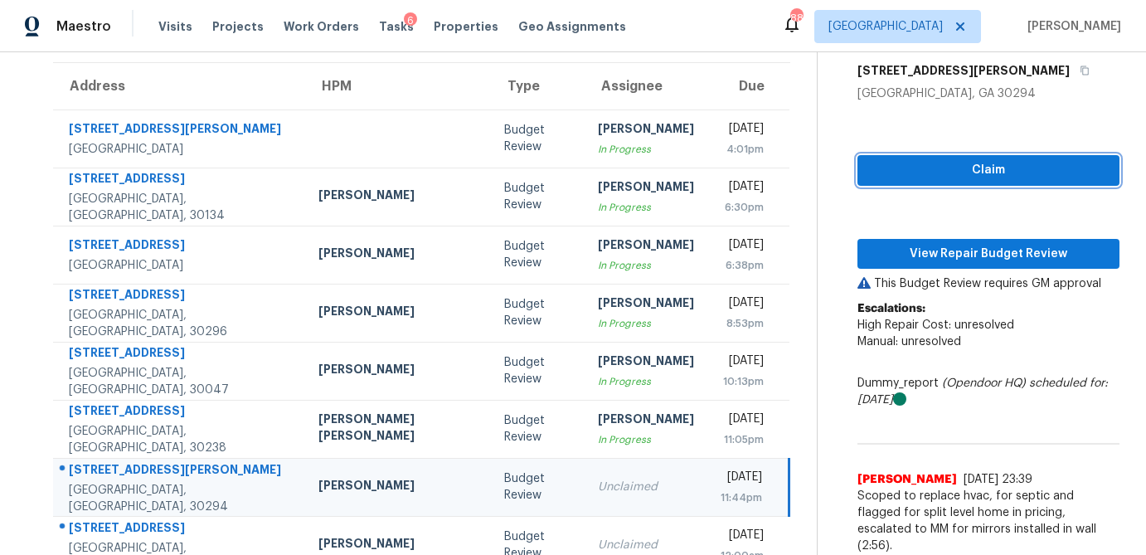
click at [901, 176] on span "Claim" at bounding box center [988, 170] width 235 height 21
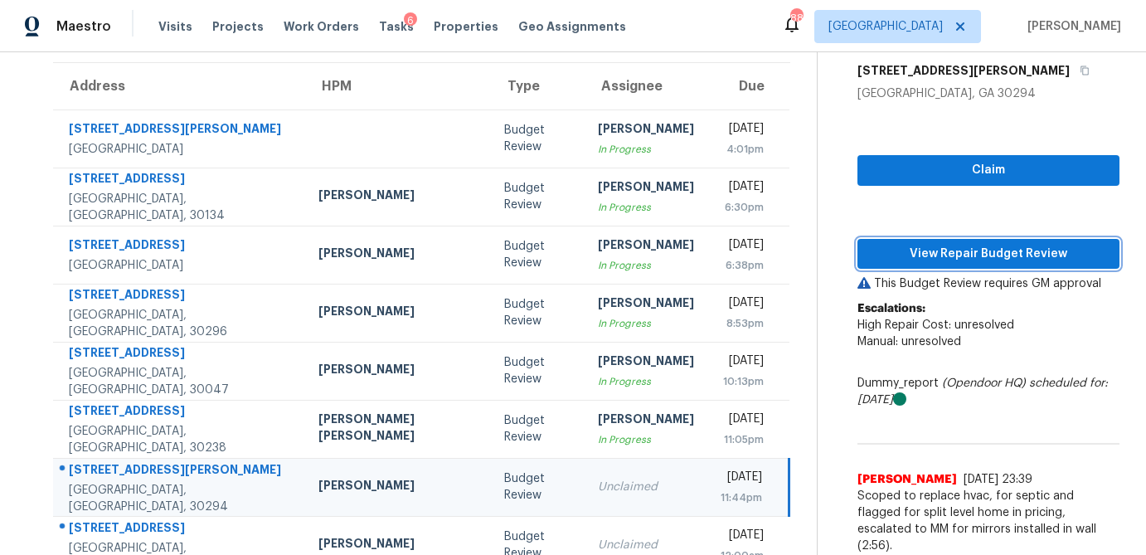
click at [899, 239] on button "View Repair Budget Review" at bounding box center [988, 254] width 262 height 31
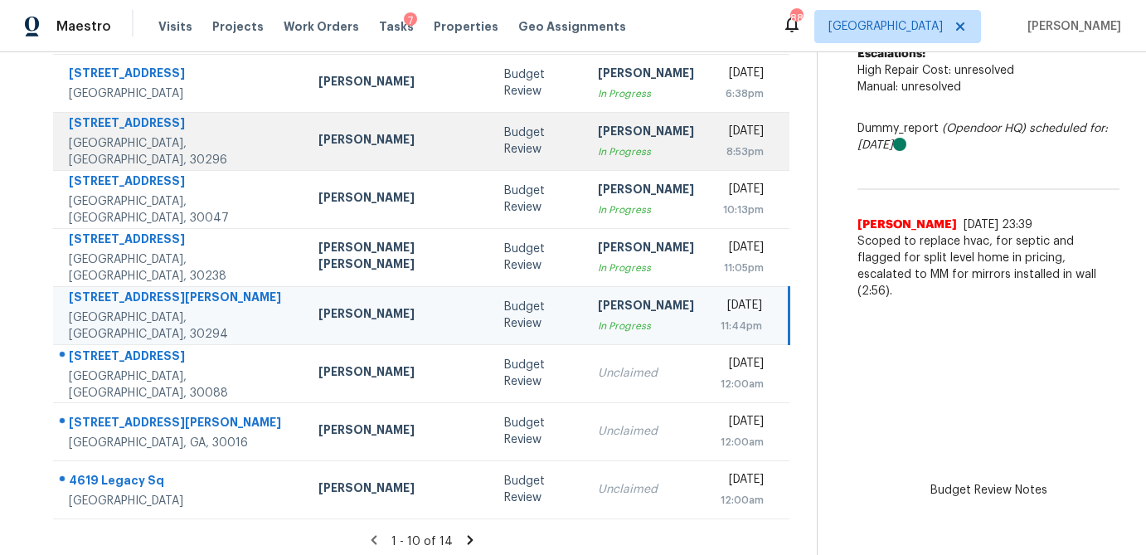
scroll to position [303, 0]
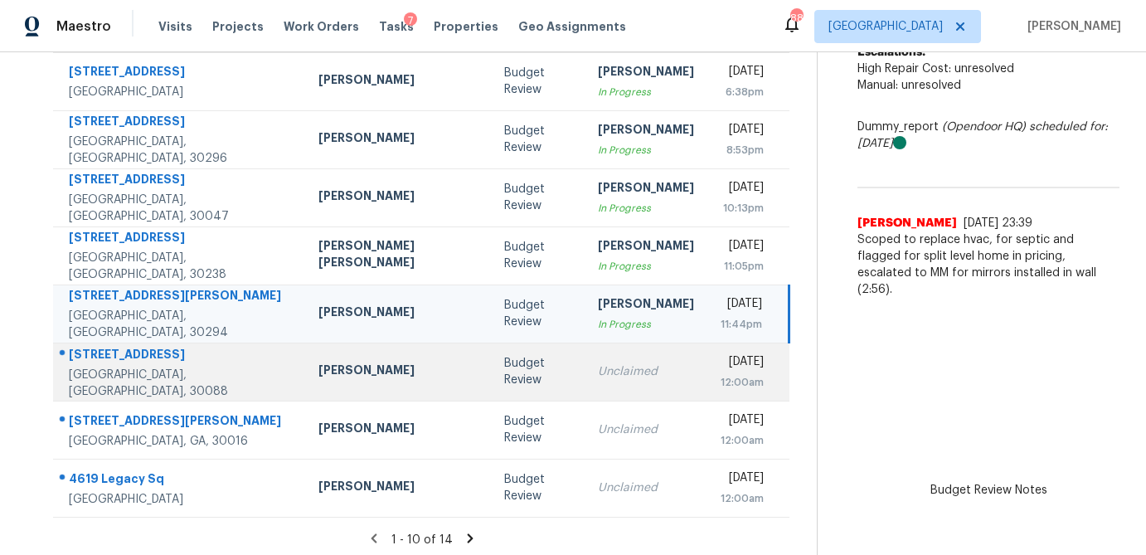
click at [598, 378] on div "Unclaimed" at bounding box center [646, 371] width 96 height 17
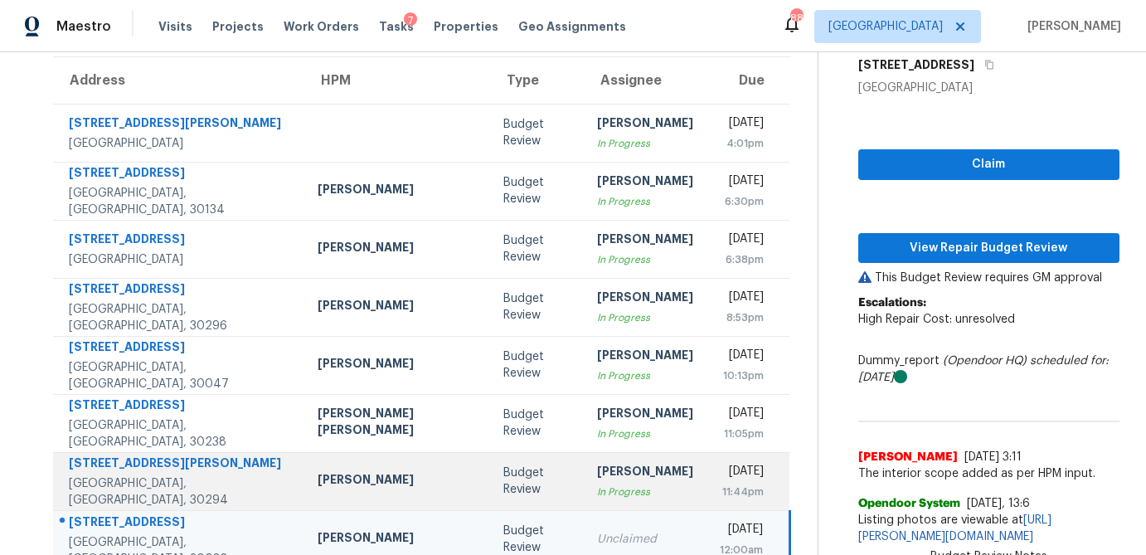
scroll to position [135, 0]
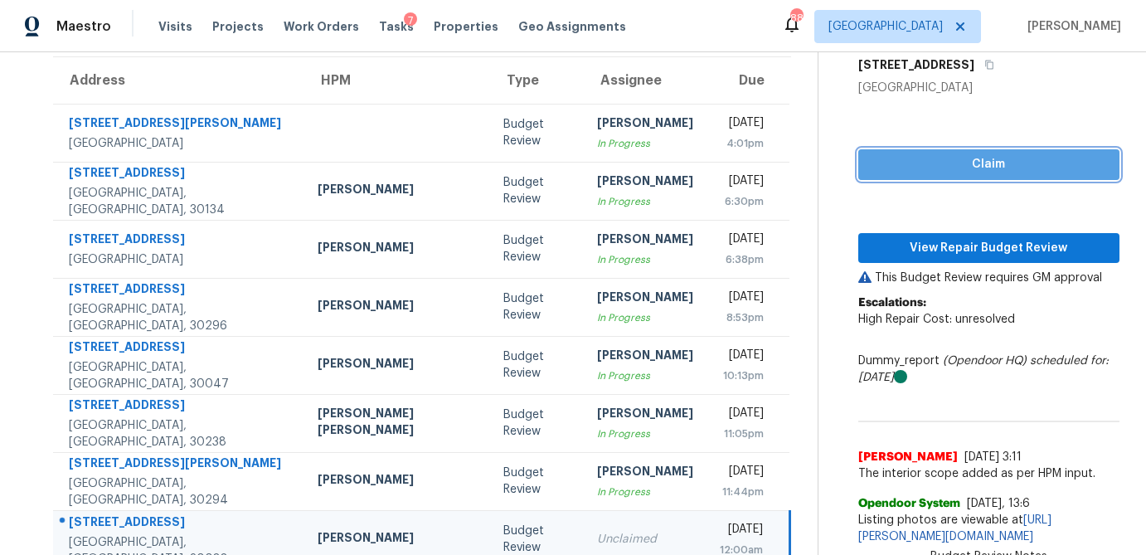
click at [893, 165] on span "Claim" at bounding box center [988, 164] width 235 height 21
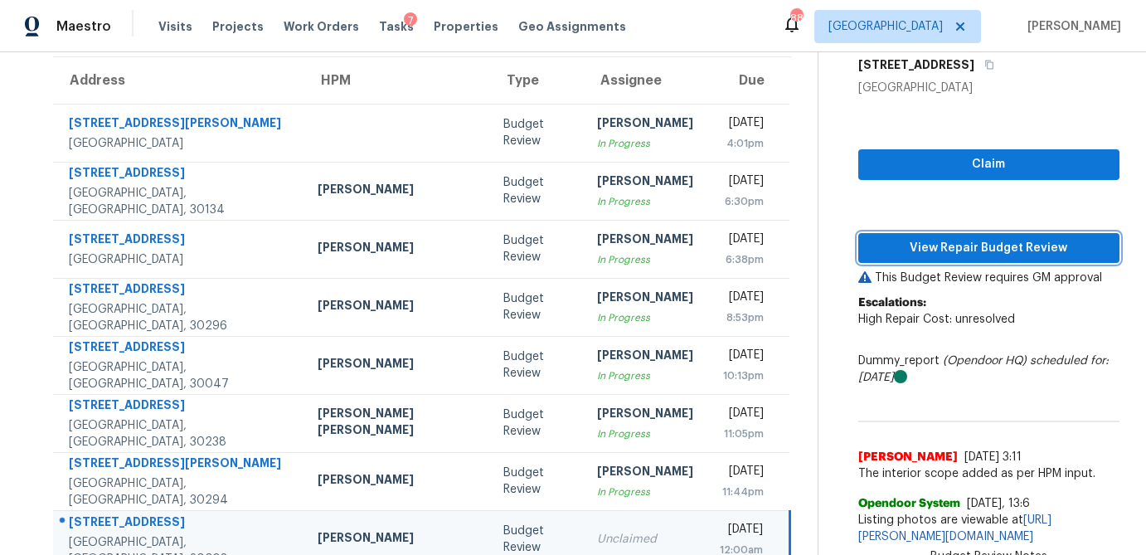
click at [895, 248] on span "View Repair Budget Review" at bounding box center [988, 248] width 235 height 21
